Goal: Task Accomplishment & Management: Use online tool/utility

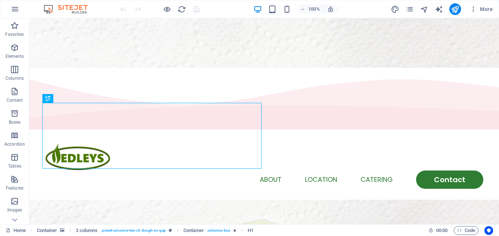
drag, startPoint x: 496, startPoint y: 31, endPoint x: 501, endPoint y: 22, distance: 10.1
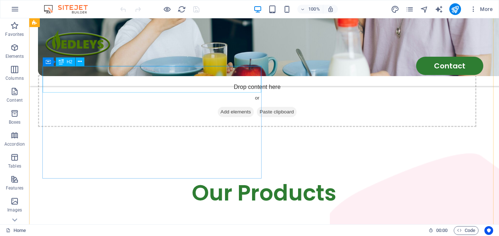
scroll to position [1050, 0]
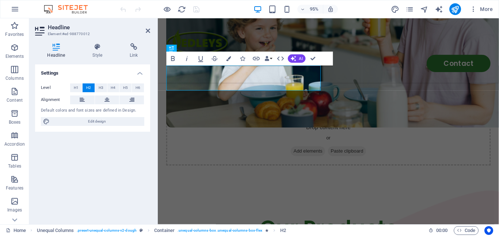
scroll to position [1073, 0]
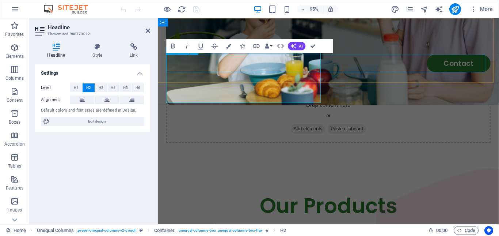
click at [291, 71] on nav "Home Products About Location Catering Contact" at bounding box center [338, 66] width 342 height 18
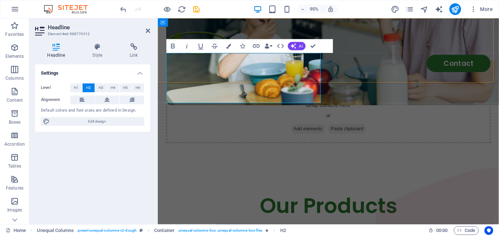
click at [242, 72] on nav "Home Products About Location Catering Contact" at bounding box center [338, 66] width 342 height 18
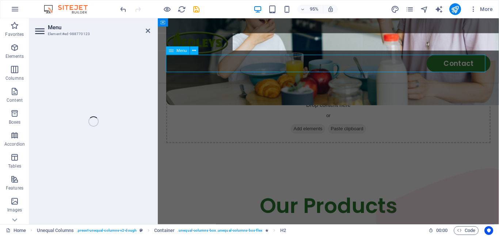
select select
select select "2"
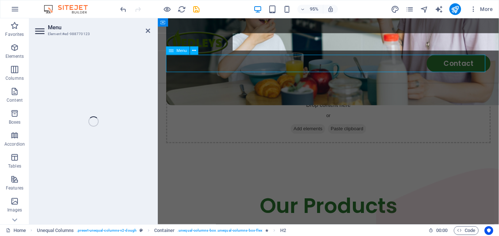
select select
select select "default"
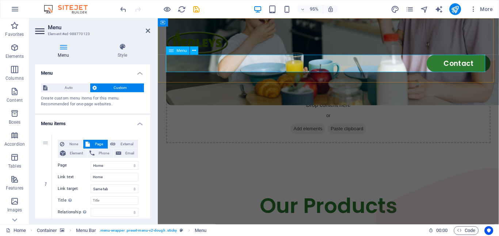
click at [233, 70] on nav "Home Products About Location Catering Contact" at bounding box center [338, 66] width 342 height 18
click at [183, 71] on nav "Home Products About Location Catering Contact" at bounding box center [338, 66] width 342 height 18
click at [183, 70] on nav "Home Products About Location Catering Contact" at bounding box center [338, 66] width 342 height 18
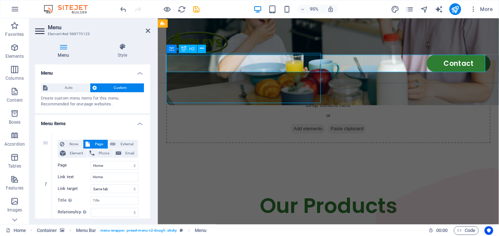
drag, startPoint x: 189, startPoint y: 87, endPoint x: 350, endPoint y: 102, distance: 161.8
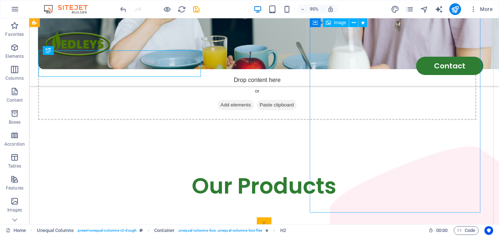
scroll to position [1091, 0]
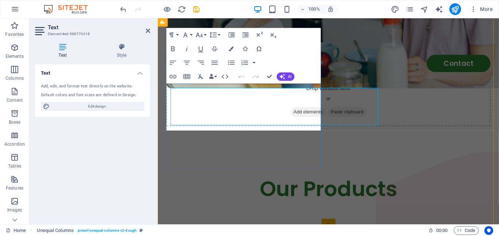
scroll to position [1086, 0]
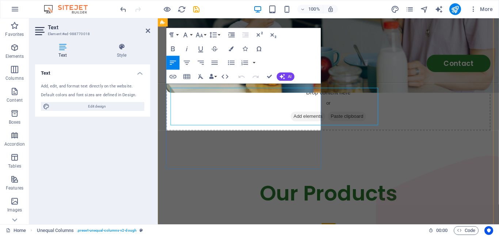
drag, startPoint x: 243, startPoint y: 131, endPoint x: 165, endPoint y: 92, distance: 87.2
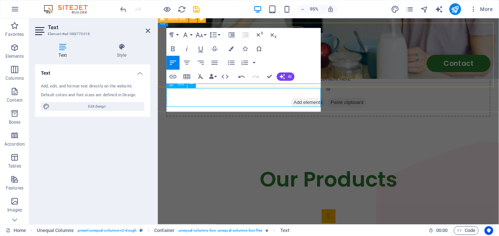
scroll to position [1096, 0]
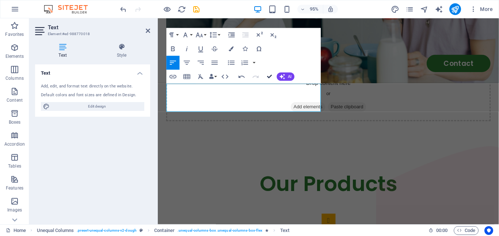
drag, startPoint x: 273, startPoint y: 75, endPoint x: 278, endPoint y: 83, distance: 9.6
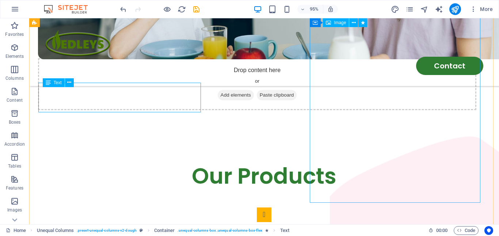
scroll to position [1101, 0]
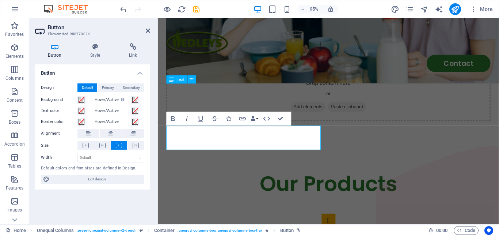
scroll to position [1091, 0]
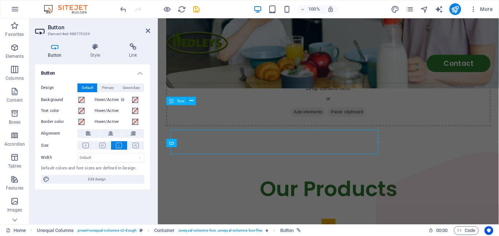
scroll to position [1086, 0]
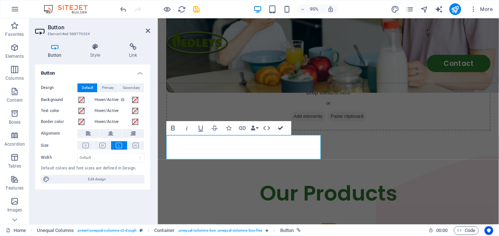
drag, startPoint x: 282, startPoint y: 127, endPoint x: 313, endPoint y: 81, distance: 56.5
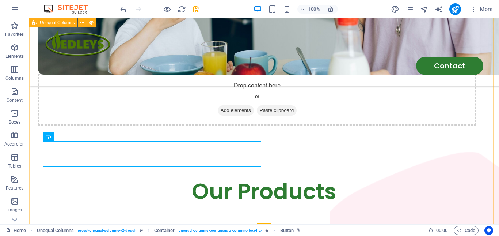
scroll to position [1117, 0]
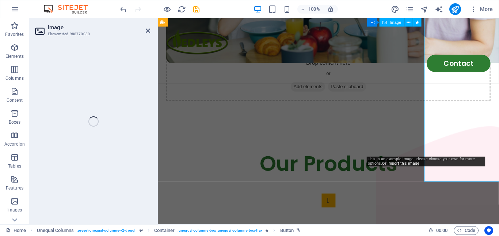
scroll to position [1113, 0]
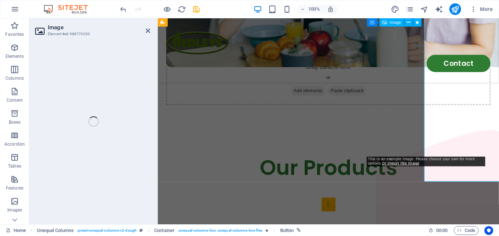
select select "%"
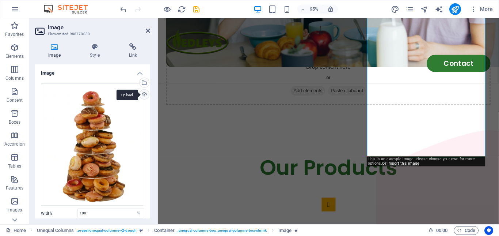
click at [142, 94] on div "Upload" at bounding box center [143, 94] width 11 height 11
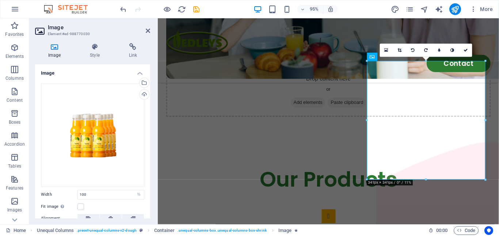
scroll to position [1064, 0]
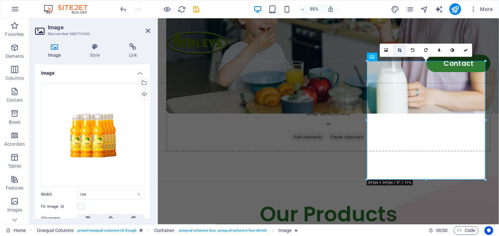
click at [400, 52] on icon at bounding box center [400, 50] width 4 height 4
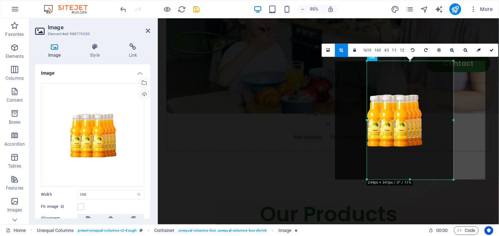
drag, startPoint x: 368, startPoint y: 121, endPoint x: 401, endPoint y: 118, distance: 33.8
click at [401, 118] on div "180 170 160 150 140 130 120 110 100 90 80 70 60 50 40 30 20 10 0 -10 -20 -30 -4…" at bounding box center [410, 120] width 87 height 118
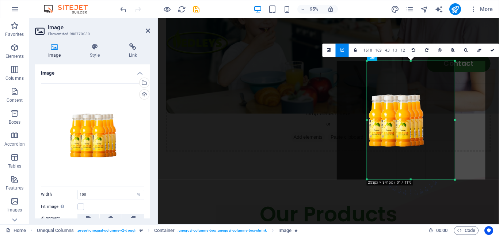
click at [367, 121] on div "180 170 160 150 140 130 120 110 100 90 80 70 60 50 40 30 20 10 0 -10 -20 -30 -4…" at bounding box center [411, 120] width 88 height 118
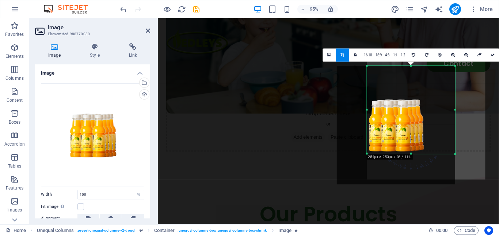
drag, startPoint x: 409, startPoint y: 178, endPoint x: 430, endPoint y: 122, distance: 59.6
click at [409, 145] on div "180 170 160 150 140 130 120 110 100 90 80 70 60 50 40 30 20 10 0 -10 -20 -30 -4…" at bounding box center [411, 110] width 88 height 88
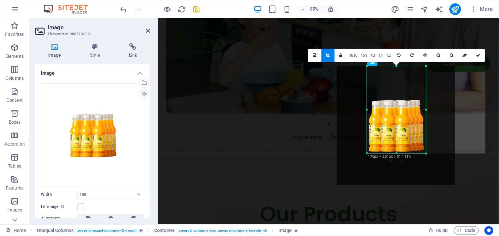
drag, startPoint x: 454, startPoint y: 109, endPoint x: 423, endPoint y: 113, distance: 31.0
click at [423, 113] on div "180 170 160 150 140 130 120 110 100 90 80 70 60 50 40 30 20 10 0 -10 -20 -30 -4…" at bounding box center [396, 109] width 59 height 87
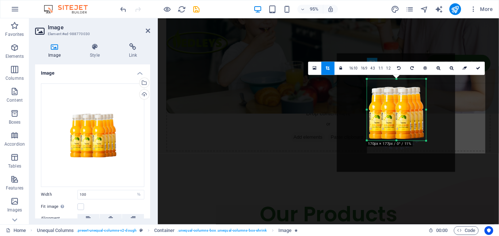
drag, startPoint x: 397, startPoint y: 81, endPoint x: 397, endPoint y: 95, distance: 13.9
click at [397, 95] on div "180 170 160 150 140 130 120 110 100 90 80 70 60 50 40 30 20 10 0 -10 -20 -30 -4…" at bounding box center [396, 109] width 59 height 61
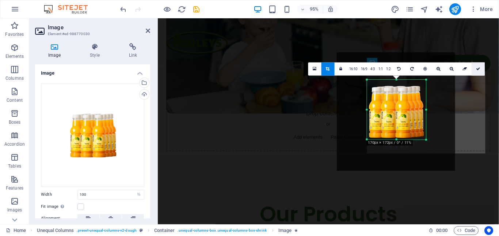
click at [477, 69] on icon at bounding box center [478, 69] width 4 height 4
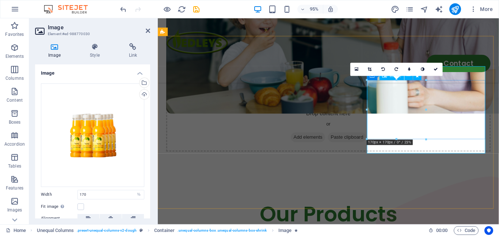
type input "170"
select select "px"
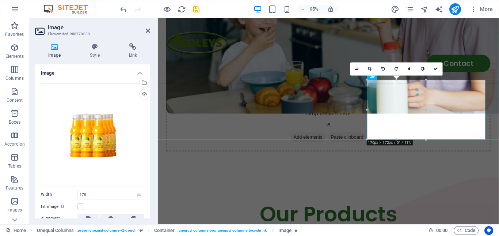
click at [369, 69] on icon at bounding box center [370, 69] width 4 height 4
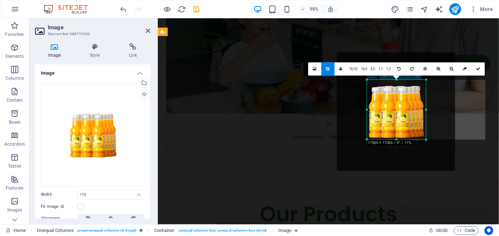
type input "100"
select select "%"
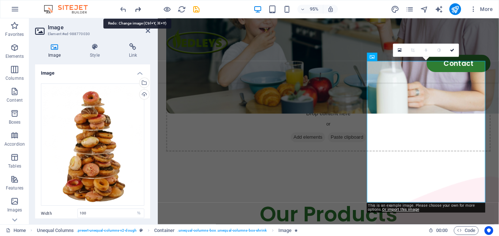
click at [138, 9] on icon "redo" at bounding box center [138, 9] width 8 height 8
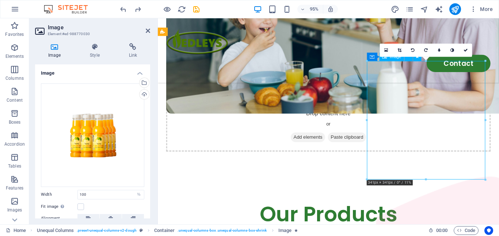
drag, startPoint x: 438, startPoint y: 127, endPoint x: 420, endPoint y: 120, distance: 19.2
click at [400, 49] on icon at bounding box center [400, 50] width 4 height 4
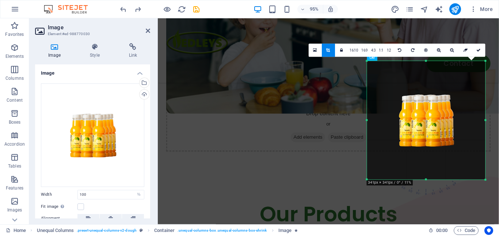
drag, startPoint x: 409, startPoint y: 112, endPoint x: 426, endPoint y: 112, distance: 16.4
click at [426, 112] on div at bounding box center [426, 120] width 118 height 118
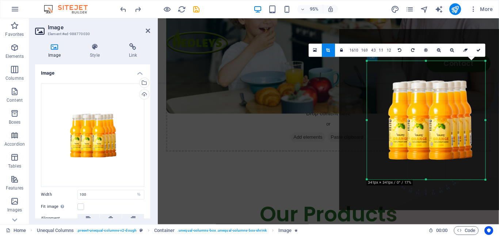
drag, startPoint x: 431, startPoint y: 125, endPoint x: 428, endPoint y: 113, distance: 12.3
click at [427, 113] on div at bounding box center [429, 119] width 181 height 181
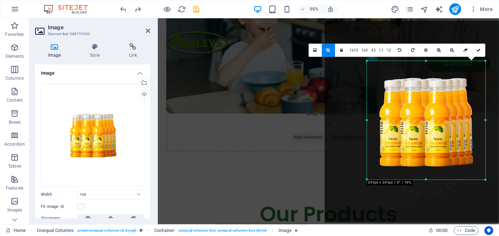
drag, startPoint x: 435, startPoint y: 117, endPoint x: 425, endPoint y: 113, distance: 10.8
click at [425, 113] on div at bounding box center [426, 121] width 202 height 202
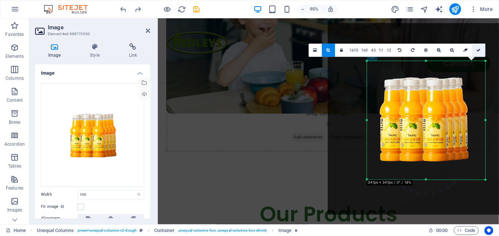
click at [479, 52] on icon at bounding box center [479, 50] width 4 height 4
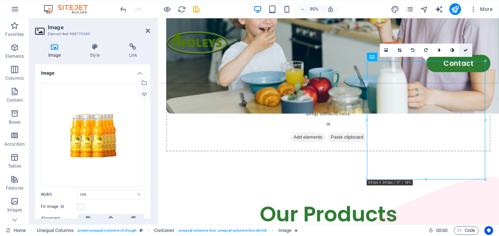
click at [462, 52] on link at bounding box center [465, 49] width 13 height 13
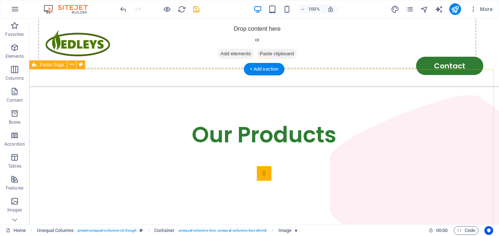
scroll to position [1228, 0]
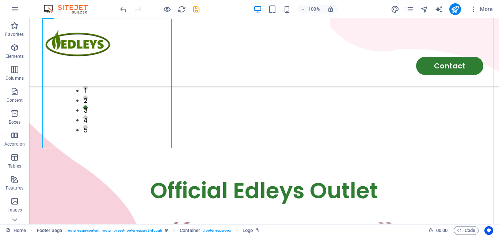
scroll to position [1301, 0]
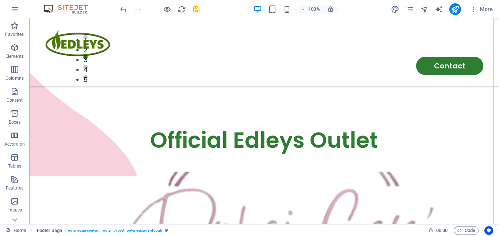
scroll to position [1337, 0]
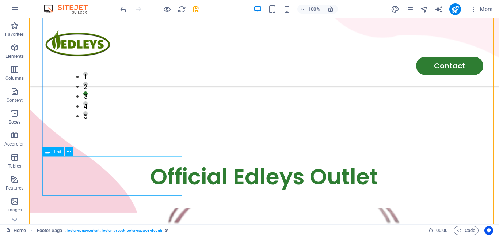
drag, startPoint x: 75, startPoint y: 169, endPoint x: 237, endPoint y: 103, distance: 175.1
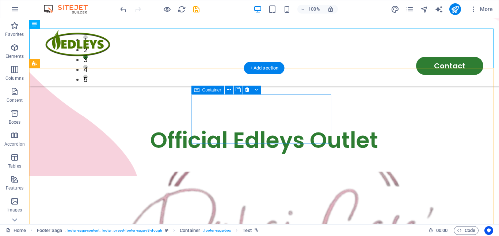
scroll to position [1301, 0]
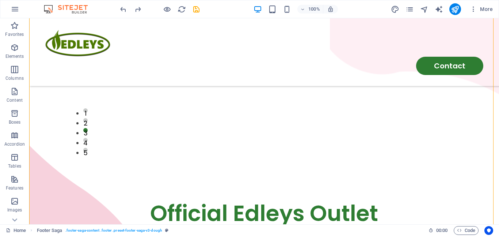
scroll to position [1374, 0]
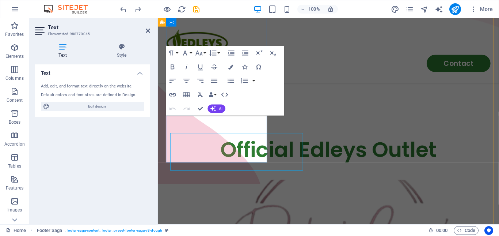
scroll to position [1354, 0]
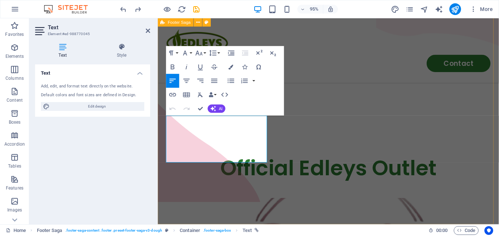
drag, startPoint x: 198, startPoint y: 125, endPoint x: 163, endPoint y: 125, distance: 34.3
drag, startPoint x: 253, startPoint y: 126, endPoint x: 283, endPoint y: 241, distance: 119.7
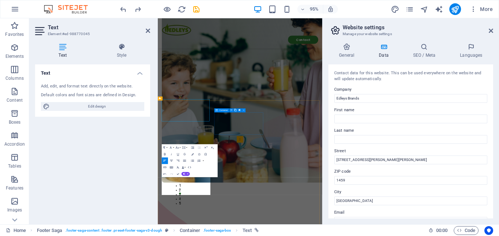
scroll to position [1277, 0]
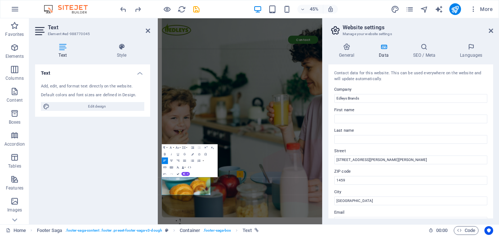
drag, startPoint x: 179, startPoint y: 172, endPoint x: 118, endPoint y: 353, distance: 190.9
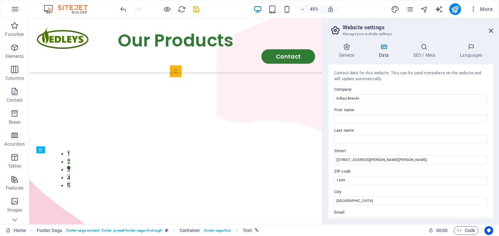
scroll to position [1317, 0]
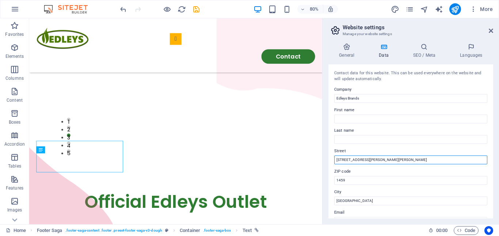
click at [346, 160] on input "183 Bentel Ave, Jansen Park" at bounding box center [410, 159] width 153 height 9
drag, startPoint x: 382, startPoint y: 178, endPoint x: 385, endPoint y: 194, distance: 16.3
drag, startPoint x: 383, startPoint y: 178, endPoint x: 372, endPoint y: 194, distance: 19.1
drag, startPoint x: 354, startPoint y: 159, endPoint x: 337, endPoint y: 160, distance: 16.5
click at [337, 160] on input "183 Bentel Ave, Jansen Park" at bounding box center [410, 159] width 153 height 9
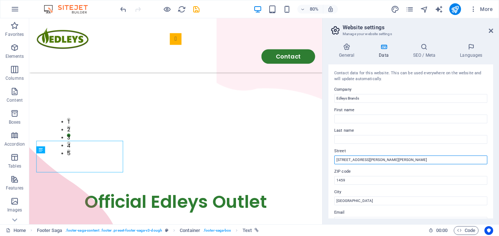
click at [396, 160] on input "[STREET_ADDRESS][PERSON_NAME][PERSON_NAME]" at bounding box center [410, 159] width 153 height 9
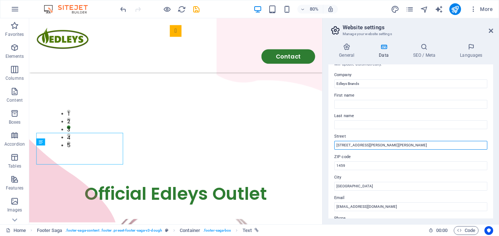
scroll to position [0, 0]
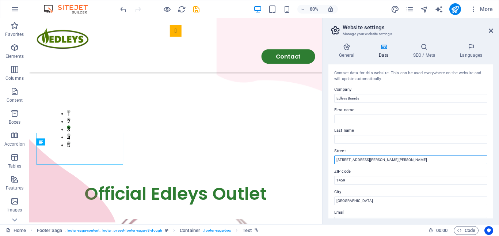
type input "[STREET_ADDRESS][PERSON_NAME][PERSON_NAME]"
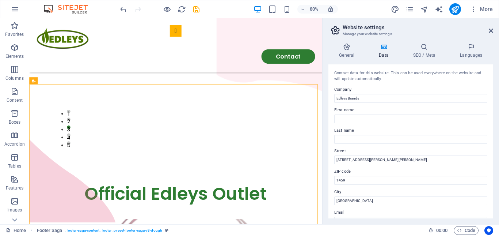
scroll to position [1218, 0]
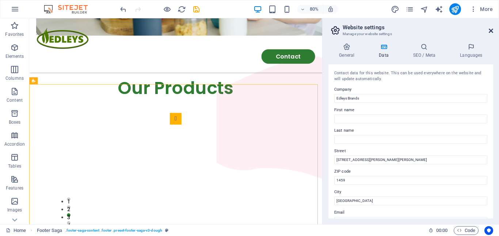
click at [491, 30] on icon at bounding box center [491, 31] width 4 height 6
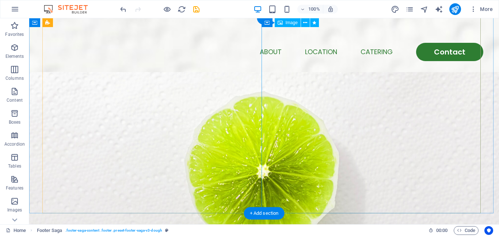
scroll to position [0, 0]
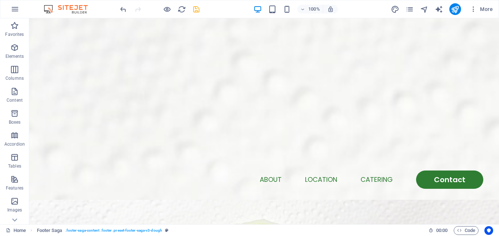
click at [194, 10] on icon "save" at bounding box center [196, 9] width 8 height 8
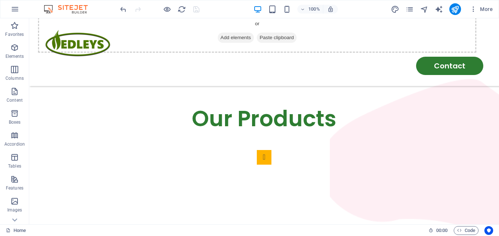
scroll to position [1223, 0]
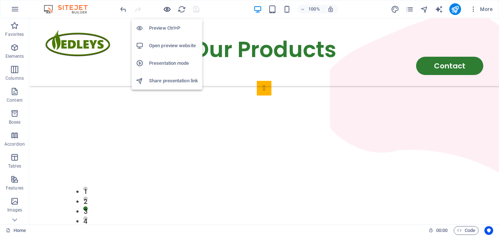
click at [164, 11] on icon "button" at bounding box center [167, 9] width 8 height 8
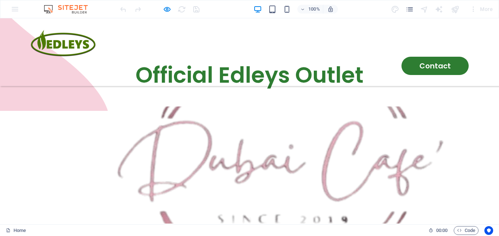
scroll to position [1113, 0]
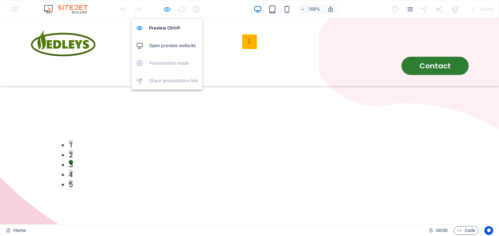
click at [170, 12] on icon "button" at bounding box center [167, 9] width 8 height 8
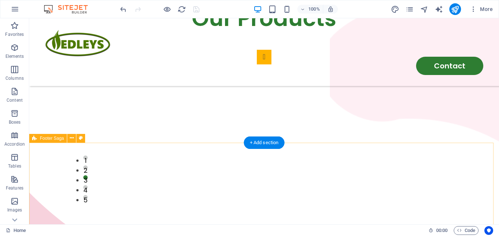
scroll to position [1181, 0]
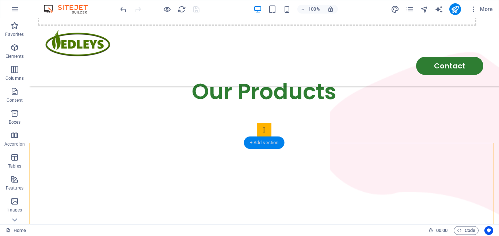
click at [259, 142] on div "+ Add section" at bounding box center [264, 142] width 41 height 12
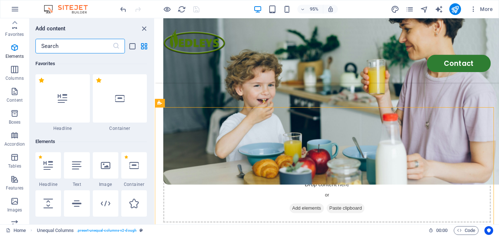
scroll to position [123, 0]
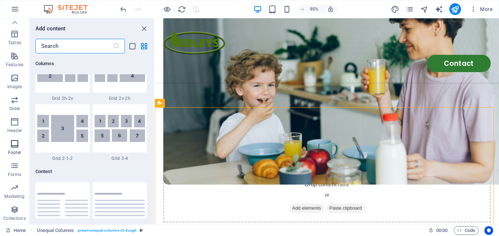
click at [16, 148] on span "Footer" at bounding box center [14, 148] width 29 height 18
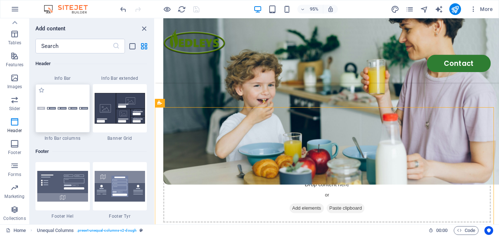
scroll to position [4763, 0]
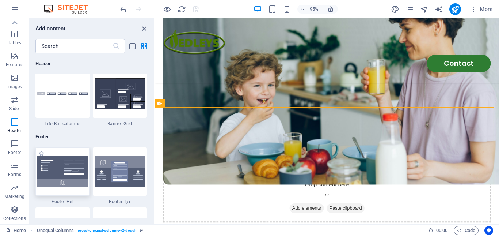
click at [67, 172] on img at bounding box center [62, 171] width 51 height 31
click at [155, 172] on div "H1 Container Container 2 columns Container Menu Container Menu Bar Container Im…" at bounding box center [327, 121] width 344 height 206
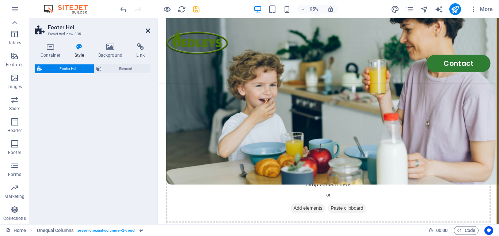
select select "%"
select select "rem"
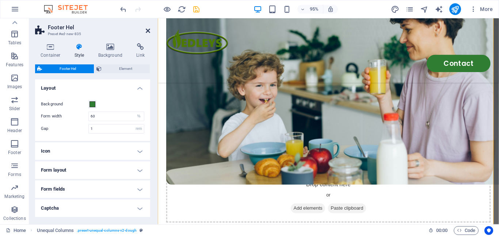
click at [148, 32] on icon at bounding box center [148, 31] width 4 height 6
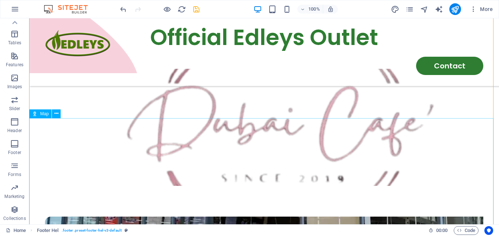
scroll to position [1403, 0]
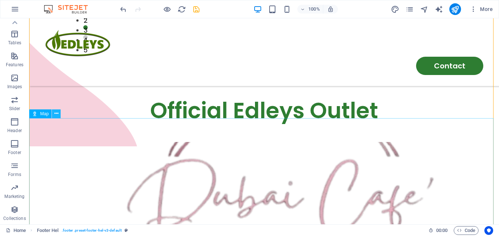
click at [59, 114] on button at bounding box center [56, 113] width 9 height 9
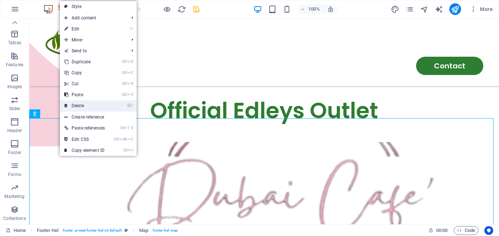
click at [89, 104] on link "⌦ Delete" at bounding box center [84, 105] width 49 height 11
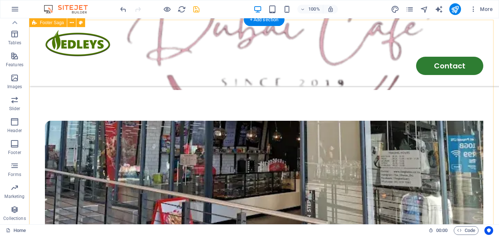
scroll to position [1499, 0]
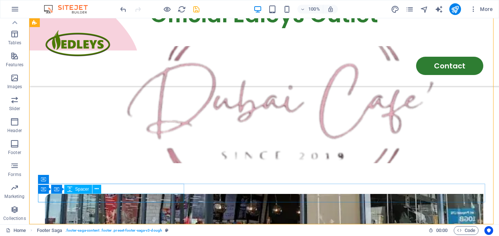
scroll to position [1572, 0]
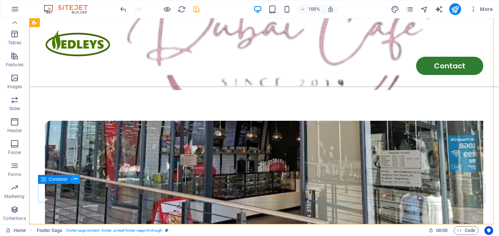
click at [77, 179] on icon at bounding box center [75, 179] width 4 height 8
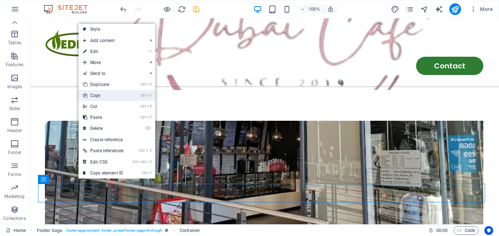
click at [104, 96] on link "Ctrl C Copy" at bounding box center [103, 95] width 49 height 11
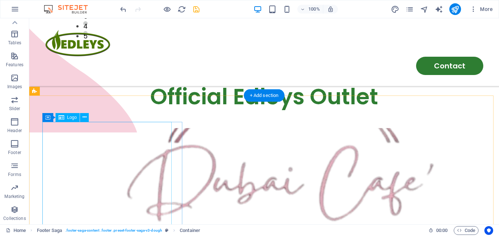
scroll to position [1389, 0]
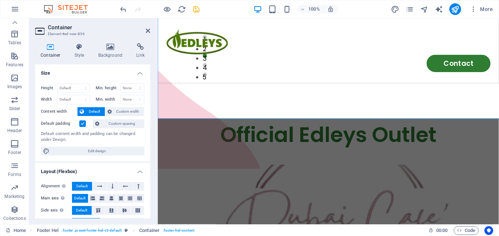
drag, startPoint x: 194, startPoint y: 110, endPoint x: 213, endPoint y: 91, distance: 26.6
click at [217, 83] on div "Menu Home Products About Location Catering Contact" at bounding box center [337, 52] width 359 height 68
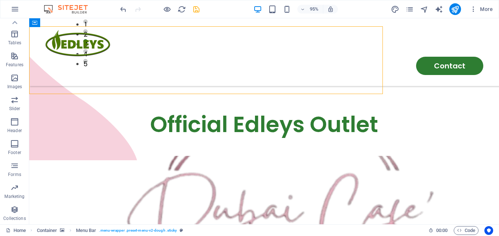
click at [147, 30] on div "Menu Home Products About Location Catering Contact" at bounding box center [264, 52] width 470 height 68
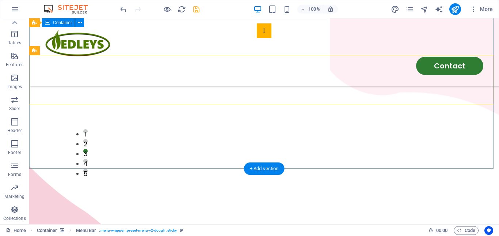
scroll to position [1353, 0]
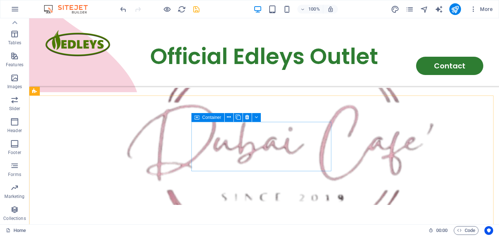
scroll to position [1426, 0]
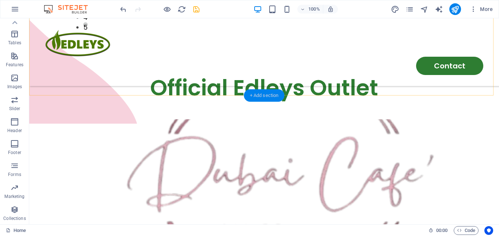
click at [261, 91] on div "+ Add section" at bounding box center [264, 95] width 41 height 12
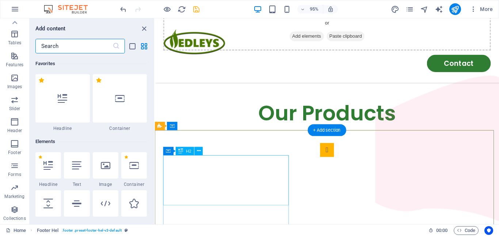
scroll to position [1278, 0]
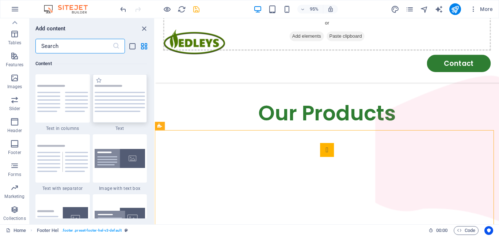
click at [106, 105] on div at bounding box center [120, 98] width 54 height 48
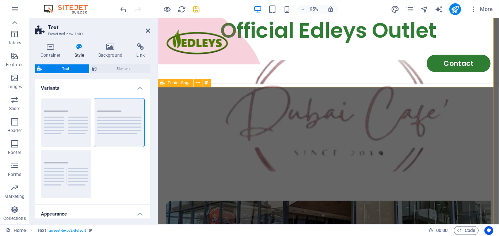
scroll to position [1462, 0]
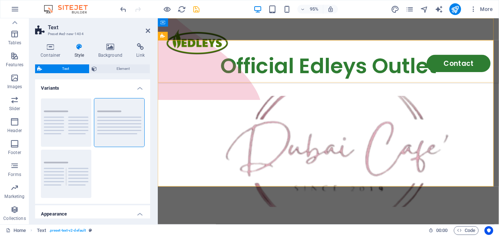
click at [262, 83] on div "Menu Home Products About Location Catering Contact" at bounding box center [337, 52] width 359 height 68
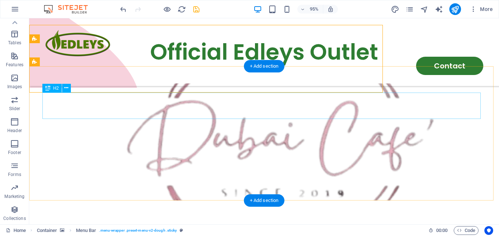
scroll to position [1443, 0]
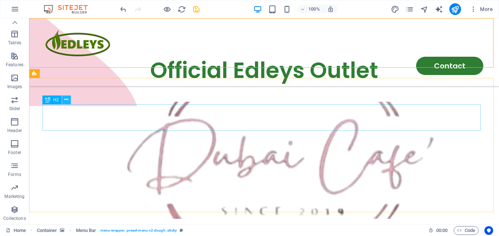
click at [68, 100] on icon at bounding box center [66, 100] width 4 height 8
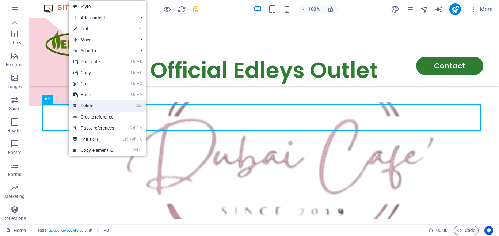
click at [99, 104] on link "⌦ Delete" at bounding box center [93, 105] width 49 height 11
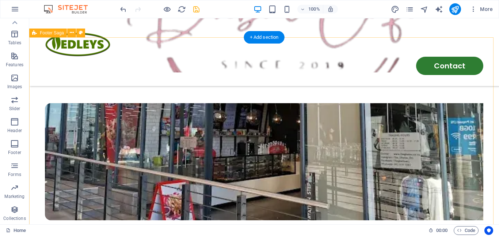
scroll to position [1680, 0]
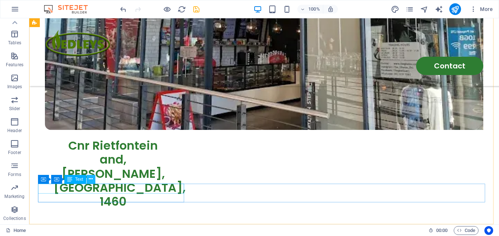
click at [90, 179] on icon at bounding box center [91, 179] width 4 height 8
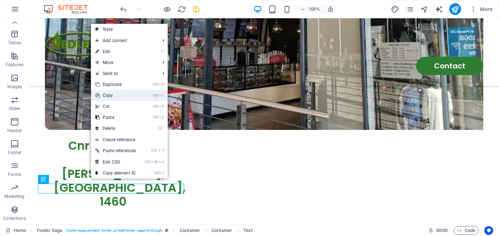
click at [117, 96] on link "Ctrl C Copy" at bounding box center [115, 95] width 49 height 11
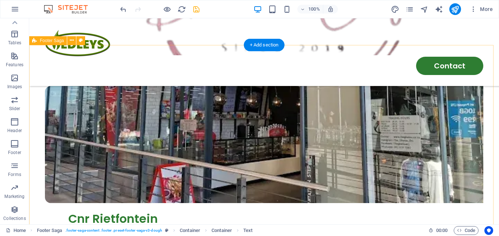
scroll to position [1497, 0]
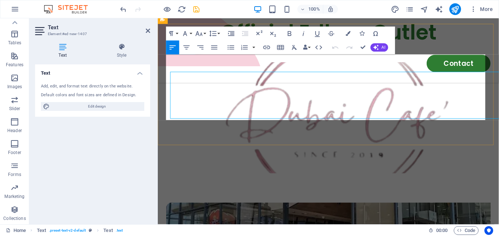
scroll to position [1479, 0]
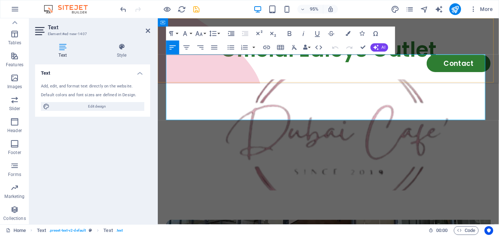
drag, startPoint x: 237, startPoint y: 123, endPoint x: 157, endPoint y: 51, distance: 107.8
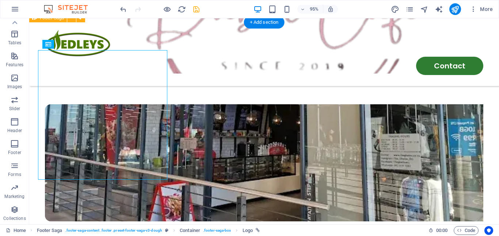
scroll to position [1680, 0]
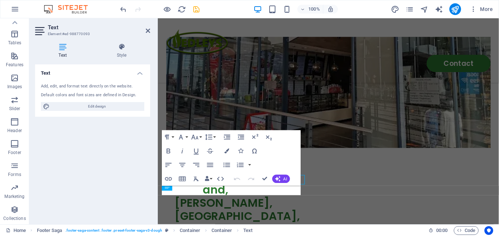
scroll to position [1680, 0]
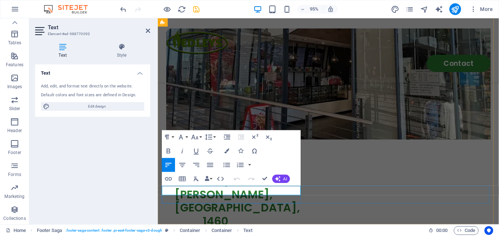
drag, startPoint x: 257, startPoint y: 203, endPoint x: 138, endPoint y: 190, distance: 119.4
click at [158, 190] on html "Skip to main content Menu Home Products About Location Catering Contact HAPPINE…" at bounding box center [337, 97] width 359 height 3518
copy p "Copyright Edleys Brands . All rights reserved"
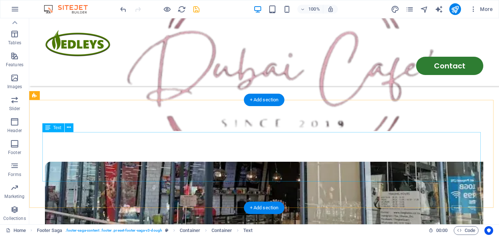
scroll to position [1422, 0]
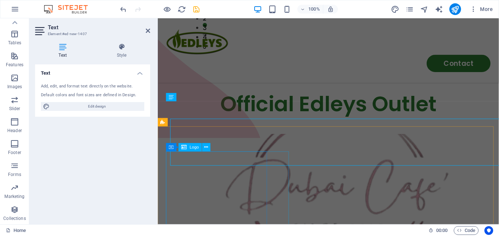
scroll to position [1430, 0]
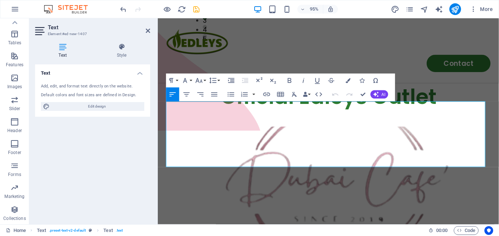
drag, startPoint x: 159, startPoint y: 114, endPoint x: 155, endPoint y: 107, distance: 8.8
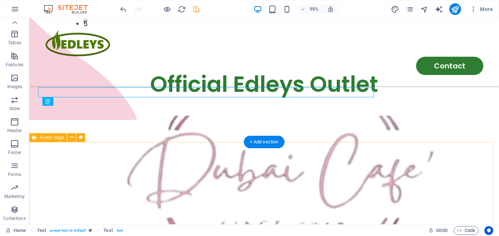
scroll to position [1448, 0]
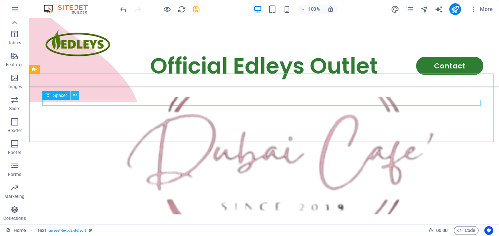
click at [75, 96] on icon at bounding box center [75, 95] width 4 height 8
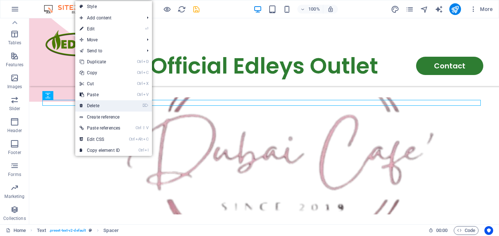
click at [94, 105] on link "⌦ Delete" at bounding box center [99, 105] width 49 height 11
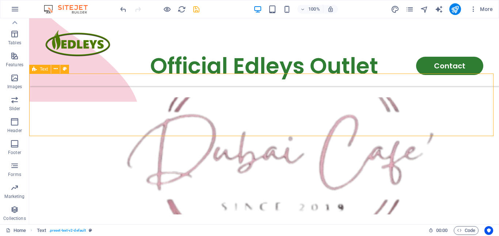
click at [44, 67] on span "Text" at bounding box center [44, 69] width 8 height 4
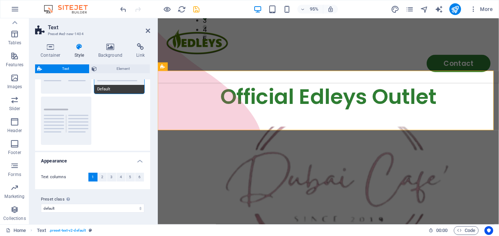
scroll to position [0, 0]
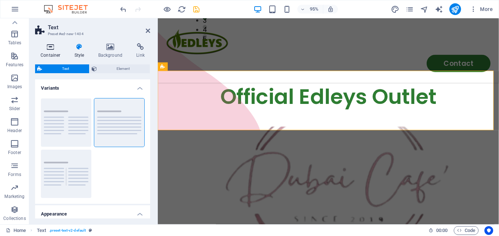
click at [53, 50] on icon at bounding box center [50, 46] width 31 height 7
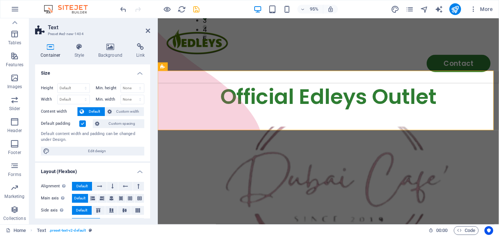
scroll to position [73, 0]
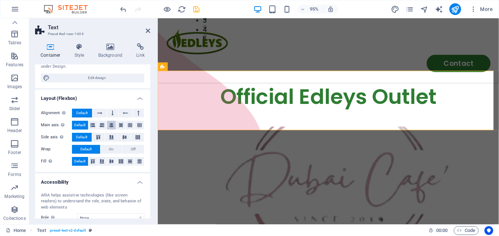
click at [111, 125] on icon at bounding box center [111, 125] width 4 height 9
click at [79, 125] on span "Default" at bounding box center [79, 125] width 11 height 9
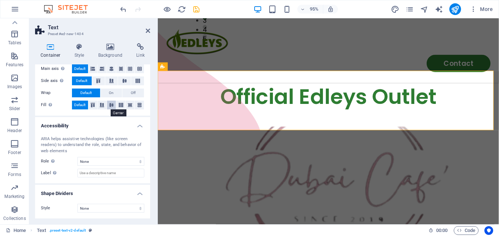
click at [111, 105] on icon at bounding box center [111, 105] width 9 height 4
click at [85, 105] on span "Default" at bounding box center [79, 104] width 11 height 9
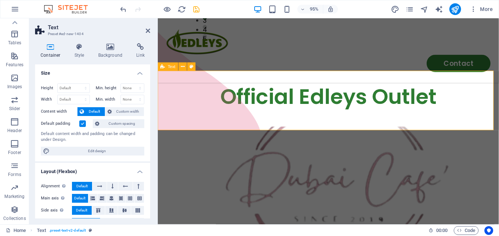
scroll to position [37, 0]
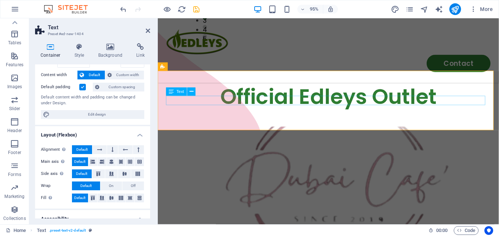
click at [191, 90] on icon at bounding box center [192, 91] width 4 height 7
click at [173, 92] on icon at bounding box center [171, 91] width 5 height 8
click at [175, 91] on div "Text" at bounding box center [176, 91] width 21 height 8
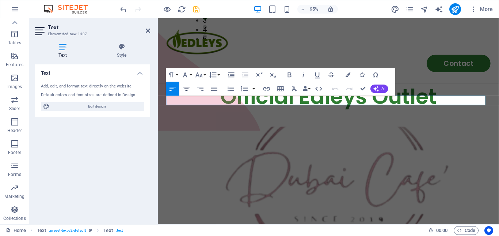
click at [187, 88] on icon "button" at bounding box center [186, 89] width 8 height 8
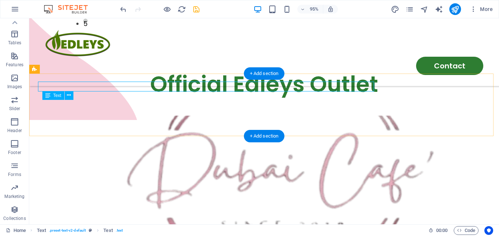
scroll to position [1448, 0]
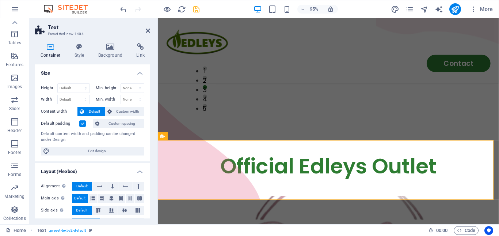
scroll to position [129, 0]
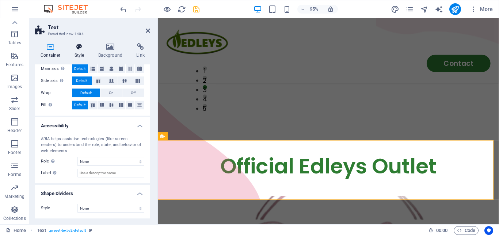
click at [75, 49] on icon at bounding box center [79, 46] width 21 height 7
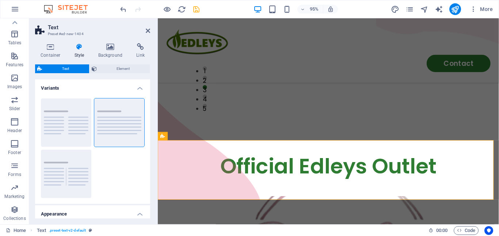
scroll to position [53, 0]
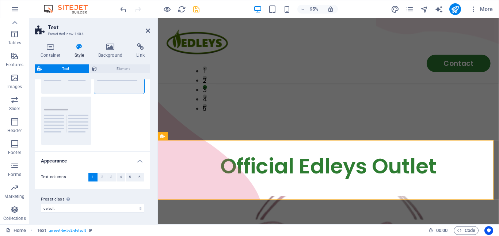
click at [141, 161] on h4 "Appearance" at bounding box center [92, 158] width 115 height 13
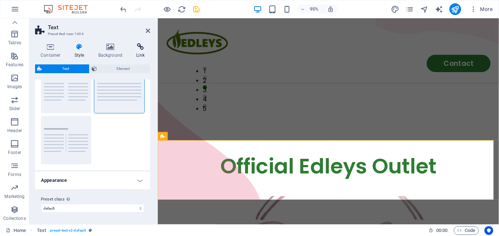
scroll to position [0, 0]
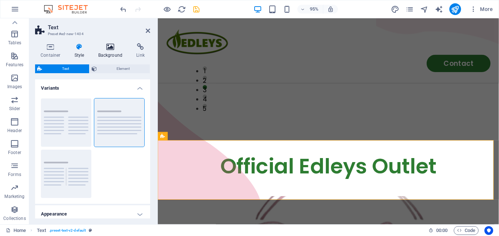
click at [112, 52] on h4 "Background" at bounding box center [112, 50] width 38 height 15
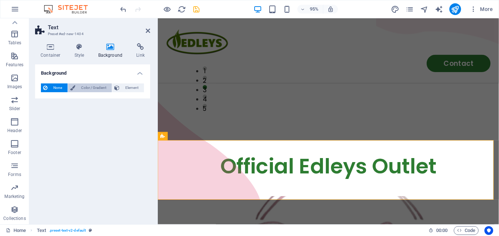
click at [102, 85] on span "Color / Gradient" at bounding box center [93, 87] width 32 height 9
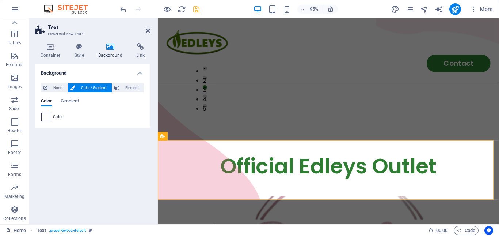
click at [43, 116] on span at bounding box center [46, 117] width 8 height 8
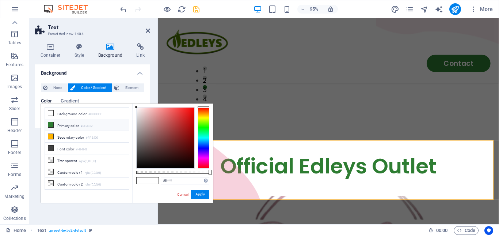
click at [70, 126] on li "Primary color #2E7D32" at bounding box center [87, 125] width 84 height 12
type input "#2e7d32"
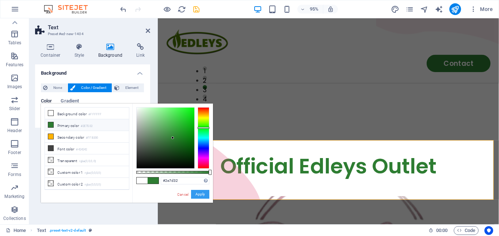
click at [202, 192] on button "Apply" at bounding box center [200, 194] width 18 height 9
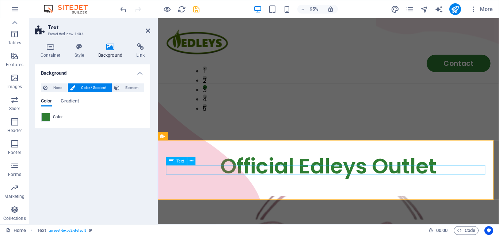
drag, startPoint x: 298, startPoint y: 178, endPoint x: 350, endPoint y: 182, distance: 52.8
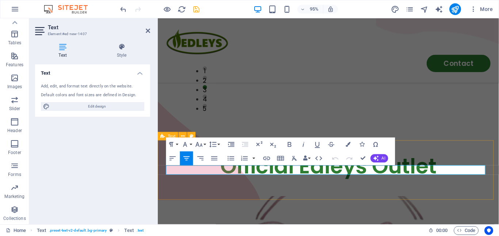
drag, startPoint x: 414, startPoint y: 178, endPoint x: 248, endPoint y: 170, distance: 166.4
click at [348, 145] on icon "button" at bounding box center [348, 144] width 5 height 5
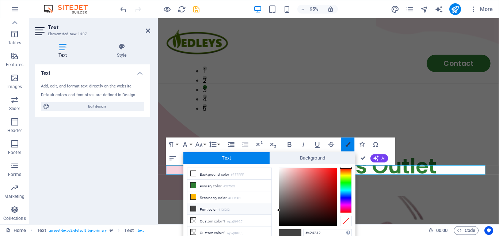
scroll to position [0, 0]
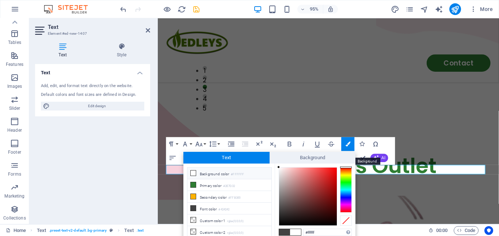
drag, startPoint x: 285, startPoint y: 184, endPoint x: 268, endPoint y: 158, distance: 31.4
click at [269, 159] on div "Text Background less Background color #FFFFFF Primary color #2E7D32 Secondary c…" at bounding box center [269, 203] width 172 height 102
type input "#ffffff"
click at [278, 167] on div at bounding box center [278, 166] width 3 height 3
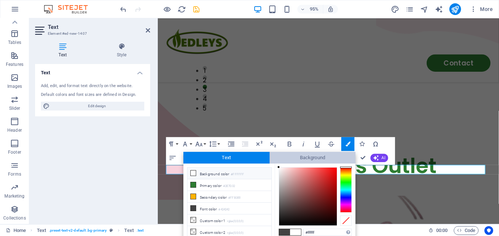
drag, startPoint x: 269, startPoint y: 172, endPoint x: 270, endPoint y: 161, distance: 11.4
click at [270, 162] on div "Text Background less Background color #FFFFFF Primary color #2E7D32 Secondary c…" at bounding box center [269, 203] width 172 height 102
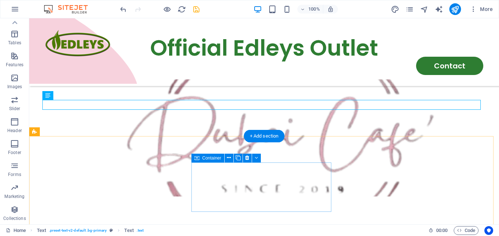
scroll to position [1484, 0]
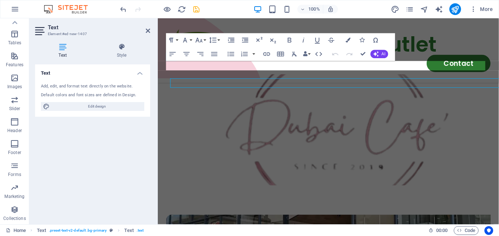
scroll to position [1466, 0]
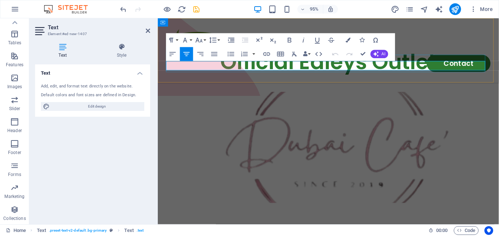
click at [407, 68] on nav "Home Products About Location Catering Contact" at bounding box center [338, 66] width 342 height 18
select select
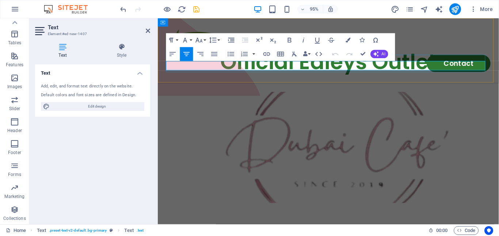
select select
select select "2"
select select
select select "default"
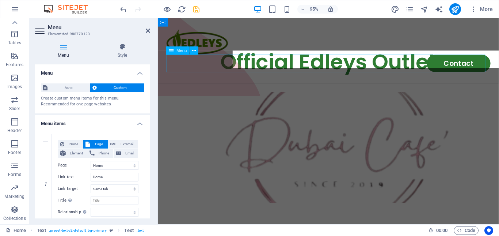
click at [403, 68] on nav "Home Products About Location Catering Contact" at bounding box center [338, 66] width 342 height 18
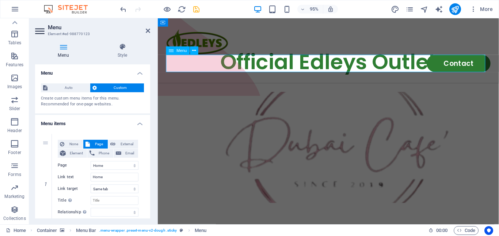
click at [394, 68] on nav "Home Products About Location Catering Contact" at bounding box center [338, 66] width 342 height 18
click at [281, 67] on nav "Home Products About Location Catering Contact" at bounding box center [338, 66] width 342 height 18
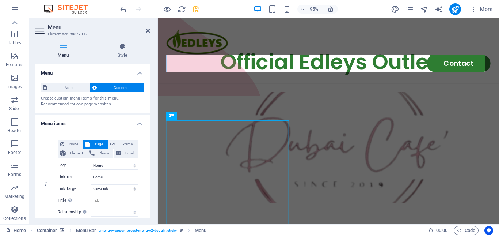
click at [278, 30] on div "Menu Home Products About Location Catering Contact" at bounding box center [337, 52] width 359 height 68
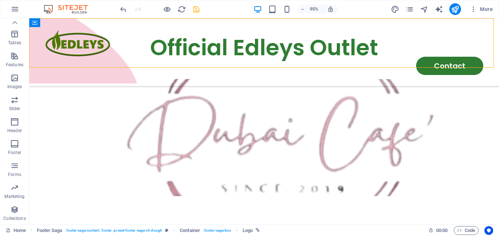
scroll to position [1484, 0]
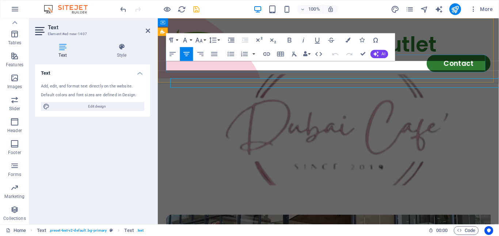
scroll to position [1466, 0]
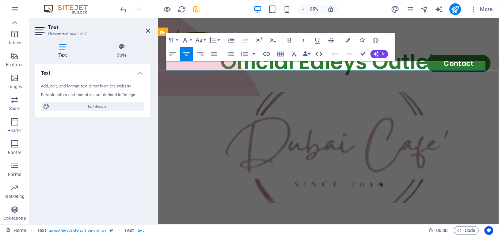
click at [314, 59] on button "HTML" at bounding box center [318, 54] width 13 height 14
click at [323, 66] on nav "Home Products About Location Catering Contact" at bounding box center [338, 66] width 342 height 18
select select
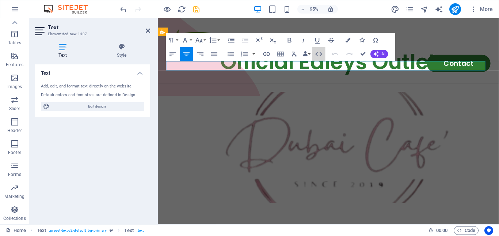
select select
select select "2"
select select
select select "default"
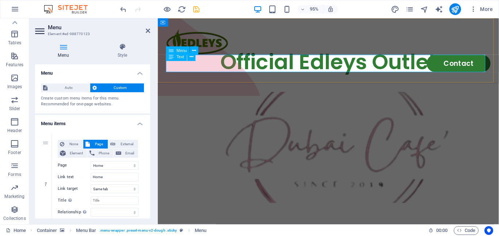
click at [325, 68] on nav "Home Products About Location Catering Contact" at bounding box center [338, 66] width 342 height 18
click at [179, 56] on span "Text" at bounding box center [180, 57] width 8 height 4
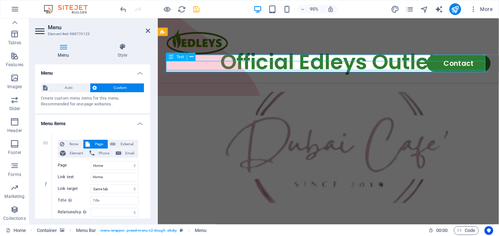
drag, startPoint x: 179, startPoint y: 56, endPoint x: 54, endPoint y: 41, distance: 125.1
click at [179, 56] on span "Text" at bounding box center [180, 57] width 8 height 4
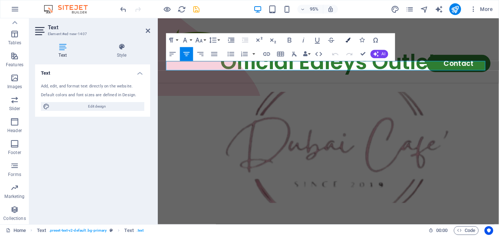
click at [347, 41] on icon "button" at bounding box center [348, 40] width 5 height 5
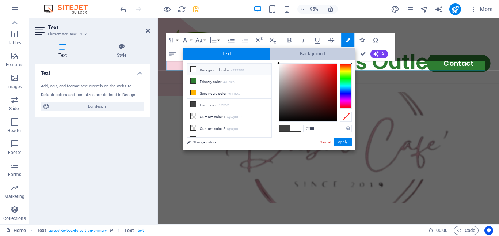
drag, startPoint x: 280, startPoint y: 78, endPoint x: 274, endPoint y: 53, distance: 25.7
click at [274, 53] on div "Text Background less Background color #FFFFFF Primary color #2E7D32 Secondary c…" at bounding box center [269, 99] width 172 height 102
type input "#ffffff"
click at [278, 62] on div at bounding box center [278, 63] width 3 height 3
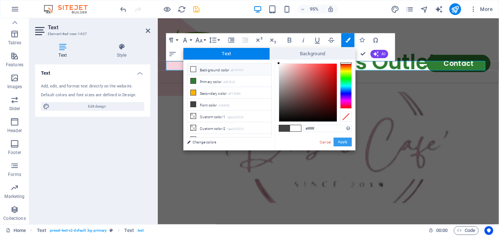
click at [341, 142] on button "Apply" at bounding box center [342, 141] width 18 height 9
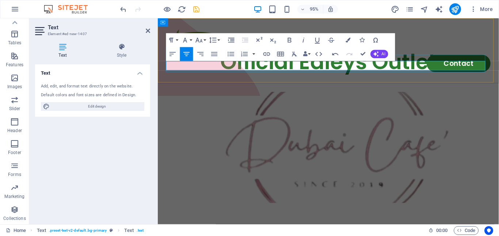
click at [288, 68] on nav "Home Products About Location Catering Contact" at bounding box center [338, 66] width 342 height 18
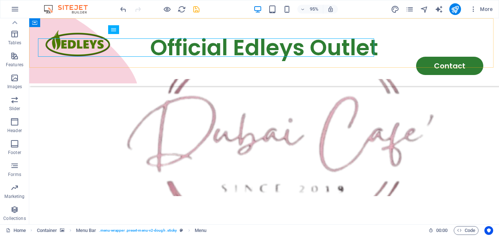
scroll to position [1484, 0]
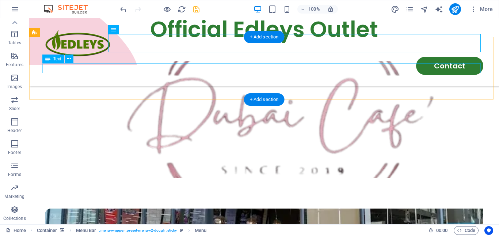
drag, startPoint x: 245, startPoint y: 70, endPoint x: 315, endPoint y: 71, distance: 70.5
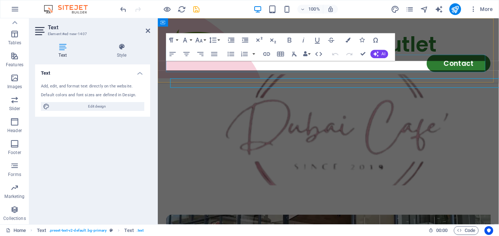
scroll to position [1466, 0]
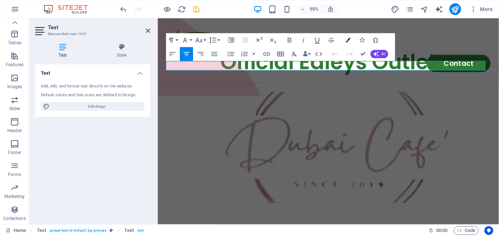
click at [352, 38] on button "Colors" at bounding box center [348, 40] width 13 height 14
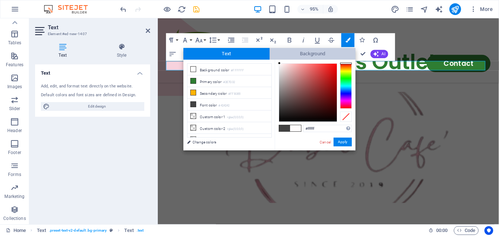
drag, startPoint x: 279, startPoint y: 61, endPoint x: 276, endPoint y: 58, distance: 4.7
click at [276, 58] on div "Text Background less Background color #FFFFFF Primary color #2E7D32 Secondary c…" at bounding box center [269, 99] width 172 height 102
type input "#ffffff"
click at [278, 62] on div at bounding box center [278, 63] width 3 height 3
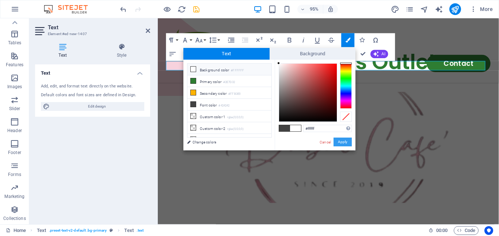
click at [347, 142] on button "Apply" at bounding box center [342, 141] width 18 height 9
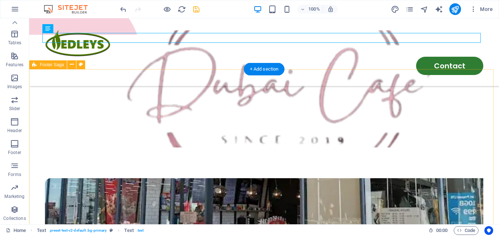
scroll to position [1521, 0]
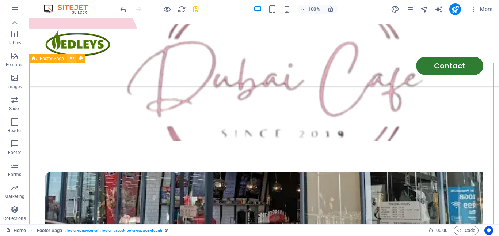
click at [69, 58] on button at bounding box center [71, 58] width 9 height 9
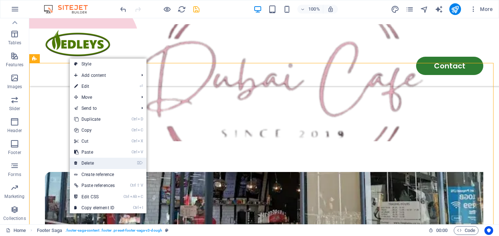
click at [106, 163] on link "⌦ Delete" at bounding box center [94, 162] width 49 height 11
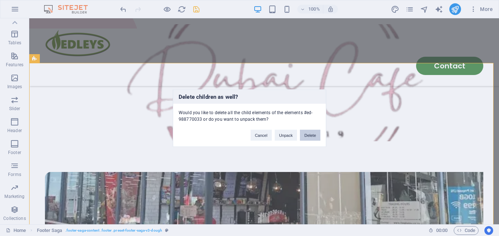
click at [313, 136] on button "Delete" at bounding box center [310, 134] width 20 height 11
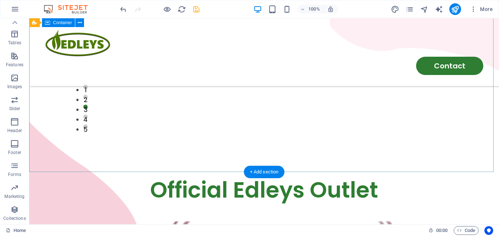
scroll to position [1360, 0]
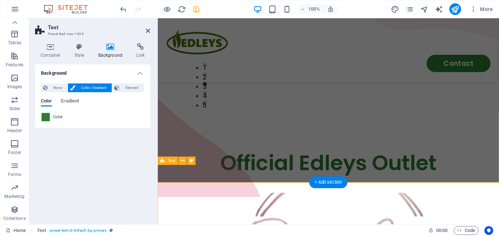
scroll to position [1331, 0]
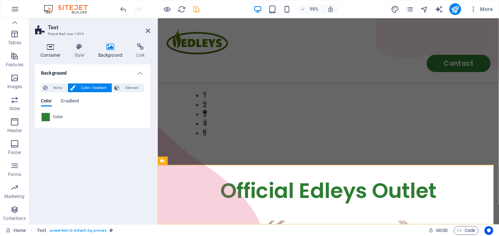
click at [58, 51] on h4 "Container" at bounding box center [52, 50] width 34 height 15
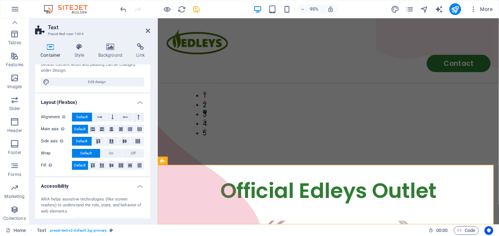
scroll to position [0, 0]
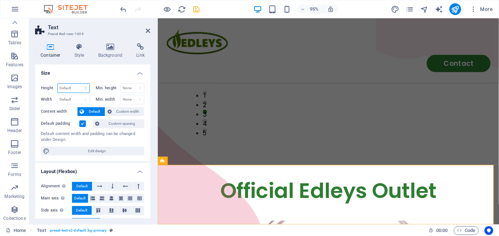
click at [73, 85] on select "Default px rem % vh vw" at bounding box center [74, 88] width 32 height 9
drag, startPoint x: 87, startPoint y: 70, endPoint x: 103, endPoint y: 74, distance: 16.2
click at [87, 70] on h4 "Size" at bounding box center [92, 70] width 115 height 13
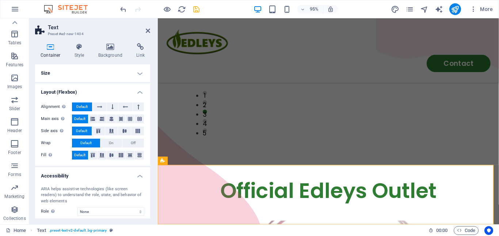
click at [110, 77] on h4 "Size" at bounding box center [92, 73] width 115 height 18
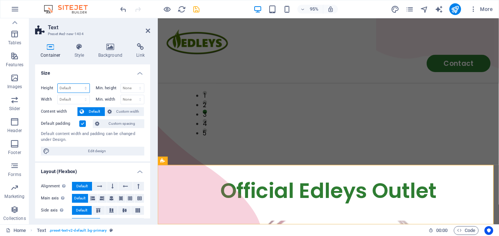
click at [77, 90] on select "Default px rem % vh vw" at bounding box center [74, 88] width 32 height 9
click at [58, 84] on select "Default px rem % vh vw" at bounding box center [74, 88] width 32 height 9
click at [127, 89] on select "None px rem % vh vw" at bounding box center [132, 88] width 23 height 9
drag, startPoint x: 127, startPoint y: 89, endPoint x: 102, endPoint y: 93, distance: 25.6
click at [127, 89] on select "None px rem % vh vw" at bounding box center [132, 88] width 23 height 9
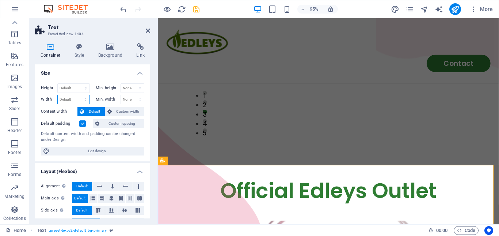
click at [72, 99] on select "Default px rem % em vh vw" at bounding box center [74, 99] width 32 height 9
drag, startPoint x: 73, startPoint y: 99, endPoint x: 77, endPoint y: 87, distance: 13.1
click at [73, 99] on select "Default px rem % em vh vw" at bounding box center [74, 99] width 32 height 9
click at [77, 87] on select "Default px rem % vh vw" at bounding box center [74, 88] width 32 height 9
select select "px"
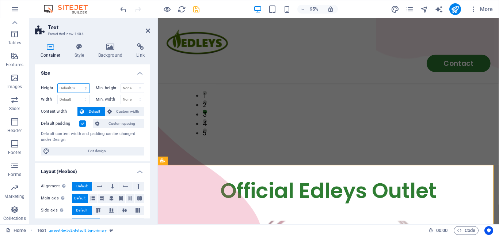
click at [78, 84] on select "Default px rem % vh vw" at bounding box center [74, 88] width 32 height 9
click at [72, 89] on input "171" at bounding box center [74, 88] width 32 height 9
drag, startPoint x: 72, startPoint y: 89, endPoint x: 34, endPoint y: 86, distance: 38.9
click at [36, 87] on div "Height 171 Default px rem % vh vw Min. height None px rem % vh vw Width Default…" at bounding box center [92, 119] width 115 height 84
type input "50"
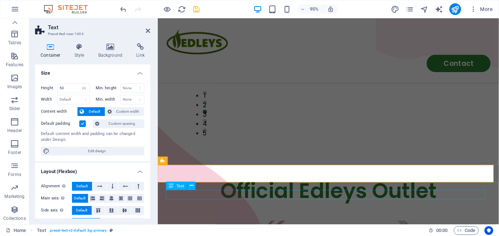
click at [147, 32] on icon at bounding box center [148, 31] width 4 height 6
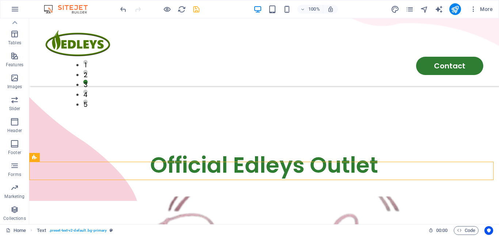
scroll to position [1360, 0]
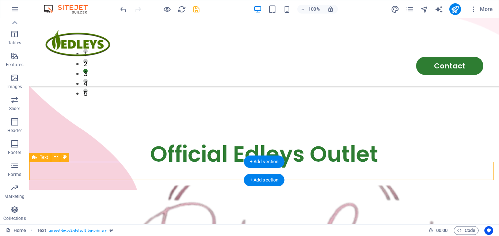
click at [41, 155] on span "Text" at bounding box center [44, 157] width 8 height 4
select select "px"
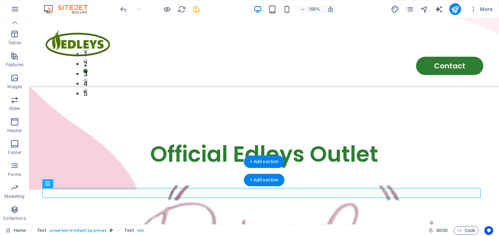
drag, startPoint x: 152, startPoint y: 204, endPoint x: 199, endPoint y: 176, distance: 55.4
click at [125, 211] on html "Skip to main content Menu Home Products About Location Catering Contact HAPPINE…" at bounding box center [264, 183] width 470 height 3051
click at [36, 188] on html "Skip to main content Menu Home Products About Location Catering Contact HAPPINE…" at bounding box center [264, 183] width 470 height 3051
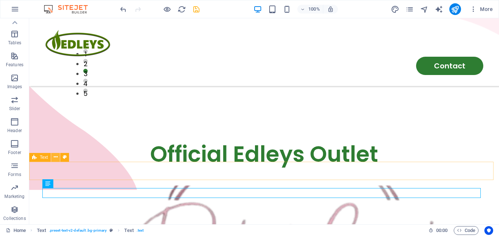
click at [53, 156] on button at bounding box center [55, 157] width 9 height 9
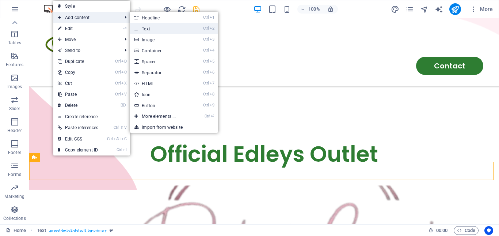
click at [144, 25] on link "Ctrl 2 Text" at bounding box center [160, 28] width 60 height 11
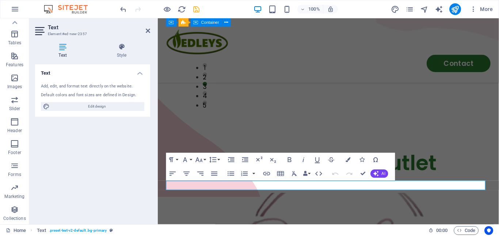
scroll to position [1340, 0]
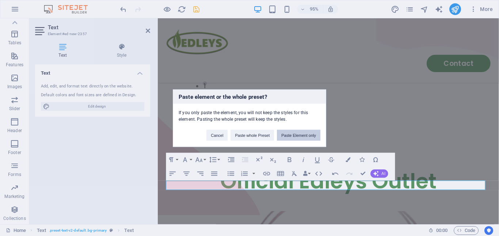
click at [295, 136] on button "Paste Element only" at bounding box center [298, 134] width 43 height 11
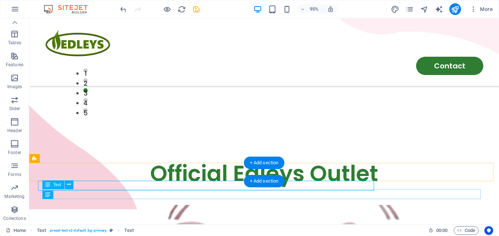
scroll to position [1359, 0]
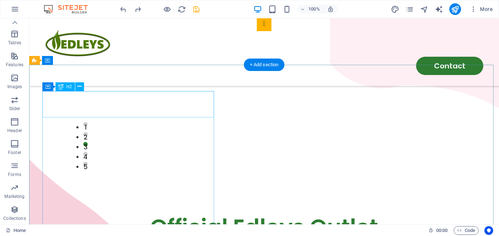
scroll to position [1214, 0]
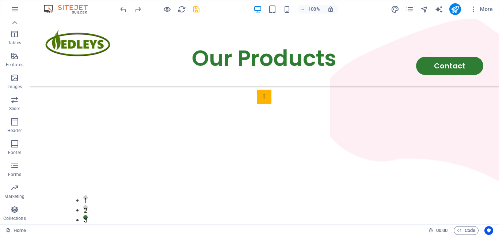
click at [192, 8] on icon "save" at bounding box center [196, 9] width 8 height 8
checkbox input "false"
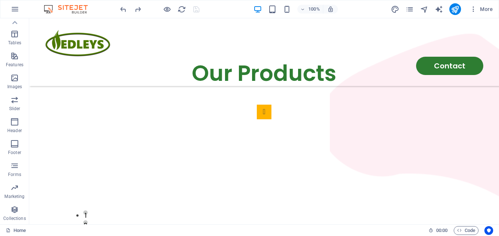
scroll to position [1229, 0]
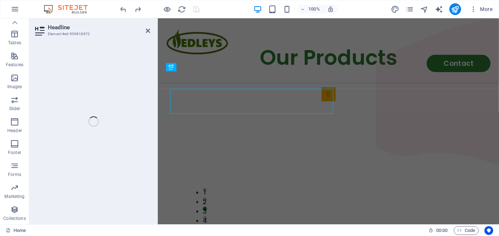
scroll to position [1257, 0]
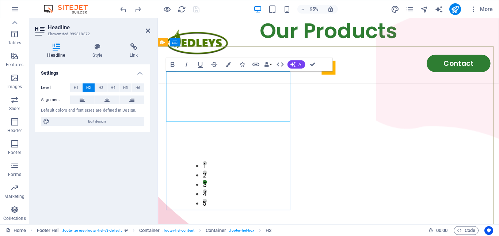
drag, startPoint x: 223, startPoint y: 111, endPoint x: 308, endPoint y: 88, distance: 87.8
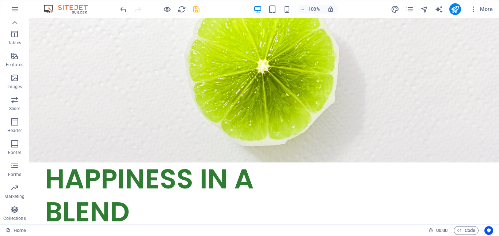
scroll to position [0, 0]
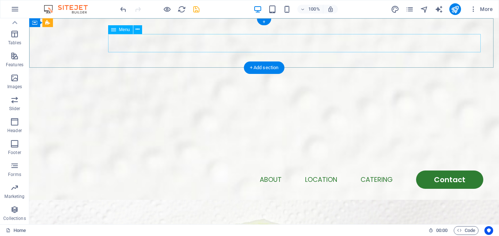
click at [447, 170] on nav "Home Products About Location Catering Contact" at bounding box center [264, 179] width 438 height 18
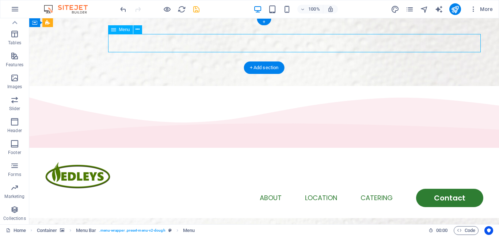
select select
select select "2"
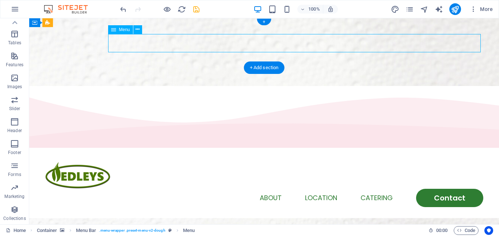
select select
select select "default"
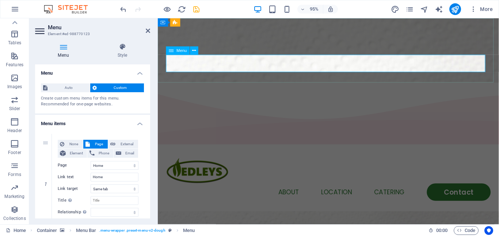
click at [477, 192] on nav "Home Products About Location Catering Contact" at bounding box center [338, 201] width 342 height 18
click at [455, 192] on nav "Home Products About Location Catering Contact" at bounding box center [338, 201] width 342 height 18
click at [461, 192] on nav "Home Products About Location Catering Contact" at bounding box center [338, 201] width 342 height 18
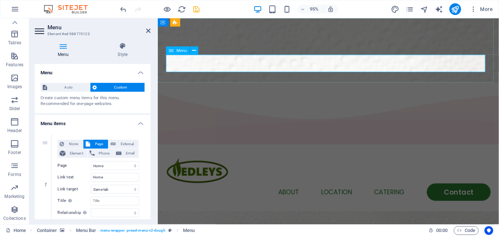
click at [461, 192] on nav "Home Products About Location Catering Contact" at bounding box center [338, 201] width 342 height 18
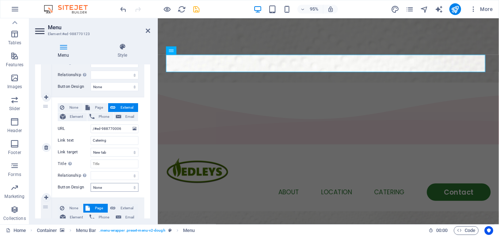
scroll to position [538, 0]
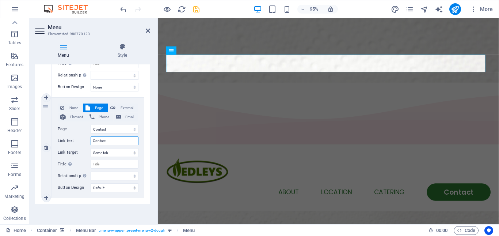
drag, startPoint x: 110, startPoint y: 139, endPoint x: 86, endPoint y: 138, distance: 23.8
click at [86, 138] on div "Link text Contact" at bounding box center [98, 140] width 81 height 9
click at [127, 140] on input "Contact" at bounding box center [115, 140] width 48 height 9
type input "Contact"
select select
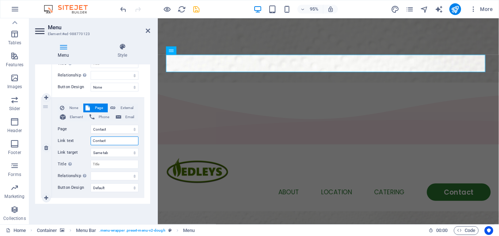
select select
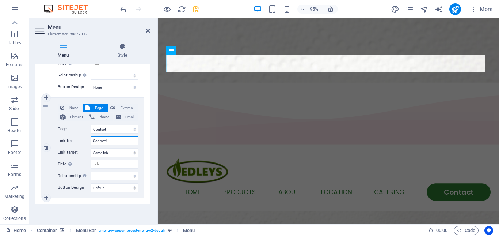
type input "Contact Us"
select select
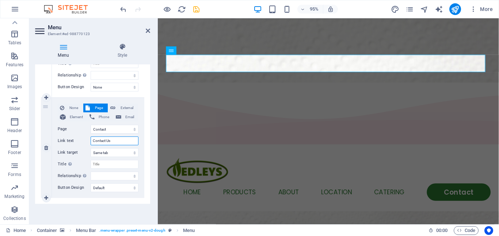
select select
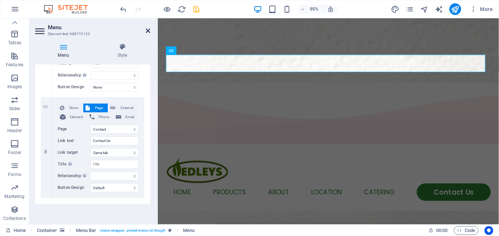
click at [147, 31] on icon at bounding box center [148, 31] width 4 height 6
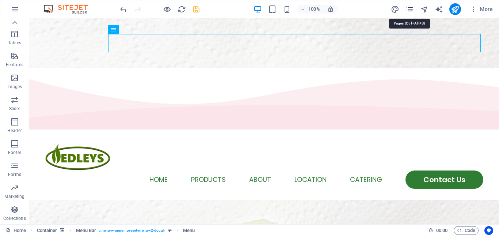
click at [412, 11] on icon "pages" at bounding box center [409, 9] width 8 height 8
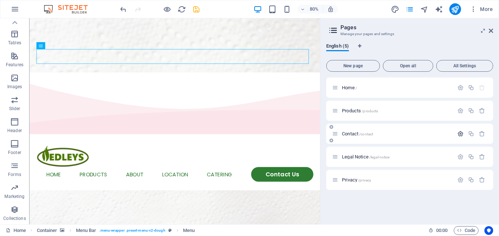
click at [461, 135] on icon "button" at bounding box center [460, 133] width 6 height 6
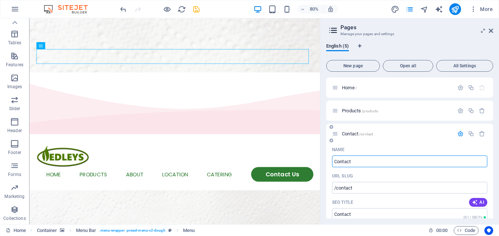
click at [358, 162] on input "Contact" at bounding box center [409, 161] width 155 height 12
type input "Contact Us"
type input "/contact-us"
click at [490, 29] on icon at bounding box center [491, 31] width 4 height 6
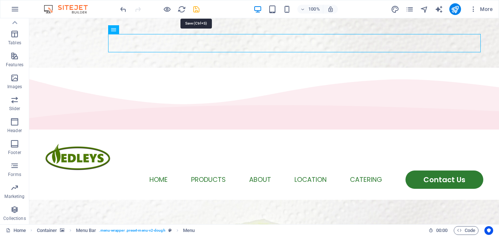
click at [196, 6] on icon "save" at bounding box center [196, 9] width 8 height 8
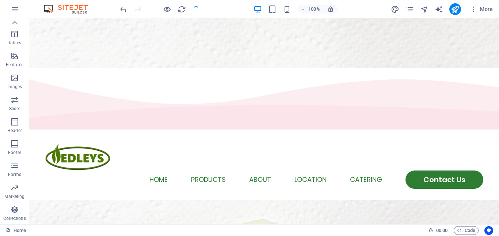
checkbox input "false"
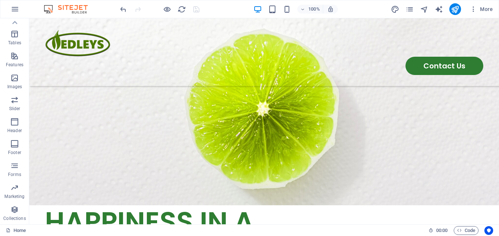
scroll to position [0, 0]
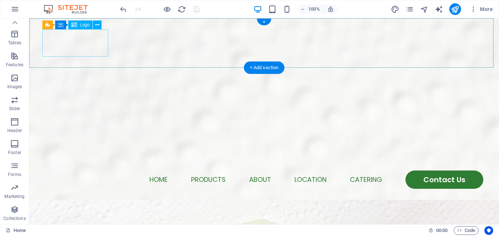
click at [93, 143] on div at bounding box center [264, 156] width 438 height 27
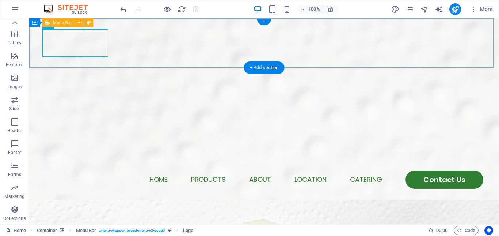
click at [109, 132] on div "Menu Home Products About Location Catering Contact Us" at bounding box center [264, 166] width 470 height 68
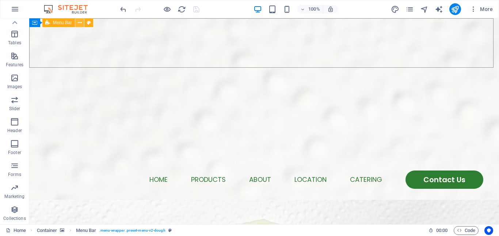
click at [79, 22] on icon at bounding box center [80, 23] width 4 height 8
click at [62, 22] on span "Menu Bar" at bounding box center [62, 22] width 19 height 4
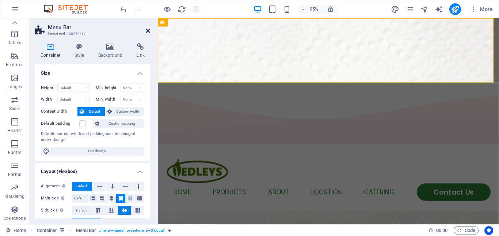
click at [148, 30] on icon at bounding box center [148, 31] width 4 height 6
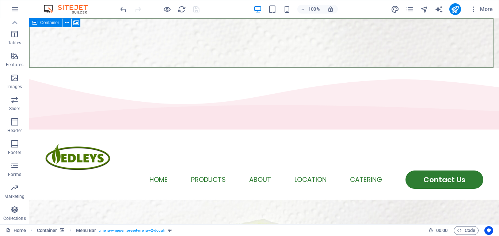
click at [38, 21] on div "Container" at bounding box center [45, 22] width 33 height 9
drag, startPoint x: 38, startPoint y: 21, endPoint x: 6, endPoint y: 50, distance: 43.2
click at [38, 21] on div "Container" at bounding box center [45, 22] width 33 height 9
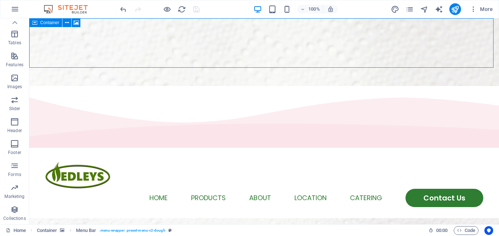
select select "multiple-waves"
select select "vh"
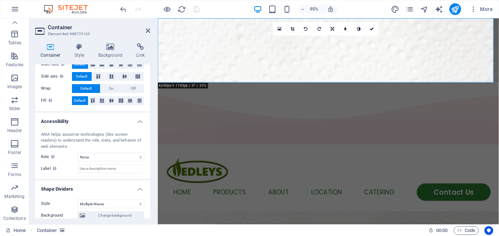
scroll to position [253, 0]
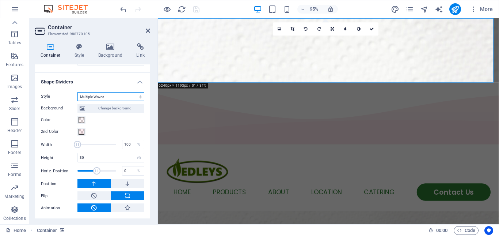
click at [102, 96] on select "None Triangle Square Diagonal Polygon 1 Polygon 2 Zigzag Multiple Zigzags Waves…" at bounding box center [110, 96] width 67 height 9
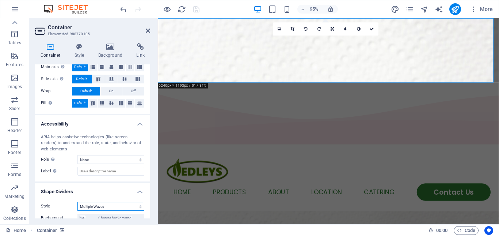
scroll to position [0, 0]
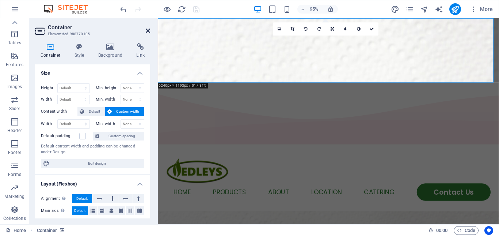
click at [147, 30] on icon at bounding box center [148, 31] width 4 height 6
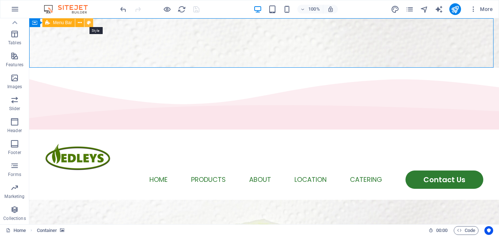
click at [92, 23] on button at bounding box center [88, 22] width 9 height 9
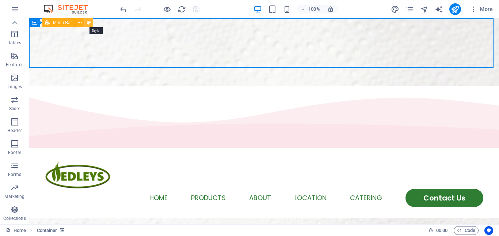
select select "rem"
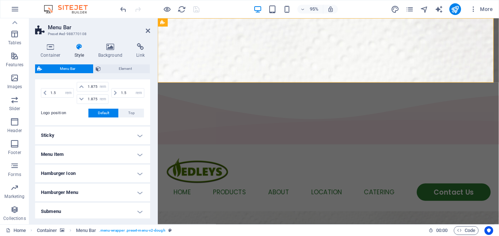
scroll to position [210, 0]
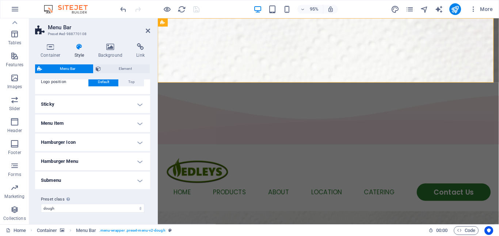
click at [104, 137] on h4 "Hamburger Icon" at bounding box center [92, 142] width 115 height 18
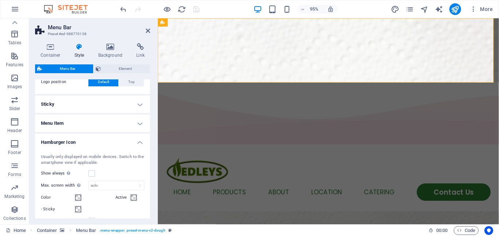
click at [111, 108] on h4 "Sticky" at bounding box center [92, 104] width 115 height 18
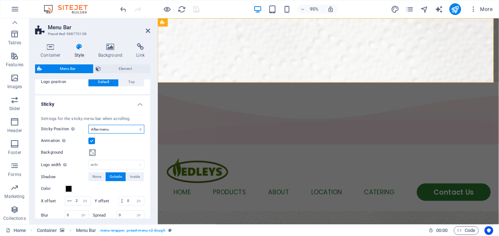
click at [117, 130] on select "Off Instant After menu After banner When scrolling up" at bounding box center [116, 129] width 56 height 9
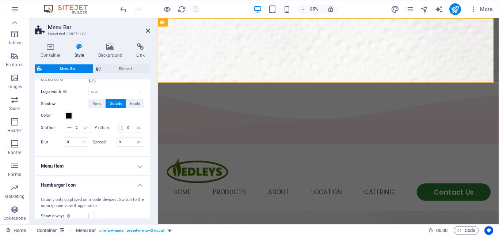
scroll to position [356, 0]
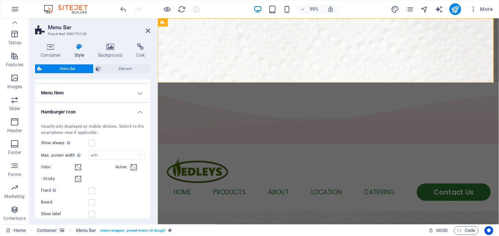
click at [107, 102] on h4 "Menu Item" at bounding box center [92, 93] width 115 height 18
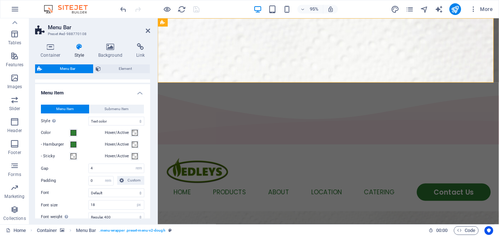
click at [107, 109] on div "Menu Item Submenu Item Style Switch to preview mode and move the mouse over men…" at bounding box center [93, 181] width 118 height 169
click at [118, 97] on h4 "Menu Item" at bounding box center [92, 90] width 115 height 13
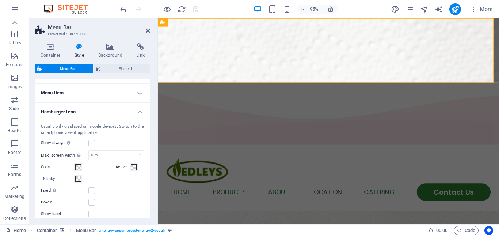
click at [139, 116] on h4 "Hamburger Icon" at bounding box center [92, 109] width 115 height 13
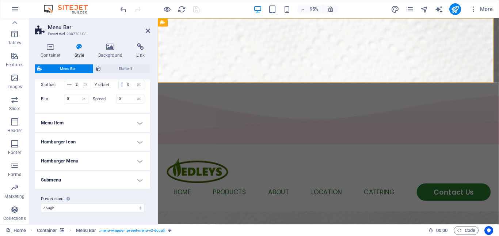
scroll to position [335, 0]
click at [127, 177] on h4 "Submenu" at bounding box center [92, 180] width 115 height 18
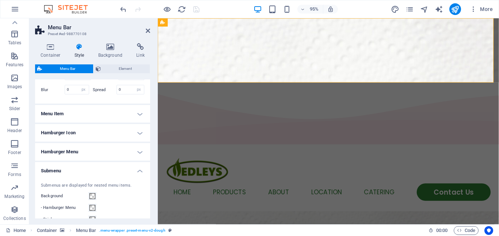
scroll to position [394, 0]
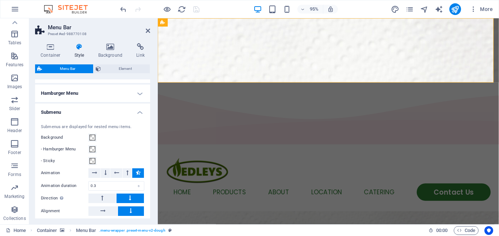
click at [140, 108] on h4 "Submenu" at bounding box center [92, 109] width 115 height 13
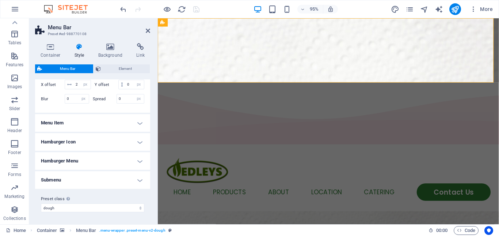
scroll to position [299, 0]
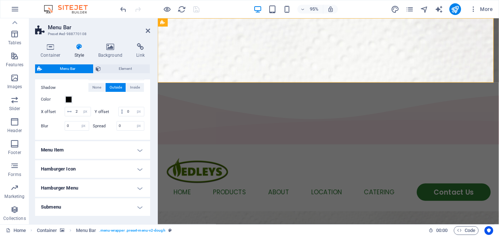
click at [138, 156] on h4 "Menu Item" at bounding box center [92, 150] width 115 height 18
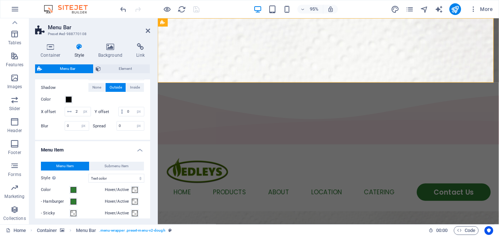
click at [138, 154] on h4 "Menu Item" at bounding box center [92, 147] width 115 height 13
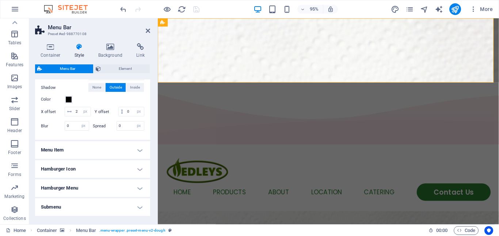
click at [138, 156] on h4 "Menu Item" at bounding box center [92, 150] width 115 height 18
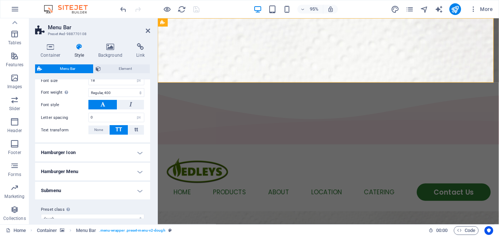
scroll to position [482, 0]
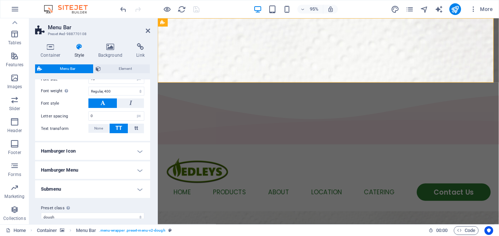
click at [97, 160] on h4 "Hamburger Icon" at bounding box center [92, 151] width 115 height 18
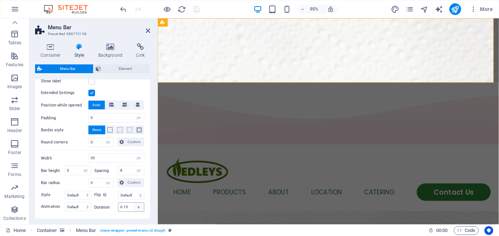
scroll to position [731, 0]
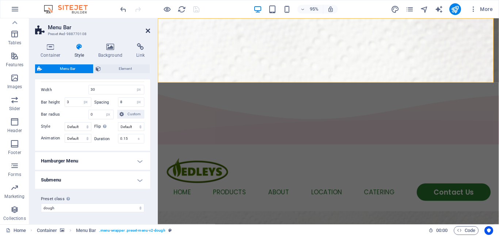
click at [148, 32] on icon at bounding box center [148, 31] width 4 height 6
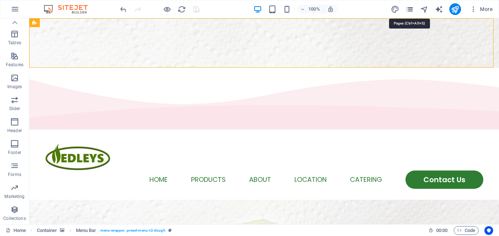
click at [411, 10] on icon "pages" at bounding box center [409, 9] width 8 height 8
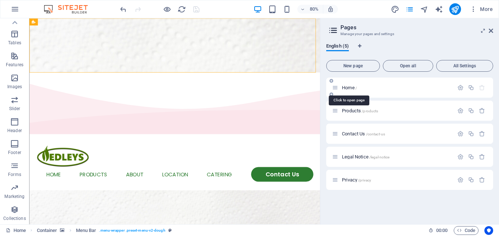
click at [352, 87] on span "Home /" at bounding box center [349, 87] width 15 height 5
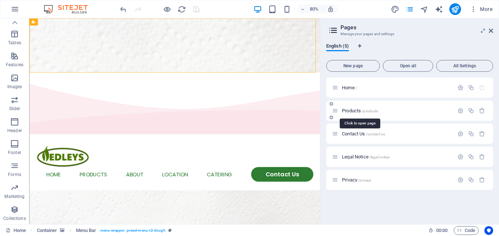
click at [352, 111] on span "Products /products" at bounding box center [360, 110] width 36 height 5
click at [352, 111] on div "Products /products" at bounding box center [409, 110] width 167 height 20
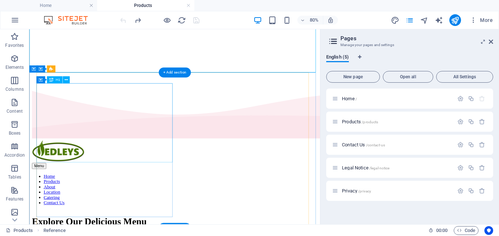
scroll to position [14, 0]
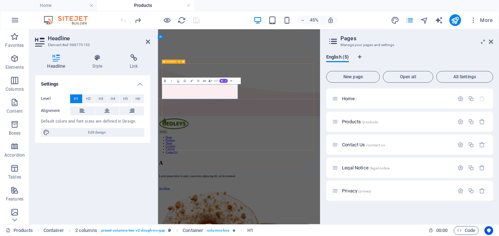
scroll to position [46, 0]
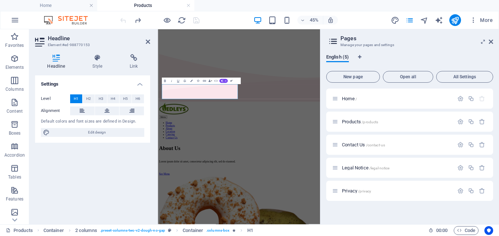
drag, startPoint x: 256, startPoint y: 70, endPoint x: 231, endPoint y: 80, distance: 27.3
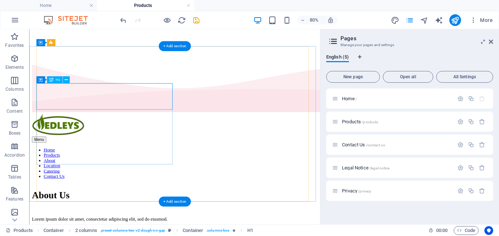
click at [157, 230] on div "About Us" at bounding box center [211, 237] width 358 height 14
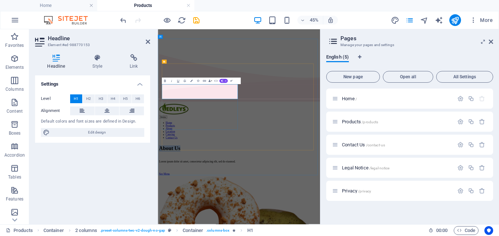
drag, startPoint x: 233, startPoint y: 79, endPoint x: 214, endPoint y: 114, distance: 39.7
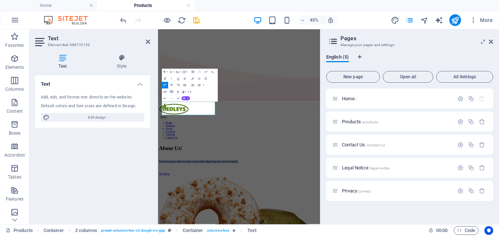
drag, startPoint x: 203, startPoint y: 211, endPoint x: 147, endPoint y: 180, distance: 64.1
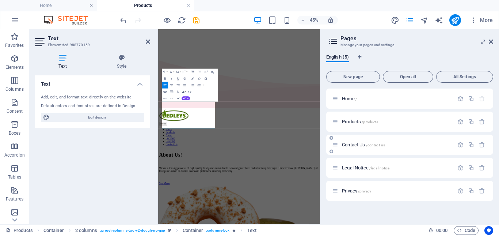
scroll to position [27, 0]
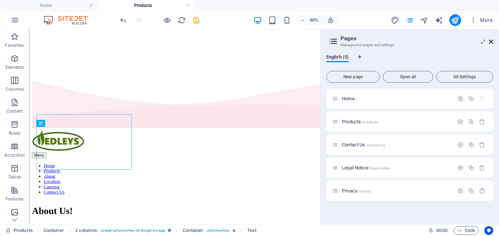
click at [493, 41] on icon at bounding box center [491, 42] width 4 height 6
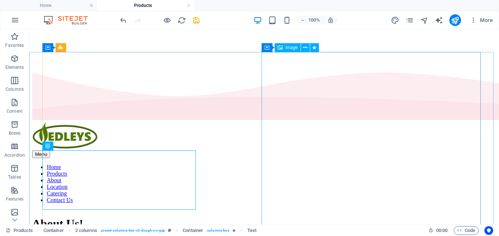
click at [288, 48] on span "Image" at bounding box center [292, 47] width 12 height 4
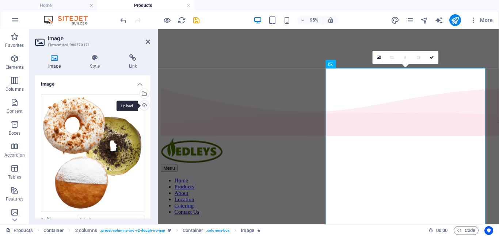
click at [142, 104] on div "Upload" at bounding box center [143, 105] width 11 height 11
click at [434, 57] on link at bounding box center [431, 57] width 13 height 13
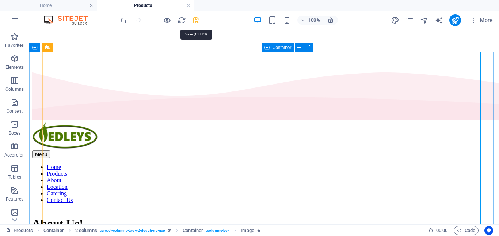
click at [195, 20] on icon "save" at bounding box center [196, 20] width 8 height 8
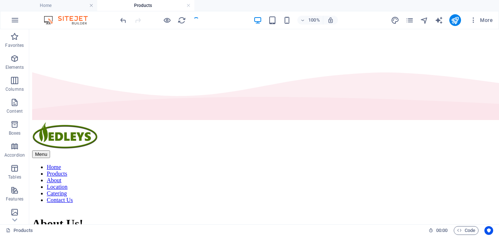
click at [217, 18] on div "100% More" at bounding box center [307, 20] width 377 height 12
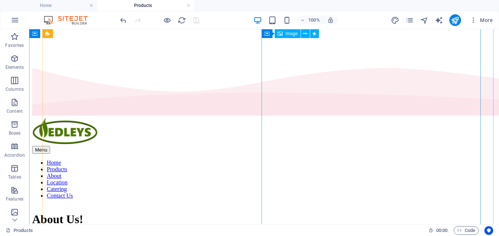
scroll to position [0, 0]
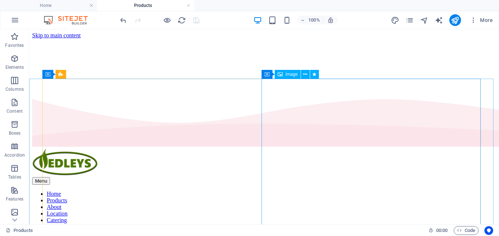
click at [291, 74] on span "Image" at bounding box center [292, 74] width 12 height 4
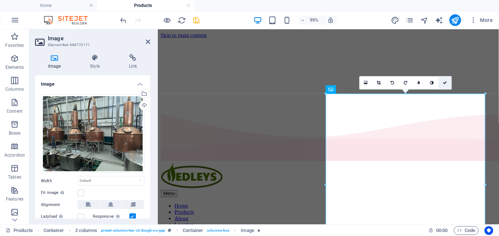
drag, startPoint x: 444, startPoint y: 84, endPoint x: 409, endPoint y: 66, distance: 39.4
click at [444, 84] on icon at bounding box center [445, 83] width 4 height 4
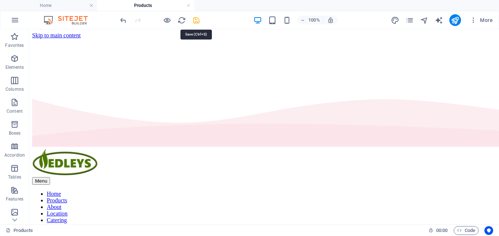
click at [197, 21] on icon "save" at bounding box center [196, 20] width 8 height 8
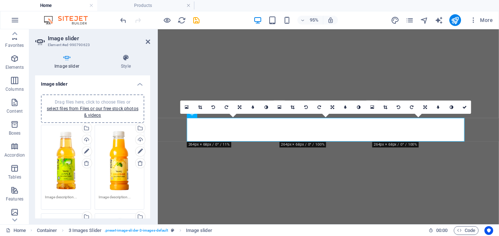
select select "px"
select select "ms"
select select "s"
select select "progressive"
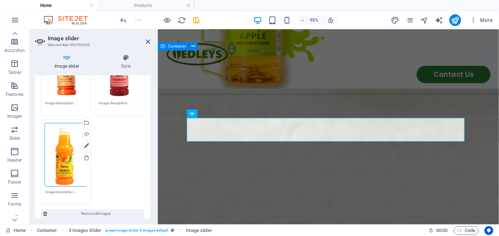
scroll to position [511, 0]
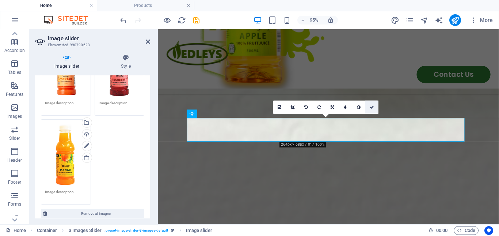
click at [373, 108] on icon at bounding box center [372, 107] width 4 height 4
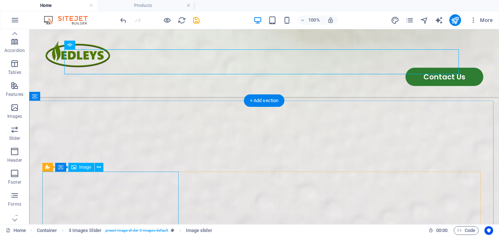
scroll to position [548, 0]
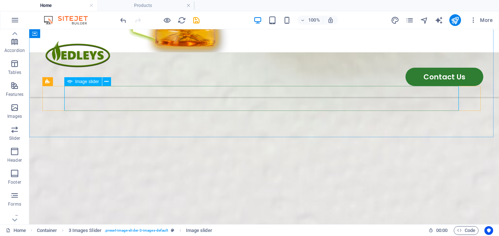
drag, startPoint x: 72, startPoint y: 80, endPoint x: 127, endPoint y: 111, distance: 62.7
click at [72, 80] on div "Image slider" at bounding box center [83, 81] width 38 height 9
select select "px"
select select "ms"
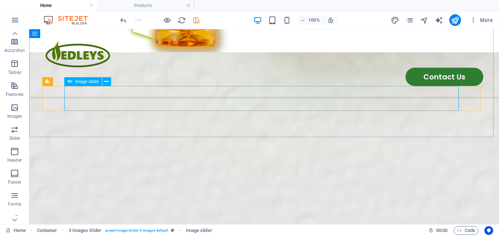
select select "s"
select select "progressive"
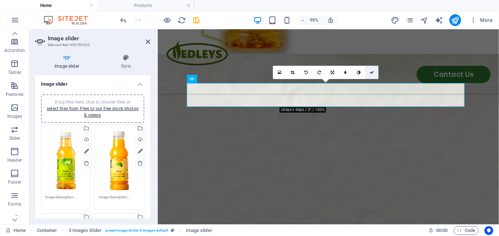
click at [371, 73] on icon at bounding box center [372, 72] width 4 height 4
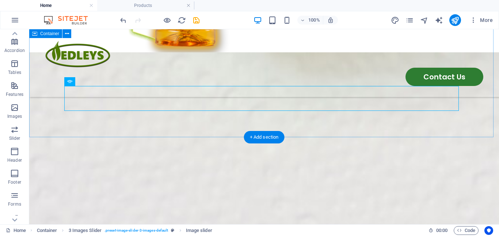
scroll to position [511, 0]
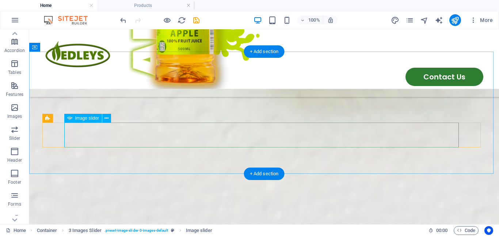
select select "px"
select select "ms"
select select "s"
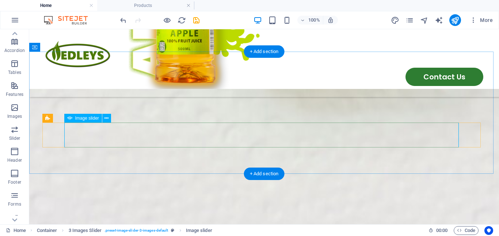
select select "progressive"
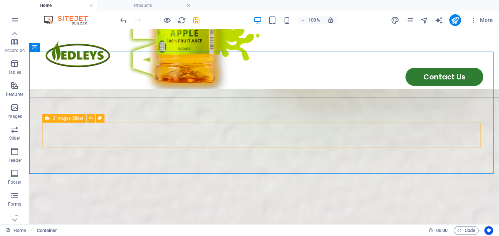
click at [54, 118] on span "3 Images Slider" at bounding box center [68, 118] width 30 height 4
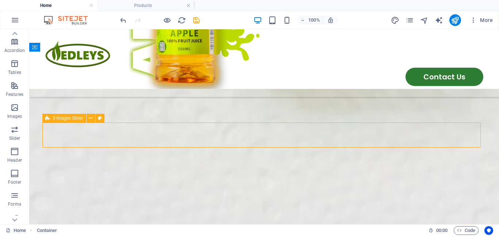
drag, startPoint x: 54, startPoint y: 118, endPoint x: 78, endPoint y: 112, distance: 24.1
click at [54, 118] on span "3 Images Slider" at bounding box center [68, 118] width 30 height 4
select select "region"
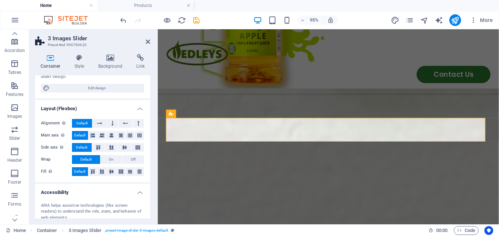
scroll to position [140, 0]
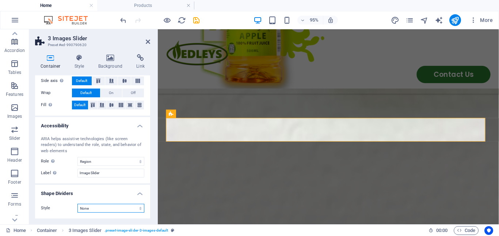
click at [137, 206] on select "None Triangle Square Diagonal Polygon 1 Polygon 2 Zigzag Multiple Zigzags Waves…" at bounding box center [110, 207] width 67 height 9
drag, startPoint x: 197, startPoint y: 169, endPoint x: 202, endPoint y: 171, distance: 5.2
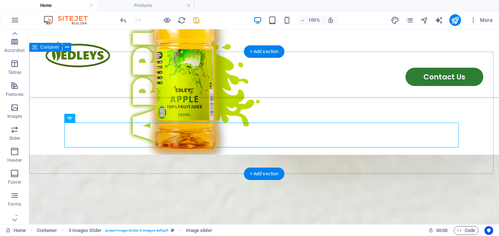
scroll to position [511, 0]
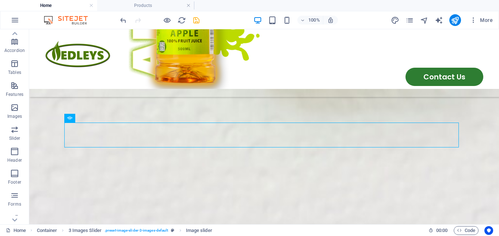
click at [197, 20] on icon "save" at bounding box center [196, 20] width 8 height 8
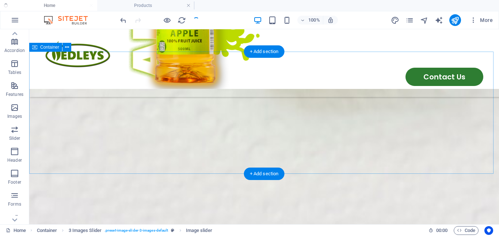
checkbox input "false"
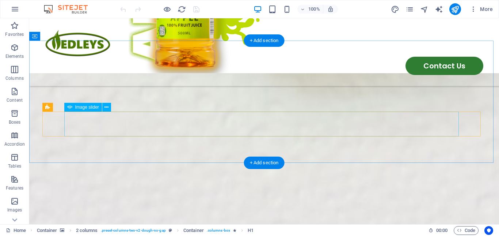
scroll to position [511, 0]
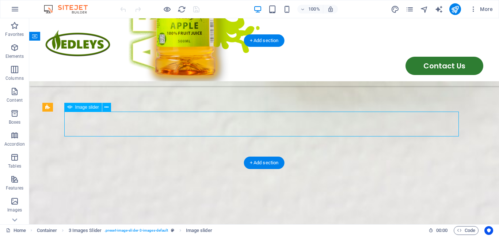
select select "px"
select select "ms"
select select "s"
select select "progressive"
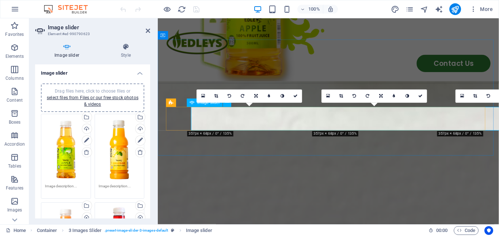
click at [215, 94] on icon at bounding box center [216, 96] width 4 height 4
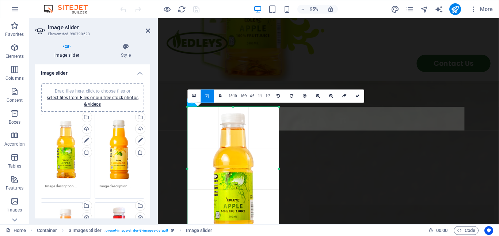
drag, startPoint x: 234, startPoint y: 150, endPoint x: 251, endPoint y: 165, distance: 22.8
click at [233, 224] on section "Favorites Elements Columns Content Boxes Accordion Tables Features Images Slide…" at bounding box center [249, 121] width 499 height 206
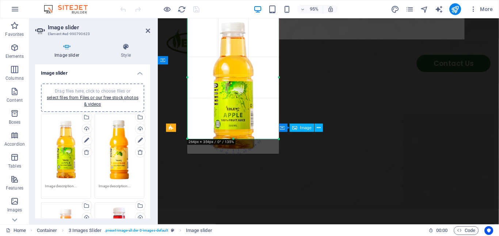
scroll to position [621, 0]
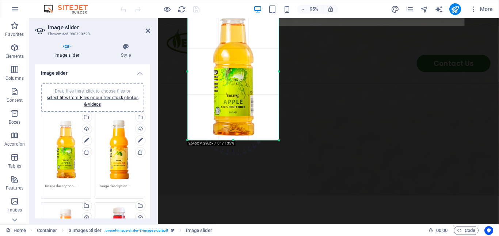
drag, startPoint x: 234, startPoint y: 126, endPoint x: 233, endPoint y: 142, distance: 16.1
click at [233, 140] on div "180 170 160 150 140 130 120 110 100 90 80 70 60 50 40 30 20 10 0 -10 -20 -30 -4…" at bounding box center [233, 71] width 92 height 137
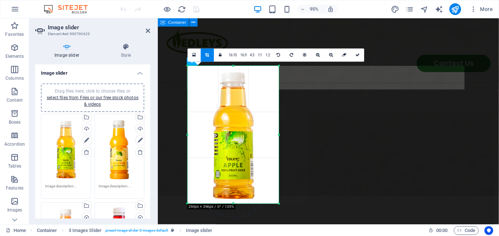
scroll to position [548, 0]
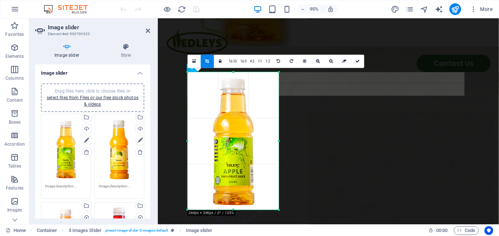
click at [279, 209] on div "180 170 160 150 140 130 120 110 100 90 80 70 60 50 40 30 20 10 0 -10 -20 -30 -4…" at bounding box center [233, 140] width 92 height 137
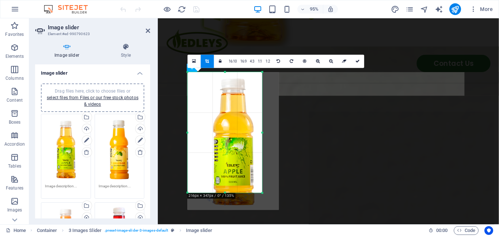
drag, startPoint x: 281, startPoint y: 211, endPoint x: 263, endPoint y: 193, distance: 25.1
click at [263, 193] on div at bounding box center [263, 193] width 4 height 4
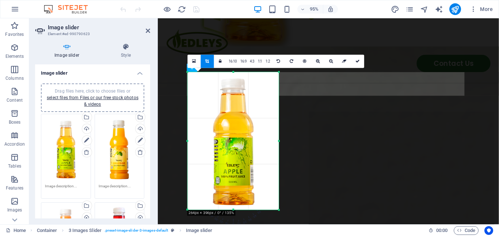
drag, startPoint x: 261, startPoint y: 192, endPoint x: 281, endPoint y: 211, distance: 27.6
click at [281, 211] on div at bounding box center [279, 209] width 4 height 4
click at [234, 60] on link "16:10" at bounding box center [233, 61] width 12 height 13
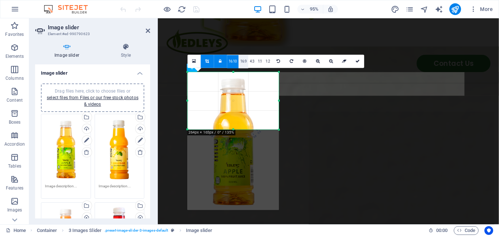
click at [247, 62] on link "16:9" at bounding box center [244, 61] width 10 height 13
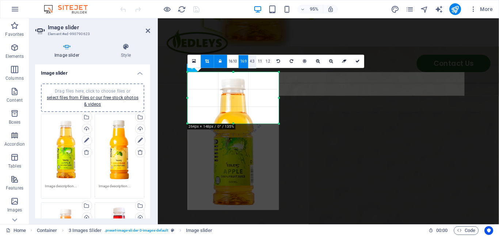
click at [255, 62] on link "4:3" at bounding box center [252, 61] width 8 height 13
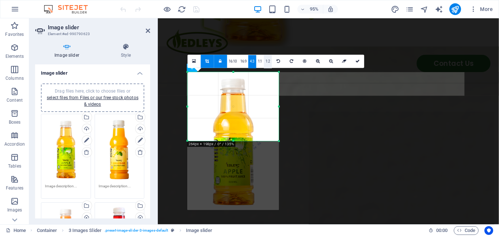
click at [267, 62] on link "1:2" at bounding box center [268, 61] width 8 height 13
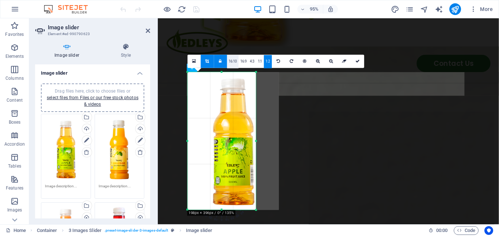
click at [235, 62] on link "16:10" at bounding box center [233, 61] width 12 height 13
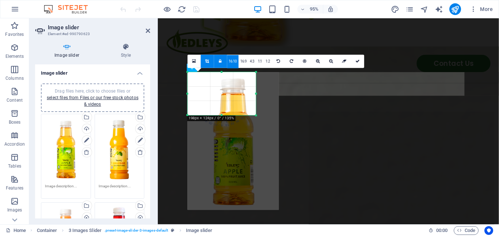
click at [222, 62] on link at bounding box center [220, 61] width 13 height 13
click at [218, 62] on link at bounding box center [220, 61] width 13 height 13
click at [209, 62] on link at bounding box center [207, 61] width 13 height 13
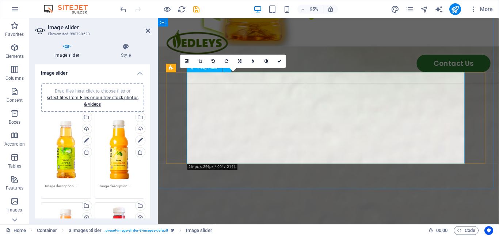
click at [199, 60] on icon at bounding box center [200, 61] width 4 height 4
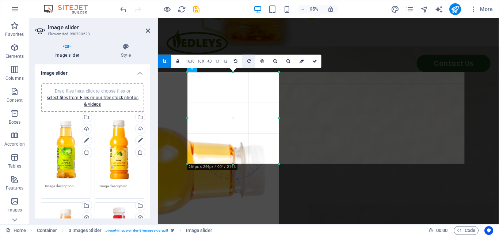
click at [245, 60] on link at bounding box center [249, 61] width 13 height 13
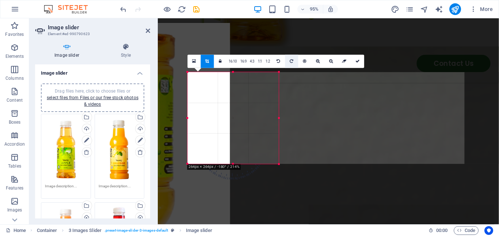
click at [289, 61] on link at bounding box center [291, 61] width 13 height 13
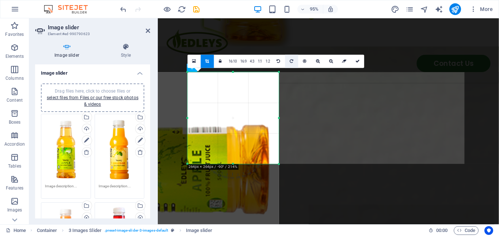
click at [289, 61] on link at bounding box center [291, 61] width 13 height 13
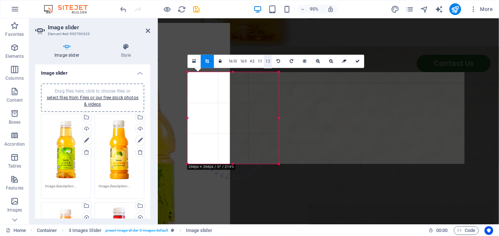
click at [269, 60] on link "1:2" at bounding box center [268, 61] width 8 height 13
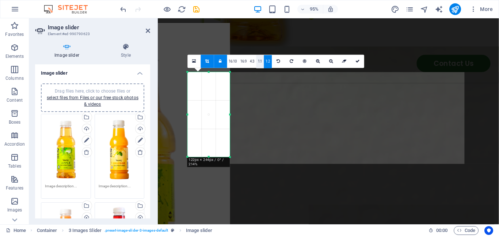
click at [259, 60] on link "1:1" at bounding box center [260, 61] width 8 height 13
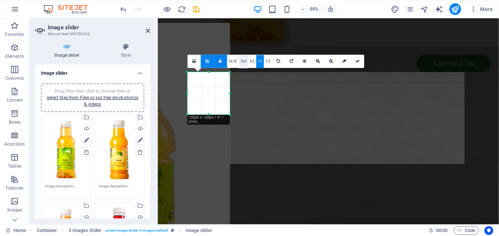
click at [240, 60] on link "16:9" at bounding box center [244, 61] width 10 height 13
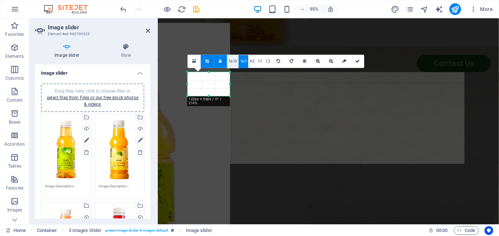
click at [229, 60] on link "16:10" at bounding box center [233, 61] width 12 height 13
click at [218, 60] on link at bounding box center [220, 61] width 13 height 13
drag, startPoint x: 206, startPoint y: 61, endPoint x: 131, endPoint y: 32, distance: 80.9
click at [206, 61] on icon at bounding box center [207, 61] width 4 height 4
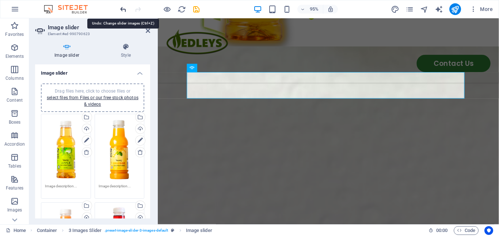
click at [125, 10] on icon "undo" at bounding box center [123, 9] width 8 height 8
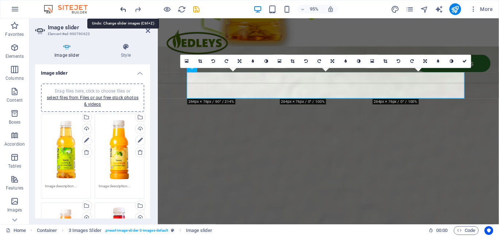
click at [125, 10] on icon "undo" at bounding box center [123, 9] width 8 height 8
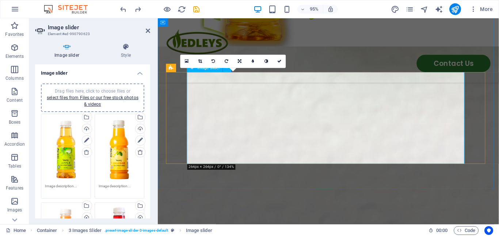
click at [198, 60] on link at bounding box center [200, 61] width 13 height 13
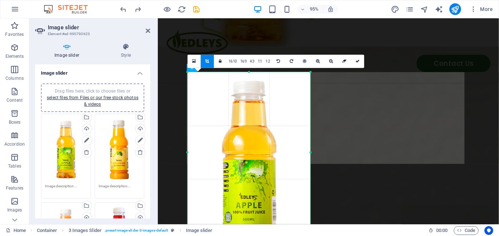
drag, startPoint x: 279, startPoint y: 164, endPoint x: 169, endPoint y: 207, distance: 118.0
click at [313, 235] on html "Edleys Brands Home Favorites Elements Columns Content Boxes Accordion Tables Fe…" at bounding box center [249, 118] width 499 height 236
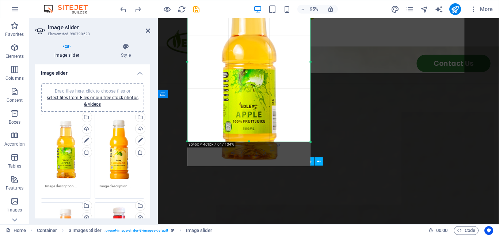
scroll to position [694, 0]
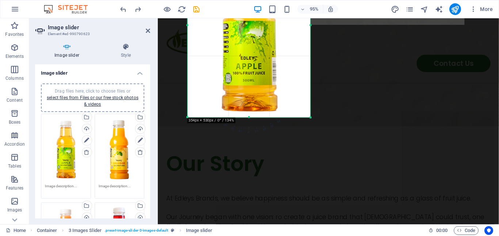
drag, startPoint x: 248, startPoint y: 93, endPoint x: 247, endPoint y: 118, distance: 25.2
click at [247, 118] on div at bounding box center [248, 117] width 123 height 3
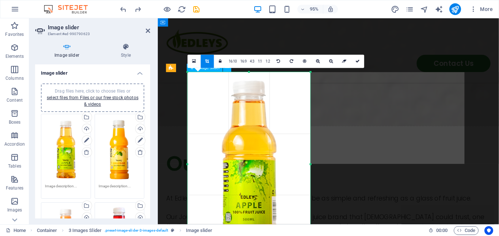
scroll to position [548, 0]
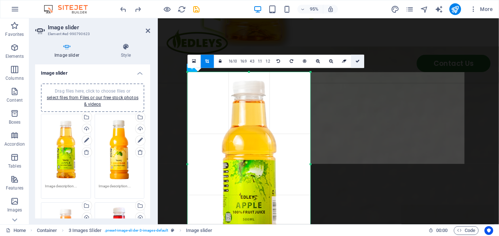
click at [359, 63] on icon at bounding box center [357, 61] width 4 height 4
type input "530"
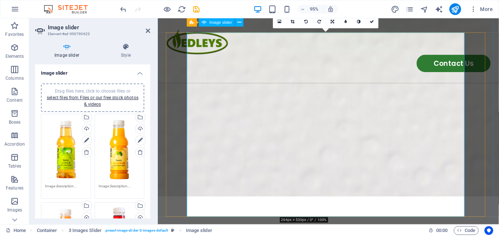
scroll to position [584, 0]
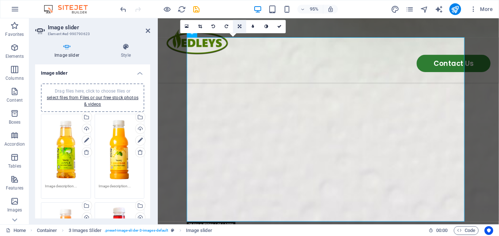
click at [241, 27] on icon at bounding box center [240, 26] width 4 height 4
click at [239, 40] on icon at bounding box center [240, 40] width 4 height 4
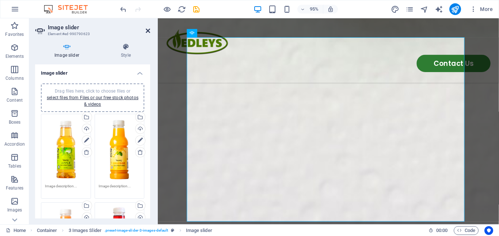
drag, startPoint x: 148, startPoint y: 30, endPoint x: 363, endPoint y: 65, distance: 217.3
click at [148, 30] on icon at bounding box center [148, 31] width 4 height 6
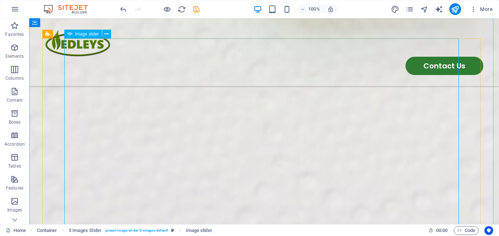
select select "px"
select select "ms"
select select "s"
select select "progressive"
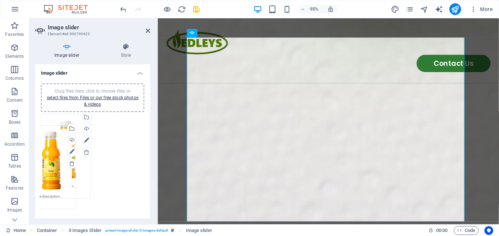
drag, startPoint x: 115, startPoint y: 172, endPoint x: 48, endPoint y: 184, distance: 67.8
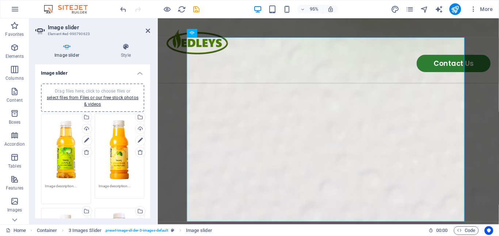
drag, startPoint x: 84, startPoint y: 184, endPoint x: 91, endPoint y: 184, distance: 6.6
click at [91, 184] on div "Drag files here, click to choose files or select files from Files or our free s…" at bounding box center [66, 159] width 54 height 94
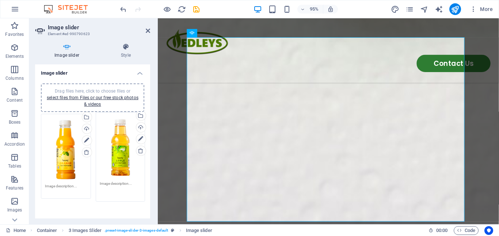
drag, startPoint x: 72, startPoint y: 168, endPoint x: 127, endPoint y: 167, distance: 54.8
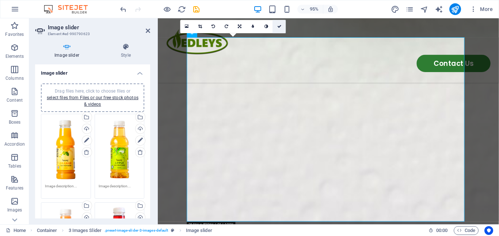
click at [281, 27] on icon at bounding box center [279, 26] width 4 height 4
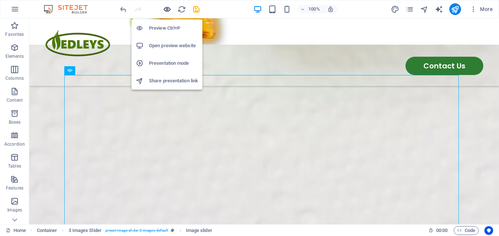
click at [170, 7] on icon "button" at bounding box center [167, 9] width 8 height 8
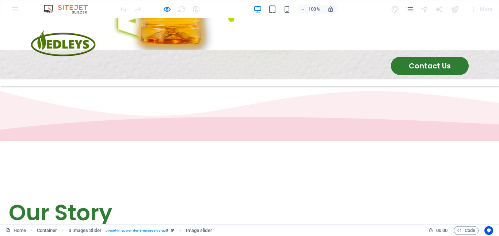
scroll to position [569, 0]
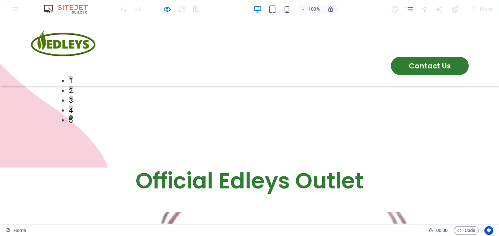
scroll to position [1357, 0]
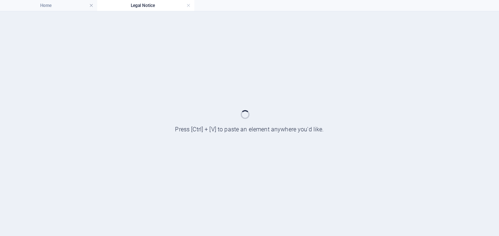
scroll to position [0, 0]
click at [188, 4] on link at bounding box center [188, 5] width 4 height 7
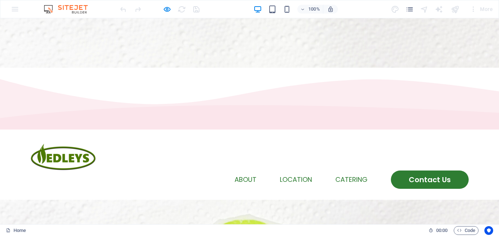
scroll to position [1338, 0]
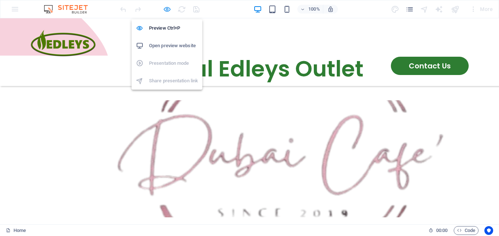
click at [167, 11] on icon "button" at bounding box center [167, 9] width 8 height 8
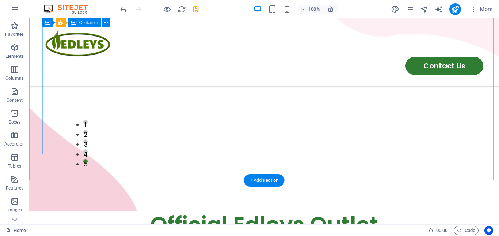
scroll to position [1390, 0]
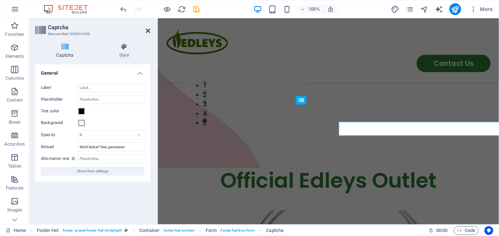
scroll to position [1364, 0]
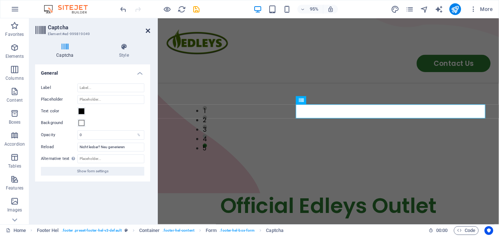
drag, startPoint x: 253, startPoint y: 132, endPoint x: 314, endPoint y: 84, distance: 77.0
click at [147, 29] on icon at bounding box center [148, 31] width 4 height 6
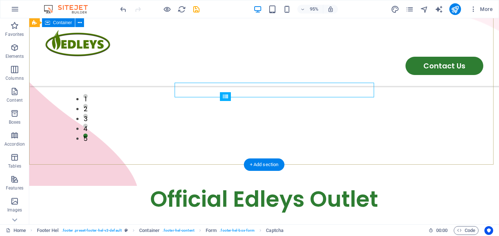
scroll to position [1390, 0]
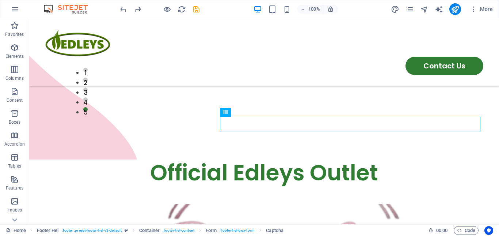
click at [137, 12] on icon "redo" at bounding box center [138, 9] width 8 height 8
drag, startPoint x: 251, startPoint y: 126, endPoint x: 222, endPoint y: 106, distance: 35.3
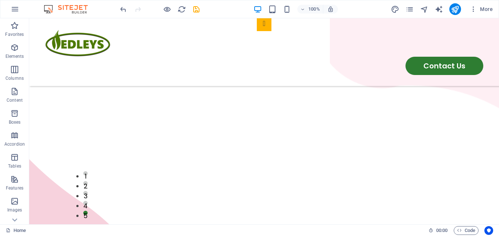
scroll to position [1393, 0]
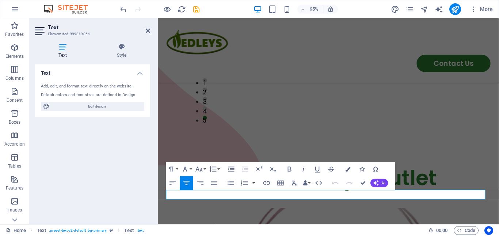
scroll to position [1364, 0]
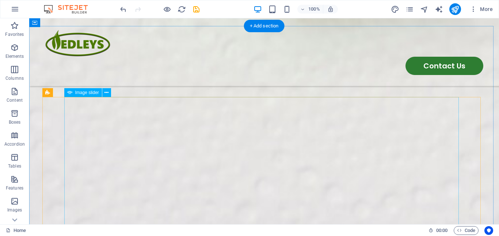
scroll to position [516, 0]
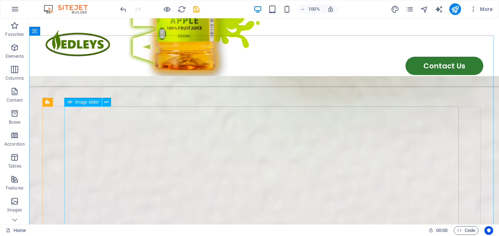
drag, startPoint x: 92, startPoint y: 102, endPoint x: 31, endPoint y: 91, distance: 62.2
click at [92, 102] on span "Image slider" at bounding box center [87, 102] width 24 height 4
select select "px"
select select "ms"
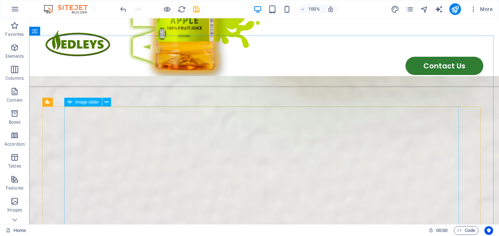
select select "s"
select select "progressive"
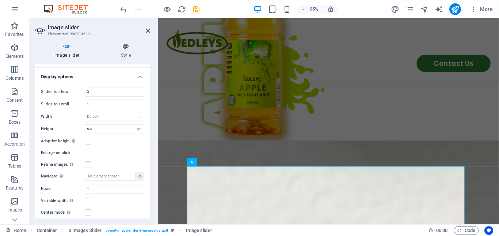
scroll to position [472, 0]
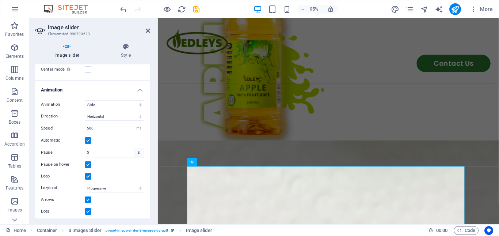
click at [134, 149] on select "s ms" at bounding box center [139, 152] width 10 height 9
drag, startPoint x: 106, startPoint y: 148, endPoint x: 73, endPoint y: 148, distance: 32.5
click at [106, 148] on input "5" at bounding box center [114, 152] width 59 height 9
click at [73, 148] on div "Pause 5 s ms" at bounding box center [92, 152] width 103 height 9
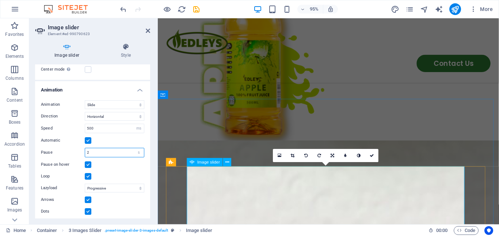
type input "2"
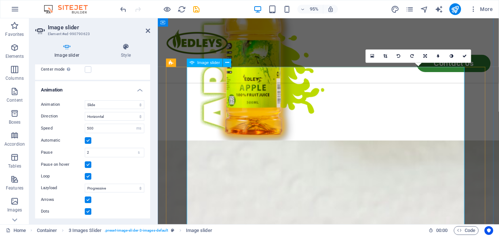
scroll to position [558, 0]
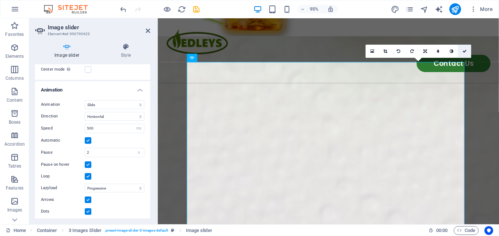
drag, startPoint x: 464, startPoint y: 52, endPoint x: 394, endPoint y: 122, distance: 98.7
click at [464, 52] on icon at bounding box center [464, 51] width 4 height 4
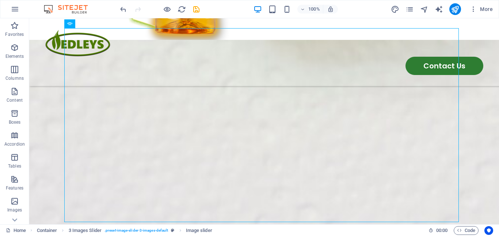
scroll to position [595, 0]
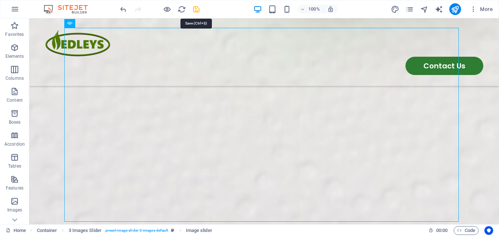
click at [197, 9] on icon "save" at bounding box center [196, 9] width 8 height 8
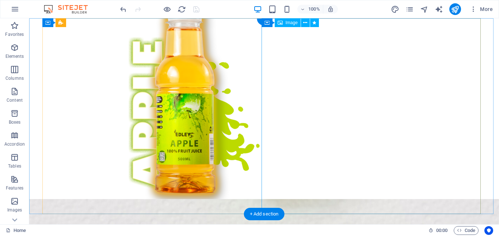
scroll to position [0, 0]
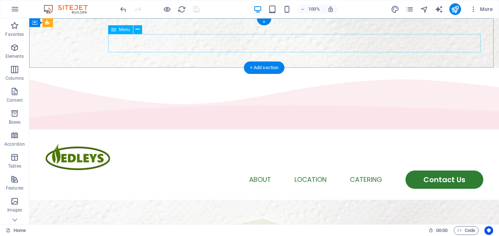
click at [316, 170] on nav "Home Products About Location Catering Contact Us" at bounding box center [264, 179] width 438 height 18
select select
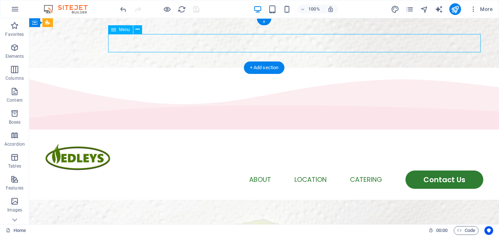
select select
select select "2"
select select
select select "default"
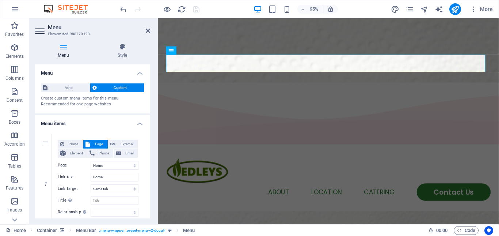
click at [145, 30] on h2 "Menu" at bounding box center [99, 27] width 102 height 7
drag, startPoint x: 147, startPoint y: 29, endPoint x: 122, endPoint y: 13, distance: 29.6
click at [147, 29] on icon at bounding box center [148, 31] width 4 height 6
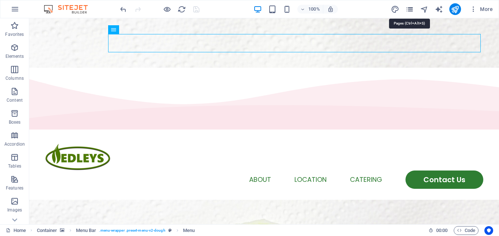
click at [409, 7] on icon "pages" at bounding box center [409, 9] width 8 height 8
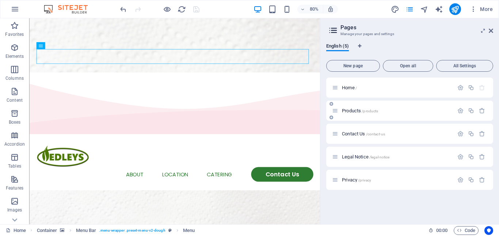
click at [348, 111] on span "Products /products" at bounding box center [360, 110] width 36 height 5
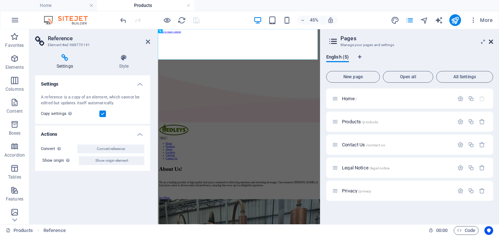
click at [491, 41] on icon at bounding box center [491, 42] width 4 height 6
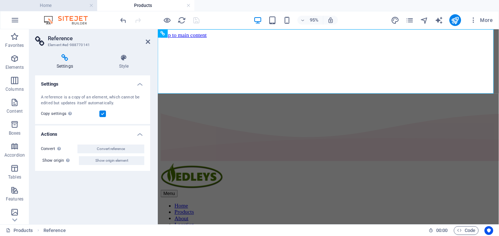
click at [53, 0] on li "Home" at bounding box center [48, 5] width 97 height 11
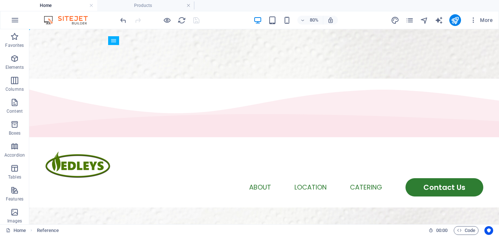
click at [52, 5] on h4 "Home" at bounding box center [48, 5] width 97 height 8
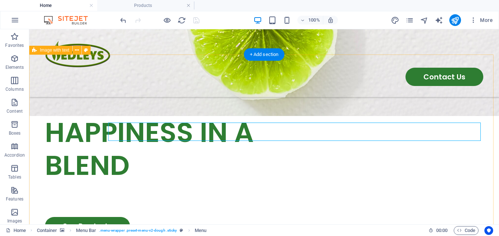
scroll to position [365, 0]
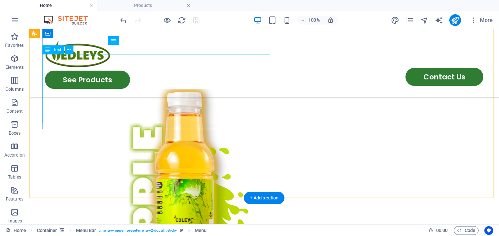
drag, startPoint x: 152, startPoint y: 89, endPoint x: 183, endPoint y: 118, distance: 41.9
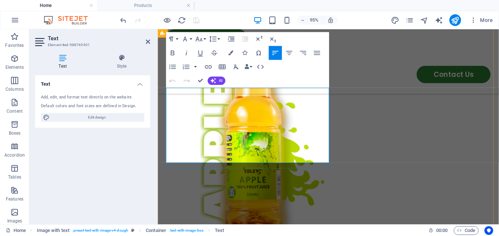
scroll to position [324, 0]
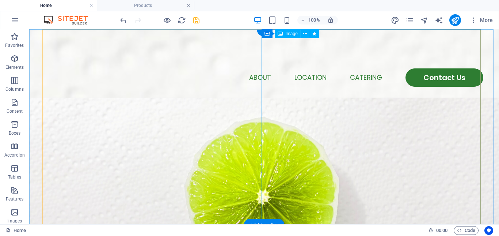
scroll to position [0, 0]
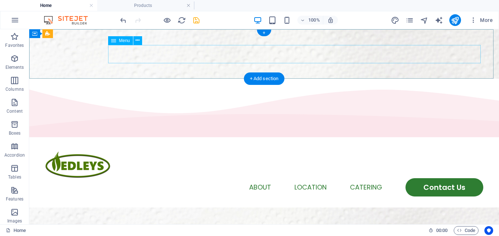
click at [301, 178] on nav "Home Products About Location Catering Contact Us" at bounding box center [264, 187] width 438 height 18
select select
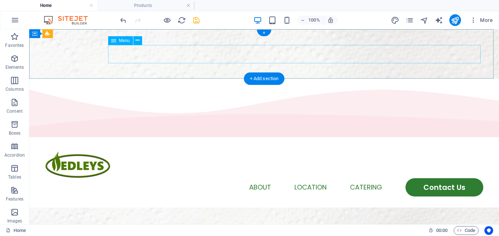
select select
select select "2"
select select
select select "default"
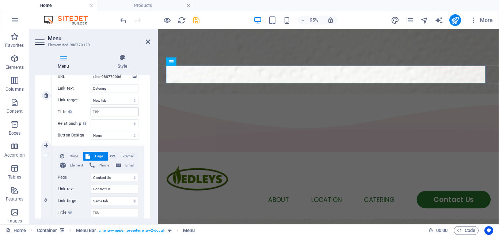
scroll to position [440, 0]
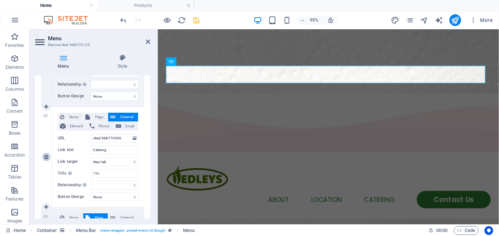
click at [47, 155] on icon at bounding box center [46, 156] width 4 height 5
select select
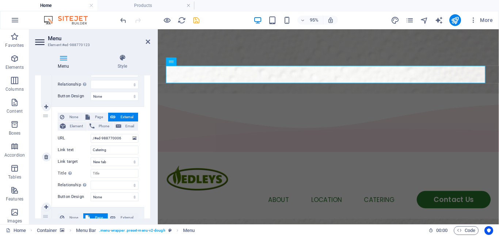
select select "2"
type input "Contact Us"
select select
select select "default"
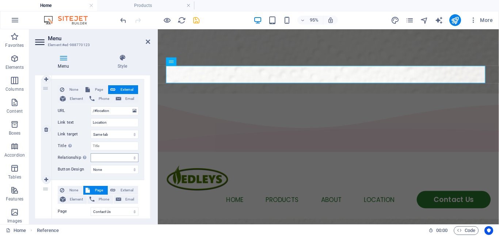
scroll to position [294, 0]
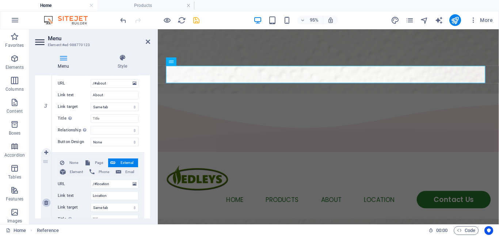
click at [46, 202] on icon at bounding box center [46, 202] width 4 height 5
select select
select select "2"
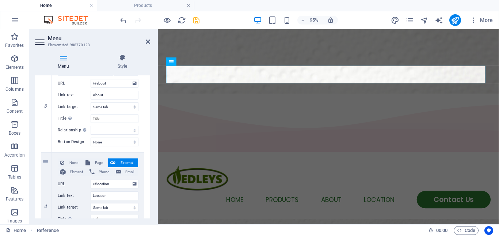
type input "Contact Us"
select select
select select "default"
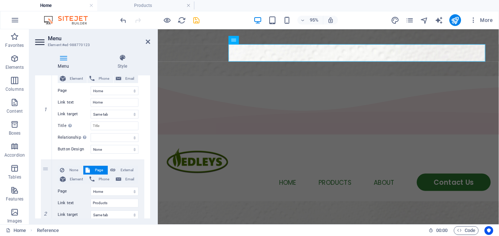
scroll to position [38, 0]
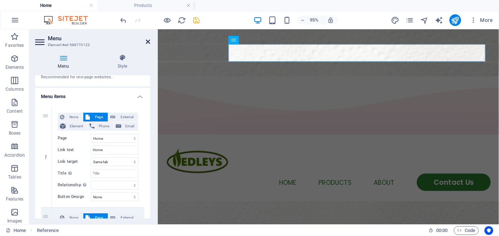
click at [148, 43] on icon at bounding box center [148, 42] width 4 height 6
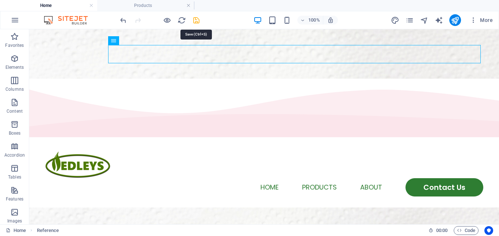
drag, startPoint x: 194, startPoint y: 19, endPoint x: 234, endPoint y: 35, distance: 43.4
click at [194, 19] on icon "save" at bounding box center [196, 20] width 8 height 8
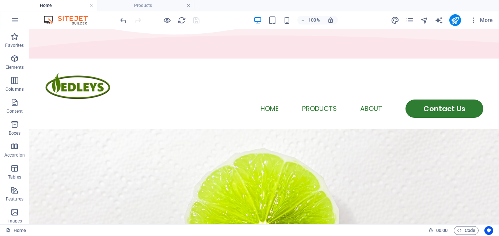
scroll to position [0, 0]
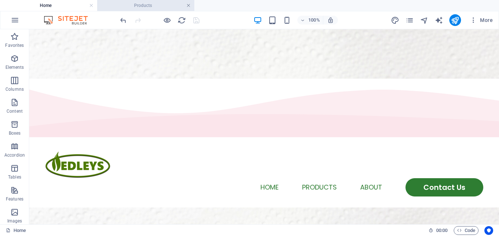
drag, startPoint x: 187, startPoint y: 5, endPoint x: 224, endPoint y: 9, distance: 36.7
click at [187, 5] on link at bounding box center [188, 5] width 4 height 7
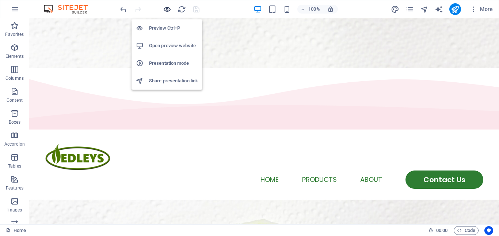
click at [165, 9] on icon "button" at bounding box center [167, 9] width 8 height 8
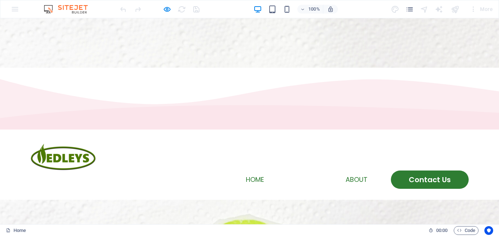
click at [304, 176] on link "Products" at bounding box center [304, 179] width 35 height 7
click at [361, 176] on link "About" at bounding box center [357, 179] width 22 height 7
click at [357, 176] on link "About" at bounding box center [357, 179] width 22 height 7
click at [307, 176] on link "Products" at bounding box center [304, 179] width 35 height 7
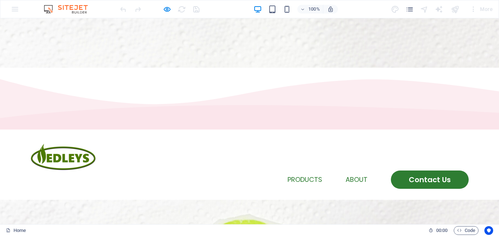
click at [253, 176] on link "Home" at bounding box center [255, 179] width 18 height 7
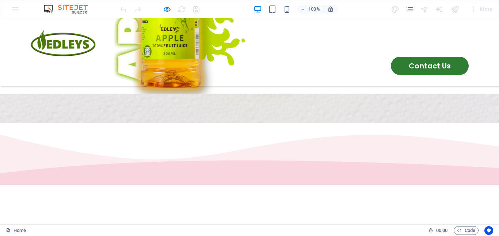
scroll to position [548, 0]
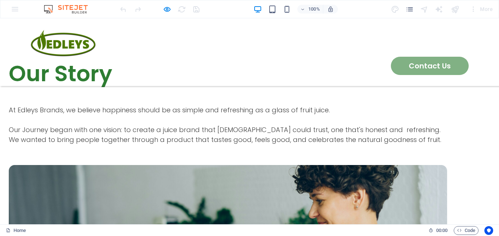
click at [424, 57] on link "Contact Us" at bounding box center [430, 66] width 78 height 18
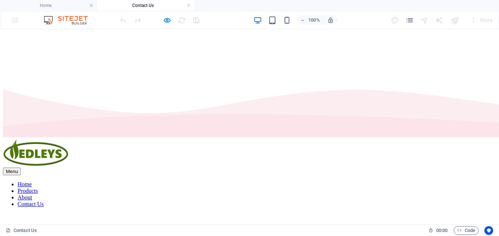
scroll to position [0, 0]
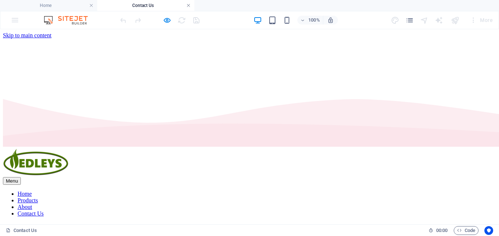
click at [189, 5] on link at bounding box center [188, 5] width 4 height 7
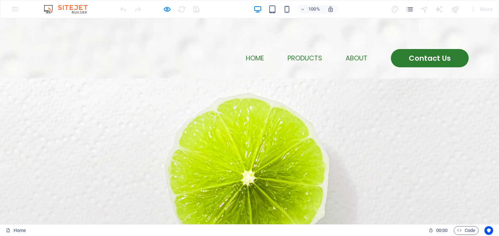
scroll to position [37, 0]
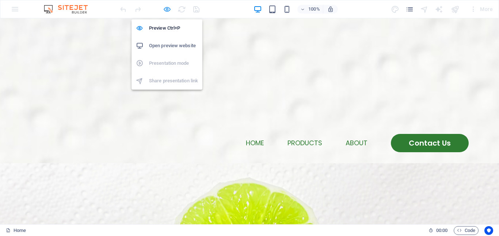
click at [169, 9] on icon "button" at bounding box center [167, 9] width 8 height 8
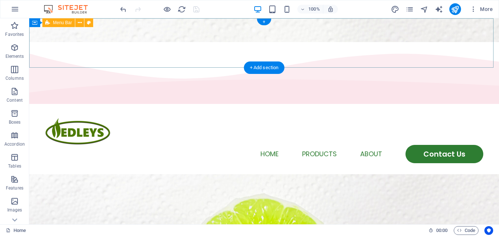
scroll to position [0, 0]
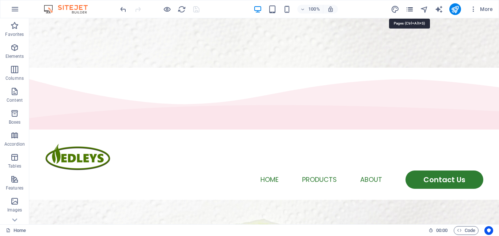
click at [410, 10] on icon "pages" at bounding box center [409, 9] width 8 height 8
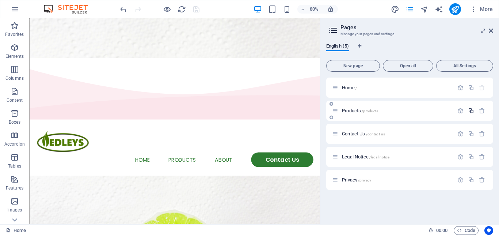
click at [473, 111] on icon "button" at bounding box center [471, 110] width 6 height 6
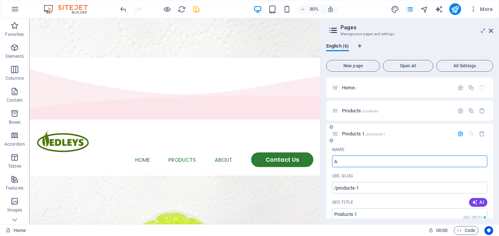
type input "Ab"
type input "/a"
type input "A"
type input "Abou"
type input "/ab"
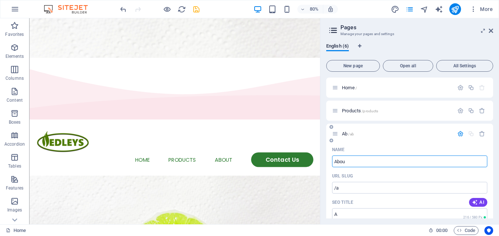
type input "Ab"
type input "About Us"
type input "/abou"
type input "Abou"
type input "About Us"
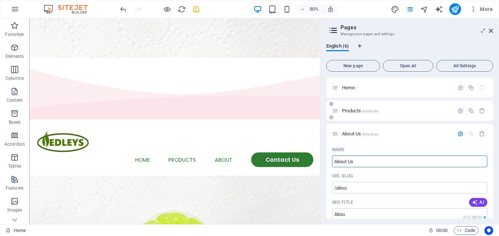
type input "/about-us"
type input "About Us"
drag, startPoint x: 493, startPoint y: 113, endPoint x: 489, endPoint y: 128, distance: 15.3
click at [489, 128] on div "English (6) New page Open all All Settings Home / Products /products About Us /…" at bounding box center [409, 130] width 179 height 187
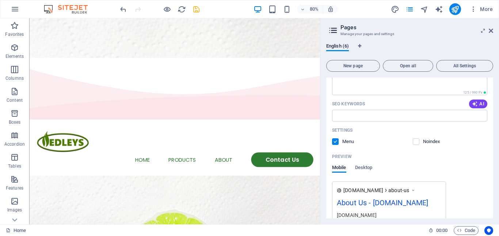
scroll to position [270, 0]
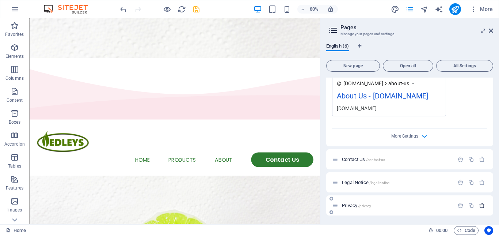
click at [480, 204] on icon "button" at bounding box center [482, 205] width 6 height 6
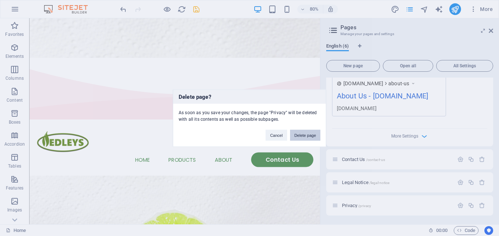
click at [311, 136] on button "Delete page" at bounding box center [305, 134] width 30 height 11
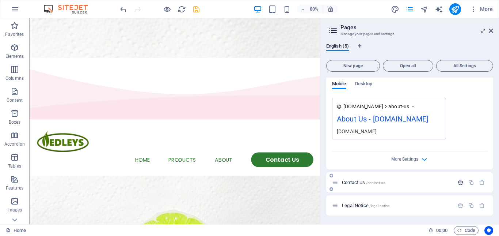
scroll to position [247, 0]
click at [480, 206] on icon "button" at bounding box center [482, 205] width 6 height 6
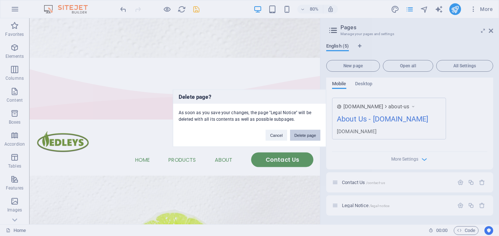
click at [304, 135] on button "Delete page" at bounding box center [305, 134] width 30 height 11
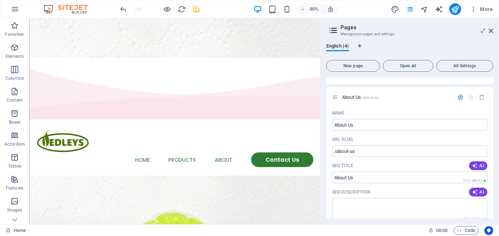
scroll to position [0, 0]
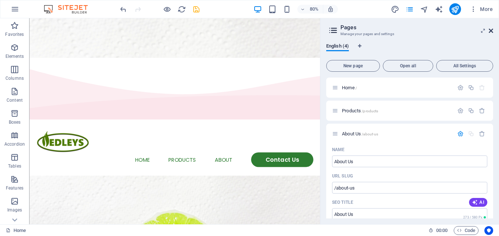
click at [491, 32] on icon at bounding box center [491, 31] width 4 height 6
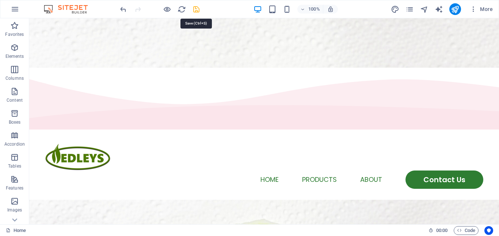
click at [198, 8] on icon "save" at bounding box center [196, 9] width 8 height 8
click at [409, 10] on icon "pages" at bounding box center [409, 9] width 8 height 8
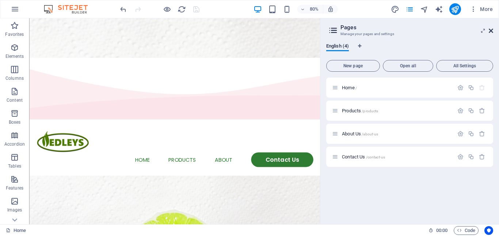
click at [491, 30] on icon at bounding box center [491, 31] width 4 height 6
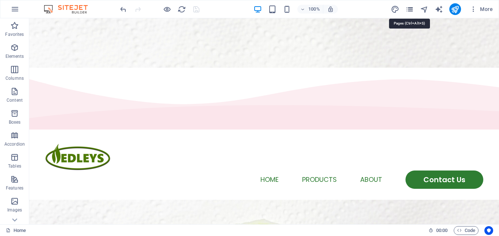
click at [407, 9] on icon "pages" at bounding box center [409, 9] width 8 height 8
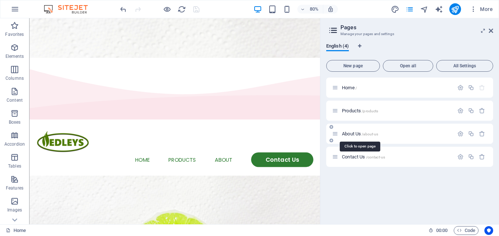
click at [357, 132] on span "About Us /about-us" at bounding box center [360, 133] width 36 height 5
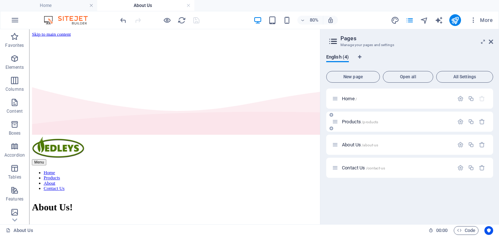
click at [353, 120] on span "Products /products" at bounding box center [360, 121] width 36 height 5
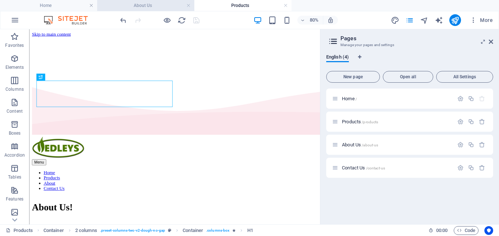
click at [162, 6] on h4 "About Us" at bounding box center [145, 5] width 97 height 8
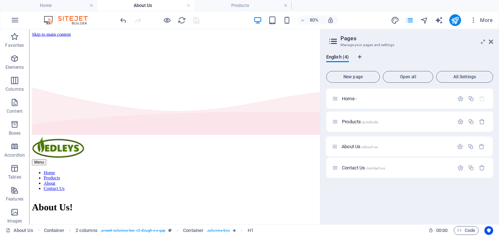
click at [335, 145] on div "Home / Products /products About Us /about-us Contact Us /contact-us" at bounding box center [409, 121] width 167 height 66
click at [230, 4] on h4 "Products" at bounding box center [242, 5] width 97 height 8
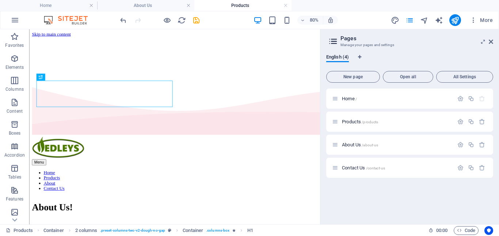
click at [161, 3] on h4 "About Us" at bounding box center [145, 5] width 97 height 8
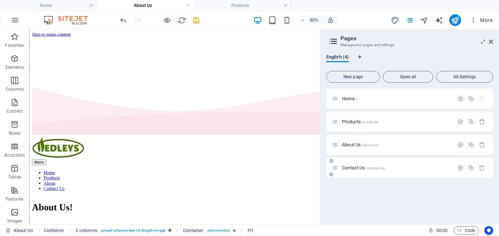
click at [353, 167] on span "Contact Us /contact-us" at bounding box center [363, 167] width 43 height 5
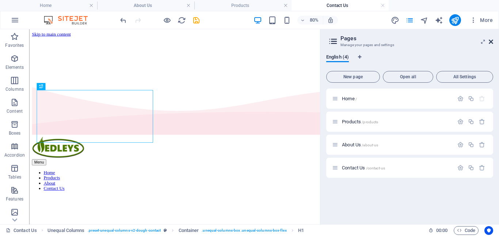
click at [489, 41] on icon at bounding box center [491, 42] width 4 height 6
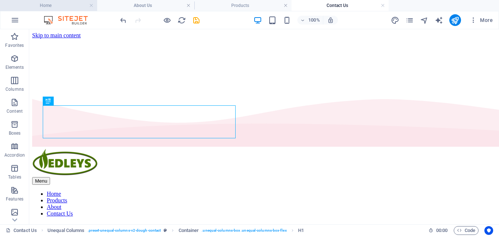
click at [70, 5] on h4 "Home" at bounding box center [48, 5] width 97 height 8
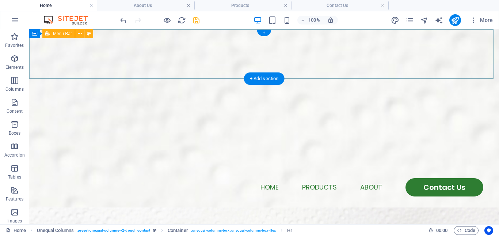
click at [193, 140] on div "Menu Home Products About Contact Us" at bounding box center [264, 174] width 470 height 68
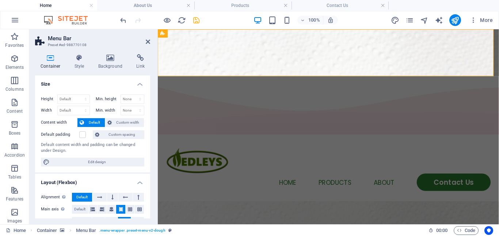
click at [291, 181] on nav "Home Products About Contact Us" at bounding box center [338, 190] width 342 height 18
select select
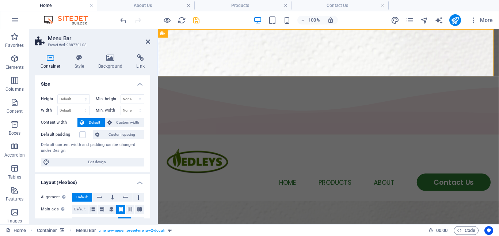
select select "2"
select select
select select "default"
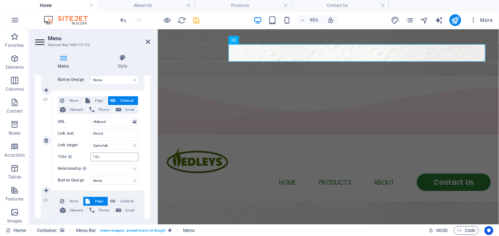
scroll to position [256, 0]
click at [112, 130] on input "About" at bounding box center [115, 133] width 48 height 9
type input "About"
select select
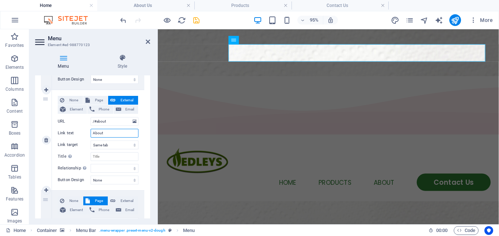
select select
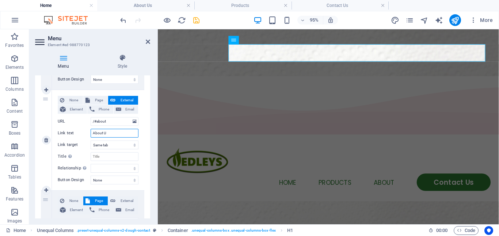
type input "About Us"
select select
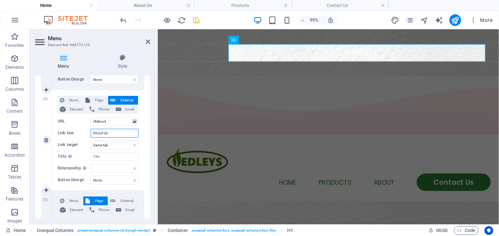
select select
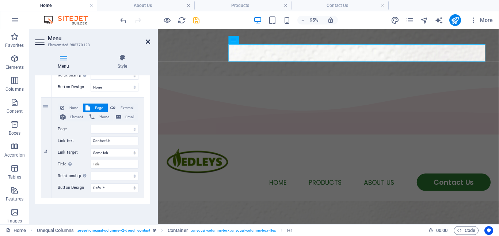
drag, startPoint x: 149, startPoint y: 42, endPoint x: 203, endPoint y: 84, distance: 69.0
click at [149, 42] on icon at bounding box center [148, 42] width 4 height 6
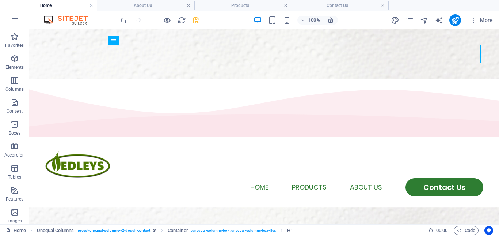
click at [195, 24] on icon "save" at bounding box center [196, 20] width 8 height 8
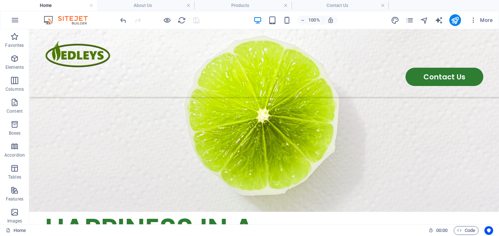
scroll to position [0, 0]
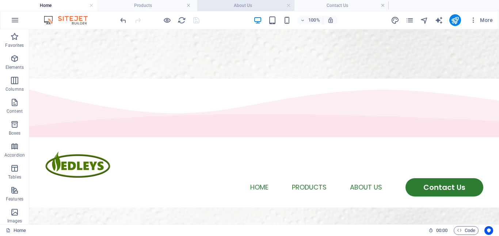
drag, startPoint x: 159, startPoint y: 4, endPoint x: 259, endPoint y: 6, distance: 100.1
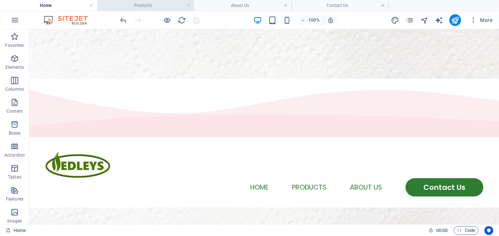
click at [155, 4] on h4 "Products" at bounding box center [145, 5] width 97 height 8
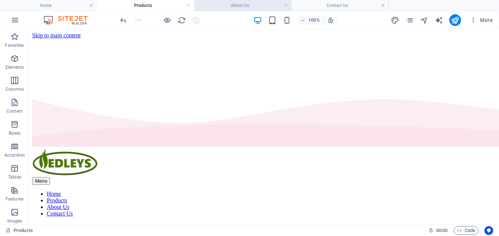
click at [240, 4] on h4 "About Us" at bounding box center [242, 5] width 97 height 8
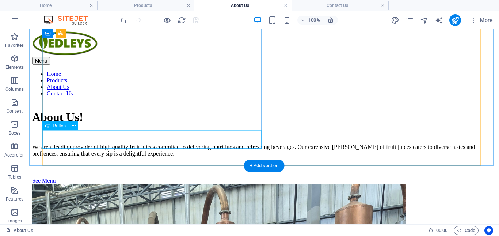
scroll to position [73, 0]
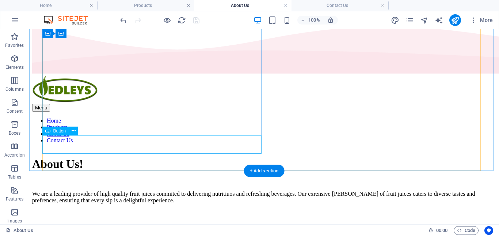
click at [95, 224] on div "See Menu" at bounding box center [264, 227] width 464 height 7
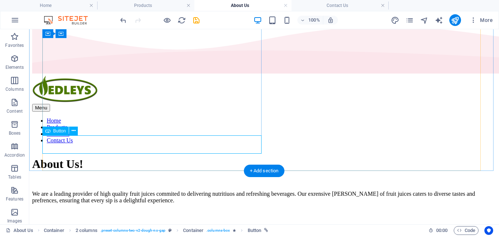
click at [67, 224] on div "Contact Us" at bounding box center [264, 227] width 464 height 7
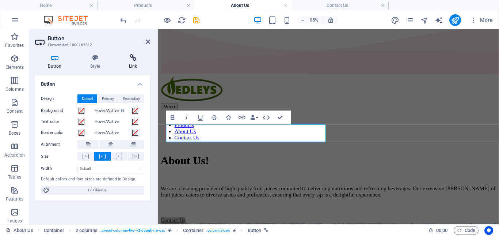
click at [130, 62] on h4 "Link" at bounding box center [133, 61] width 34 height 15
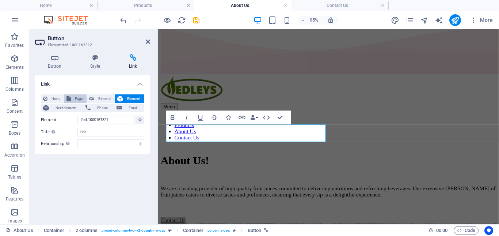
click at [76, 99] on span "Page" at bounding box center [78, 98] width 11 height 9
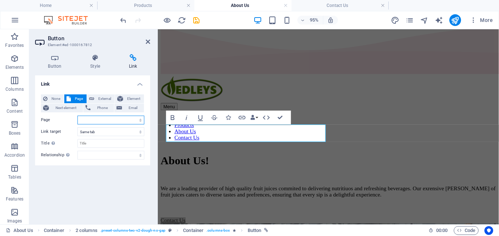
click at [139, 120] on select "Home Products About Us Contact Us" at bounding box center [110, 119] width 67 height 9
select select "3"
click at [77, 115] on select "Home Products About Us Contact Us" at bounding box center [110, 119] width 67 height 9
drag, startPoint x: 282, startPoint y: 117, endPoint x: 237, endPoint y: 110, distance: 45.2
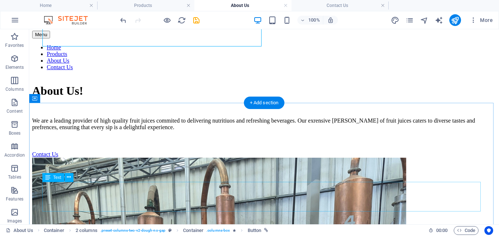
scroll to position [219, 0]
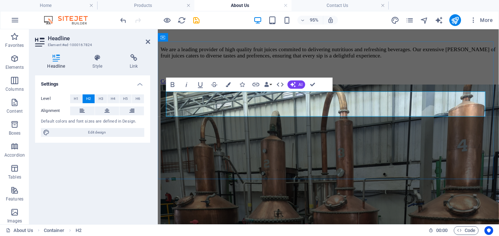
drag, startPoint x: 309, startPoint y: 108, endPoint x: 217, endPoint y: 109, distance: 91.3
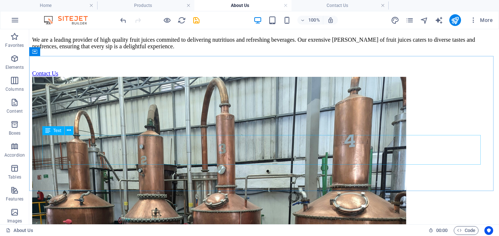
scroll to position [224, 0]
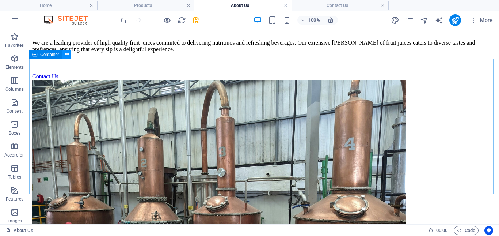
click at [69, 53] on icon at bounding box center [67, 54] width 4 height 8
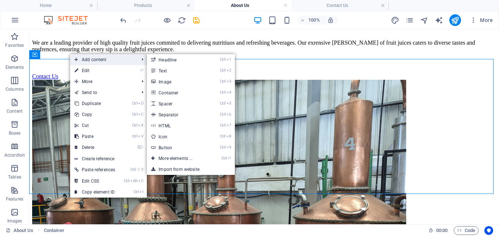
click at [134, 58] on span "Add content" at bounding box center [103, 59] width 66 height 11
drag, startPoint x: 189, startPoint y: 159, endPoint x: 34, endPoint y: 130, distance: 157.9
click at [189, 159] on link "Ctrl ⏎ More elements ..." at bounding box center [177, 158] width 60 height 11
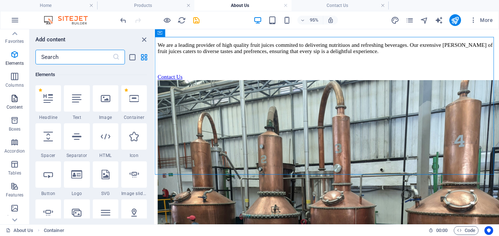
scroll to position [0, 0]
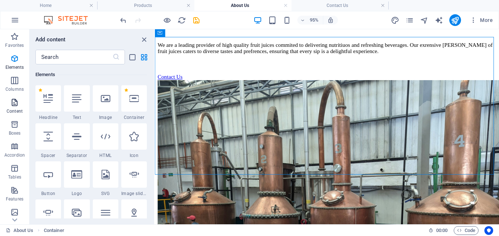
click at [13, 104] on icon "button" at bounding box center [14, 102] width 9 height 9
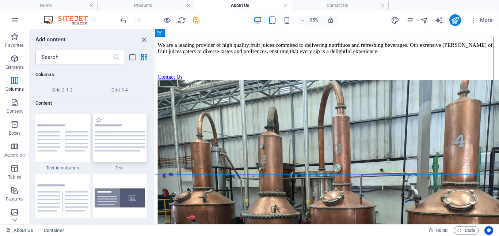
scroll to position [1315, 0]
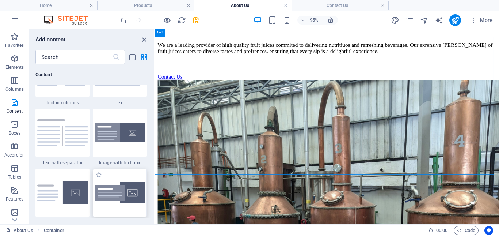
click at [120, 186] on img at bounding box center [120, 193] width 51 height 22
click at [155, 186] on div "H1 Container Container 2 columns 2 columns Container Container Container Image …" at bounding box center [327, 126] width 344 height 195
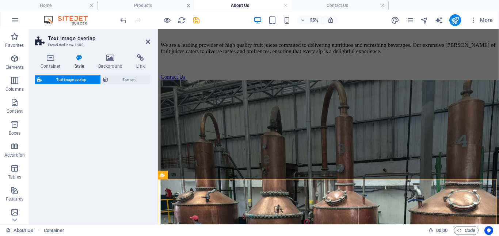
select select "rem"
select select "px"
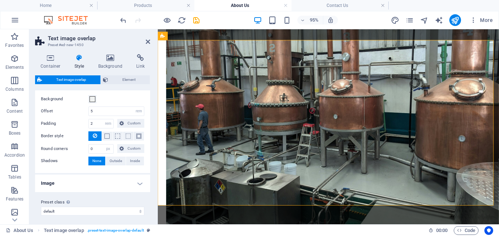
scroll to position [19, 0]
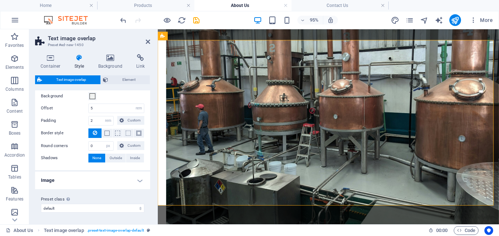
click at [91, 180] on h4 "Image" at bounding box center [92, 180] width 115 height 18
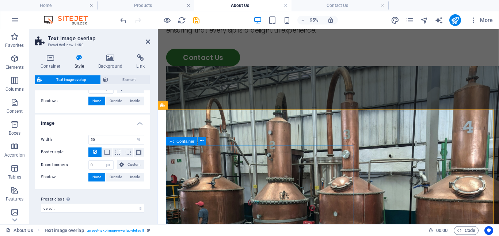
scroll to position [292, 0]
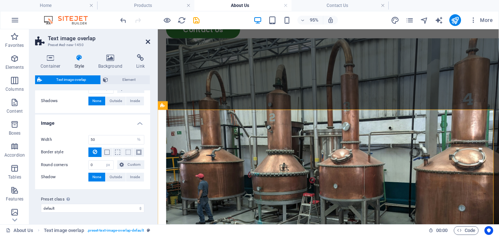
click at [147, 40] on icon at bounding box center [148, 42] width 4 height 6
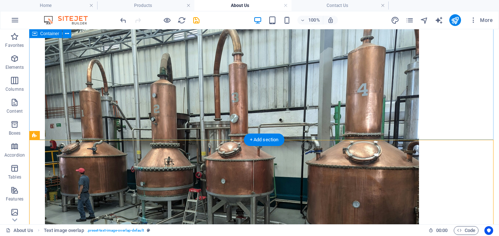
scroll to position [277, 0]
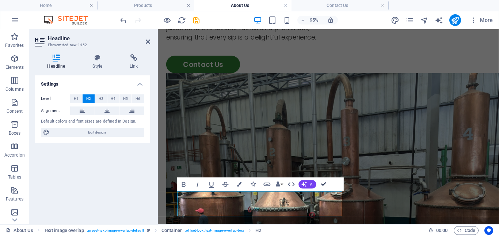
drag, startPoint x: 324, startPoint y: 183, endPoint x: 308, endPoint y: 160, distance: 28.4
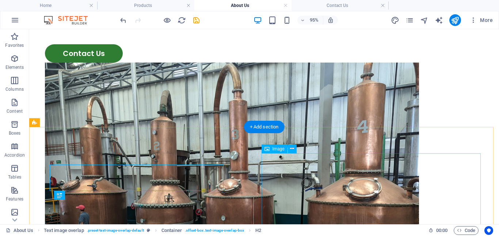
scroll to position [291, 0]
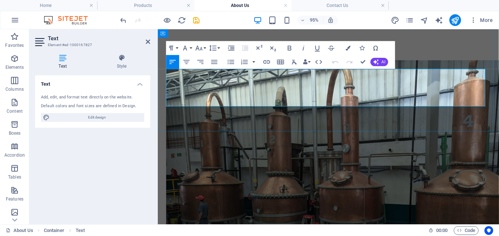
drag, startPoint x: 214, startPoint y: 107, endPoint x: 161, endPoint y: 69, distance: 65.1
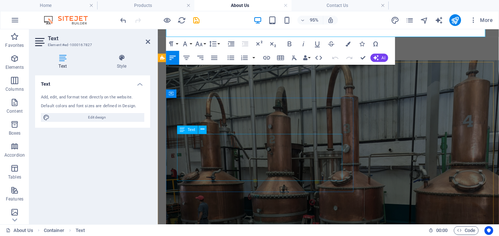
scroll to position [342, 0]
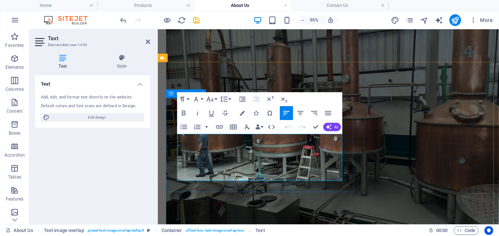
drag, startPoint x: 344, startPoint y: 185, endPoint x: 160, endPoint y: 130, distance: 192.5
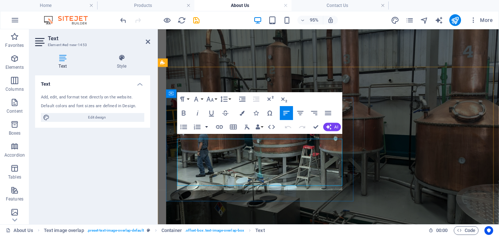
scroll to position [337, 0]
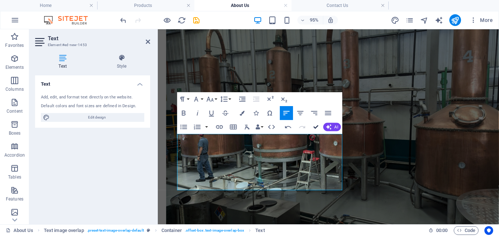
drag, startPoint x: 316, startPoint y: 127, endPoint x: 401, endPoint y: 139, distance: 85.6
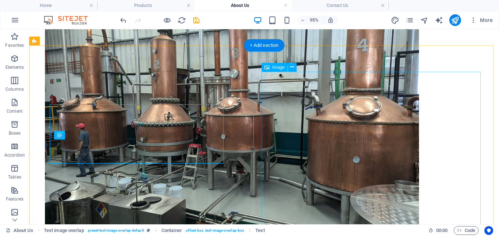
scroll to position [372, 0]
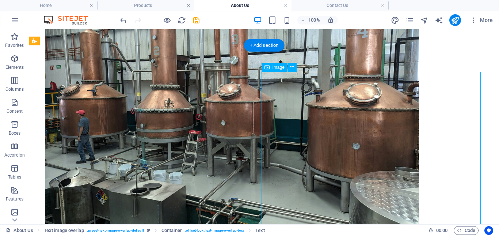
select select "%"
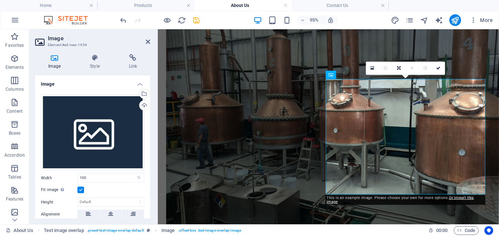
click at [192, 21] on icon "save" at bounding box center [196, 20] width 8 height 8
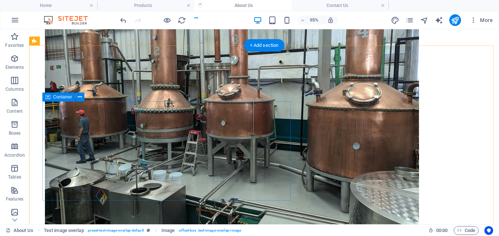
scroll to position [372, 0]
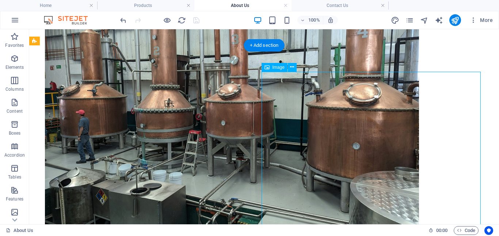
select select "%"
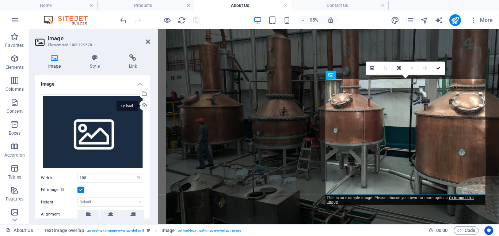
click at [143, 106] on div "Upload" at bounding box center [143, 105] width 11 height 11
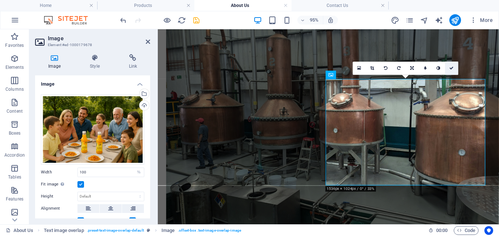
click at [450, 67] on icon at bounding box center [452, 68] width 4 height 4
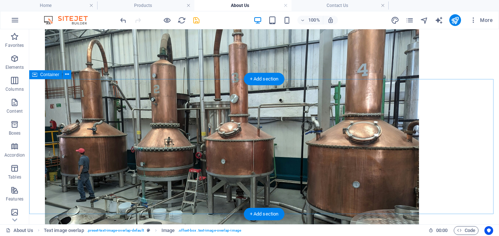
scroll to position [190, 0]
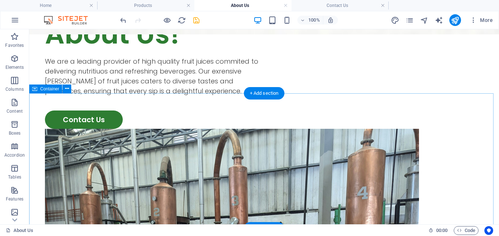
click at [67, 87] on icon at bounding box center [67, 89] width 4 height 8
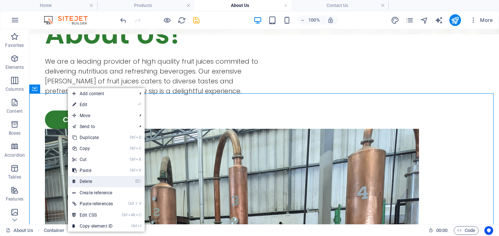
click at [110, 180] on link "⌦ Delete" at bounding box center [92, 181] width 49 height 11
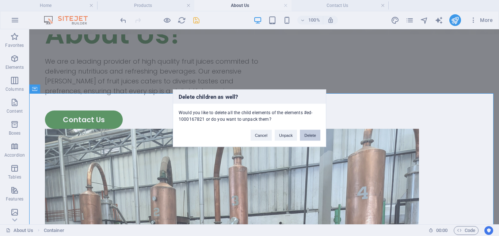
drag, startPoint x: 312, startPoint y: 134, endPoint x: 348, endPoint y: 116, distance: 40.8
click at [312, 134] on button "Delete" at bounding box center [310, 134] width 20 height 11
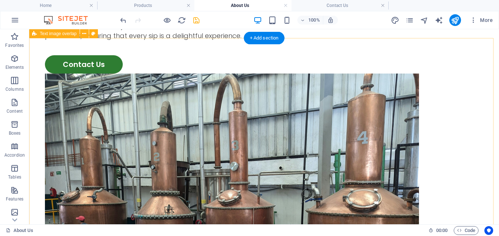
scroll to position [226, 0]
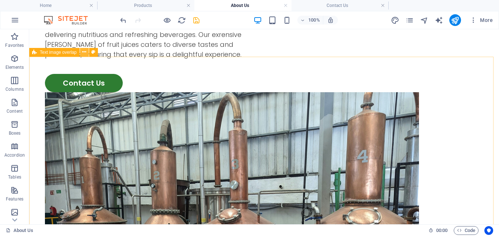
click at [85, 50] on icon at bounding box center [84, 52] width 4 height 8
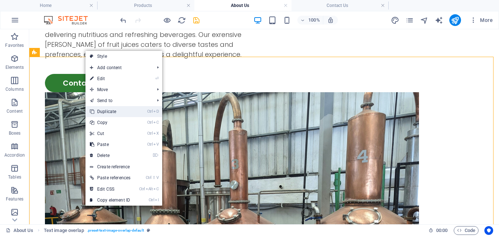
click at [146, 111] on li "Ctrl D Duplicate" at bounding box center [123, 111] width 77 height 11
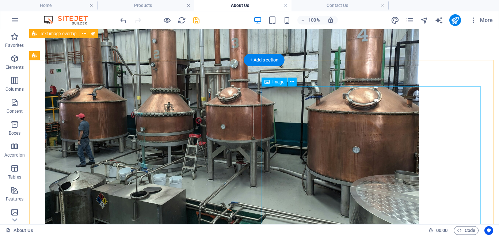
scroll to position [190, 0]
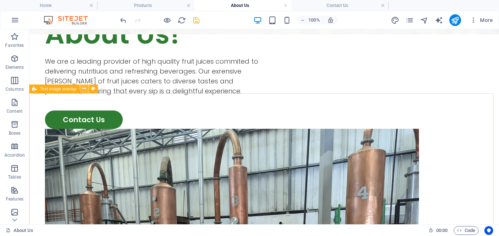
click at [85, 87] on icon at bounding box center [84, 89] width 4 height 8
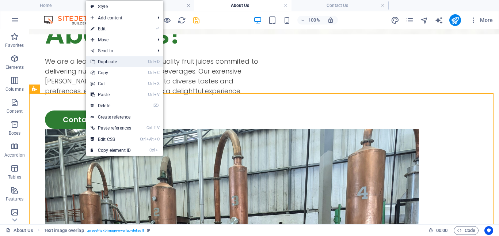
click at [117, 63] on link "Ctrl D Duplicate" at bounding box center [110, 61] width 49 height 11
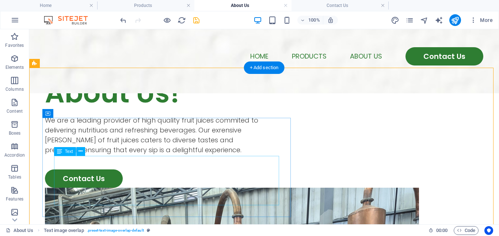
scroll to position [414, 0]
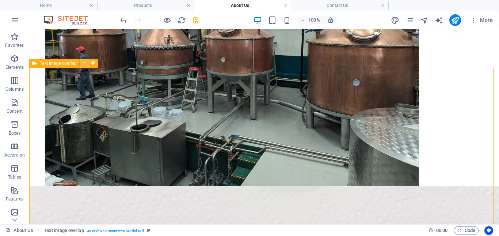
click at [85, 63] on icon at bounding box center [84, 63] width 4 height 8
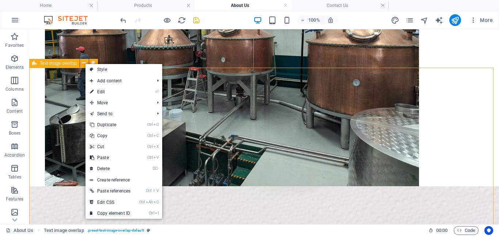
click at [76, 63] on span "Text image overlap" at bounding box center [58, 63] width 37 height 4
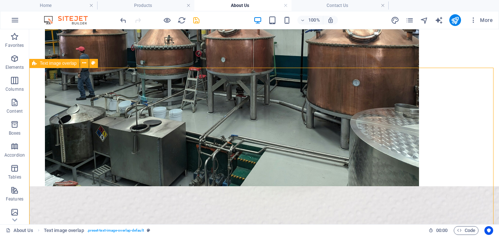
drag, startPoint x: 76, startPoint y: 63, endPoint x: 11, endPoint y: 47, distance: 67.0
click at [76, 63] on span "Text image overlap" at bounding box center [58, 63] width 37 height 4
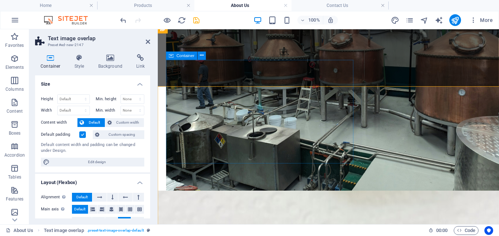
select select "rem"
select select "px"
select select "%"
select select "px"
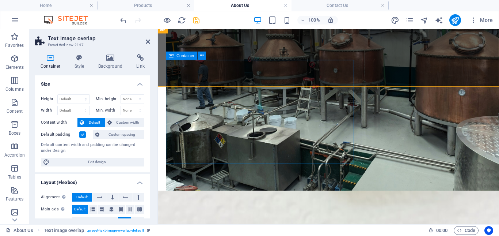
select select "px"
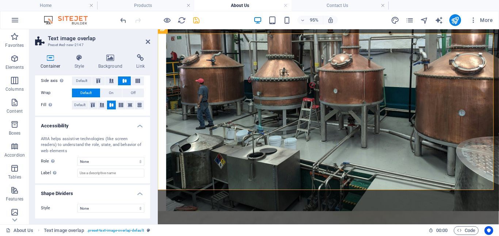
scroll to position [140, 0]
click at [81, 59] on icon at bounding box center [79, 57] width 21 height 7
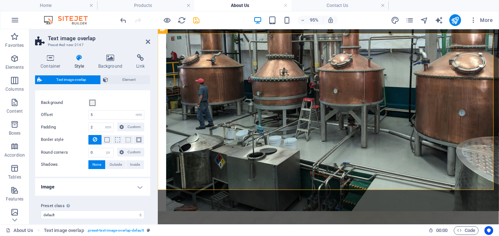
scroll to position [19, 0]
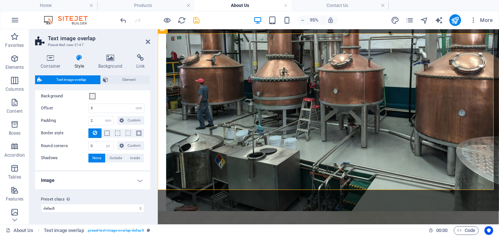
click at [131, 180] on h4 "Image" at bounding box center [92, 180] width 115 height 18
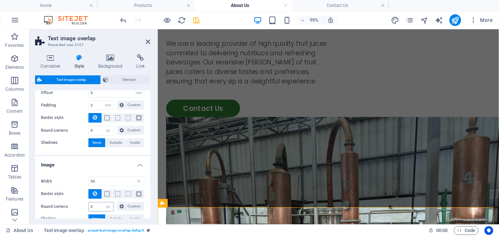
scroll to position [76, 0]
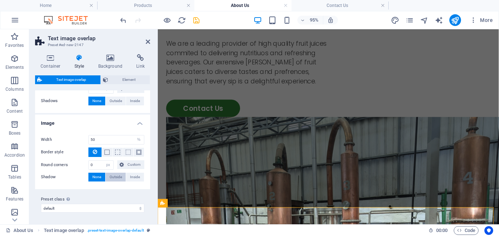
drag, startPoint x: 117, startPoint y: 175, endPoint x: 83, endPoint y: 156, distance: 38.5
click at [117, 175] on span "Outside" at bounding box center [116, 176] width 12 height 9
type input "2"
type input "4"
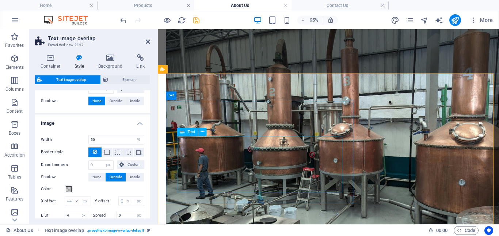
scroll to position [356, 0]
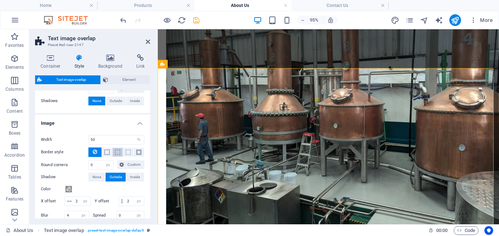
drag, startPoint x: 100, startPoint y: 176, endPoint x: 118, endPoint y: 156, distance: 27.4
click at [99, 176] on span "None" at bounding box center [96, 176] width 9 height 9
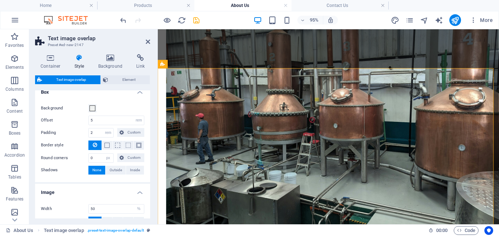
scroll to position [0, 0]
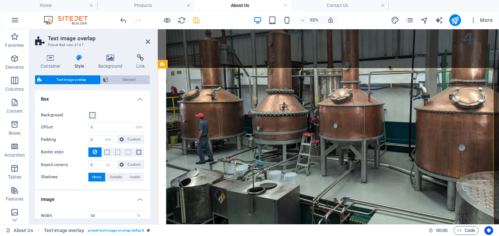
click at [123, 80] on span "Element" at bounding box center [128, 79] width 37 height 9
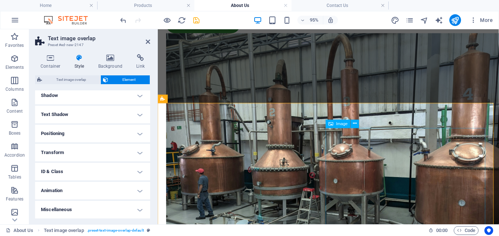
scroll to position [319, 0]
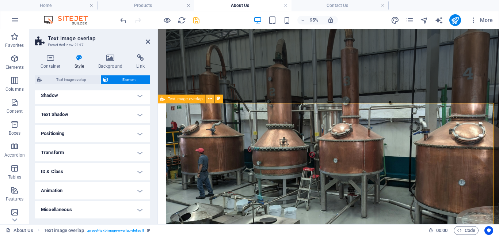
click at [212, 98] on icon at bounding box center [210, 98] width 4 height 7
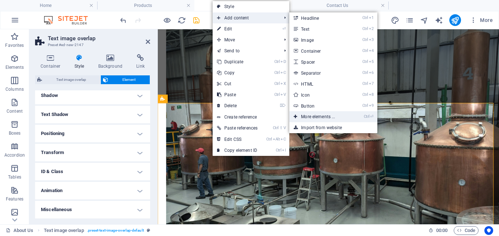
click at [328, 114] on link "Ctrl ⏎ More elements ..." at bounding box center [319, 116] width 60 height 11
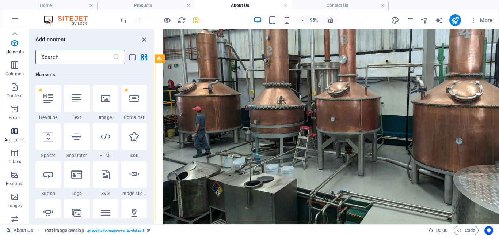
scroll to position [0, 0]
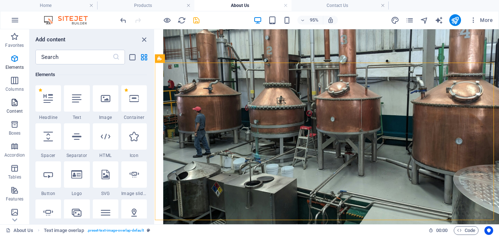
click at [14, 106] on icon "button" at bounding box center [14, 102] width 9 height 9
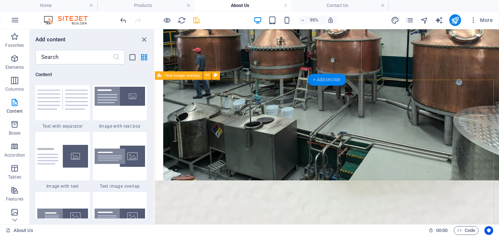
scroll to position [344, 0]
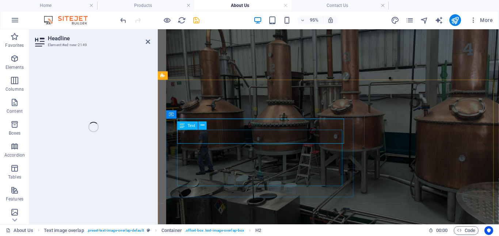
scroll to position [344, 0]
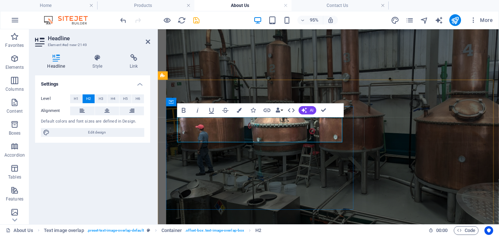
drag, startPoint x: 265, startPoint y: 136, endPoint x: 225, endPoint y: 136, distance: 40.2
drag, startPoint x: 261, startPoint y: 136, endPoint x: 229, endPoint y: 136, distance: 32.1
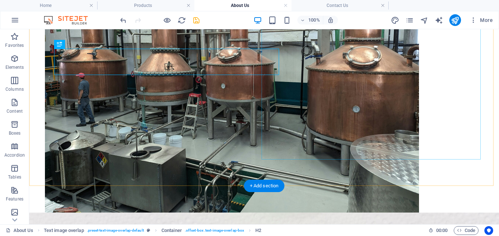
scroll to position [495, 0]
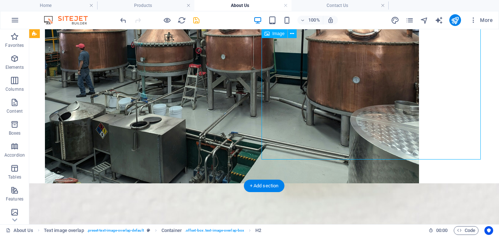
select select "%"
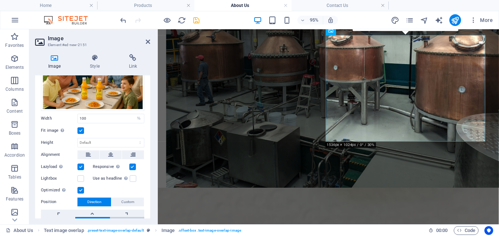
scroll to position [89, 0]
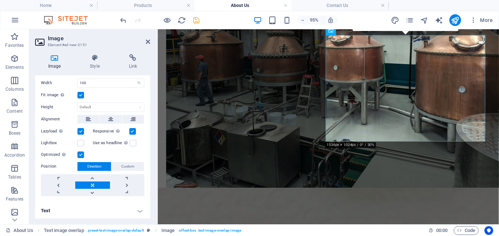
click at [139, 211] on h4 "Text" at bounding box center [92, 211] width 115 height 18
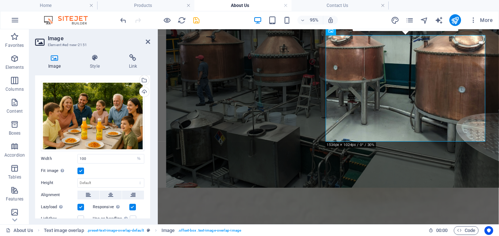
scroll to position [0, 0]
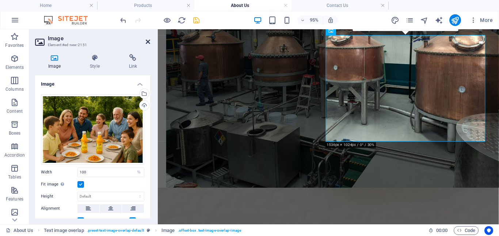
click at [149, 43] on icon at bounding box center [148, 42] width 4 height 6
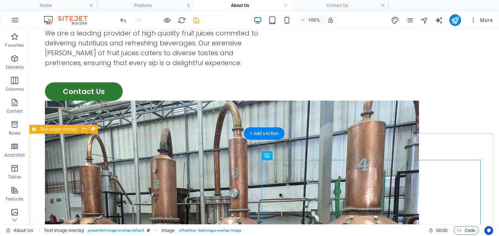
scroll to position [348, 0]
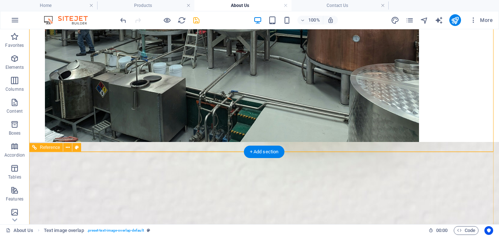
scroll to position [531, 0]
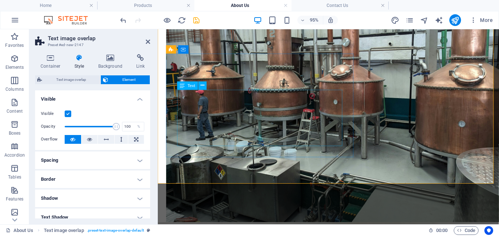
scroll to position [380, 0]
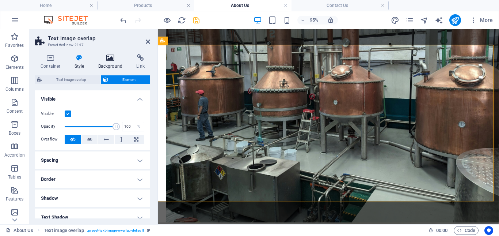
click at [107, 64] on h4 "Background" at bounding box center [112, 61] width 38 height 15
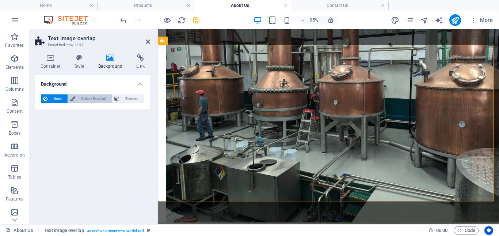
click at [94, 97] on span "Color / Gradient" at bounding box center [93, 98] width 32 height 9
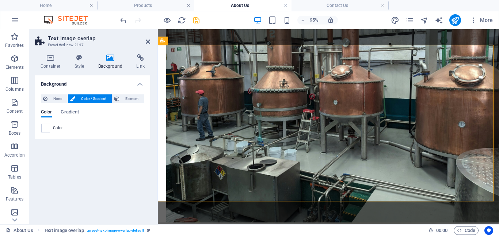
click at [46, 128] on span at bounding box center [46, 128] width 8 height 8
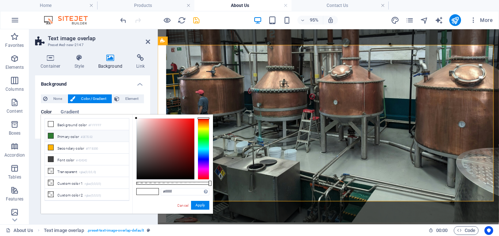
click at [68, 137] on li "Primary color #2E7D32" at bounding box center [87, 136] width 84 height 12
type input "#2e7d32"
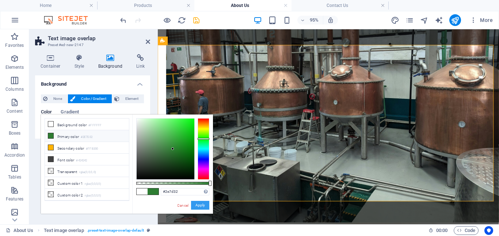
click at [201, 206] on button "Apply" at bounding box center [200, 205] width 18 height 9
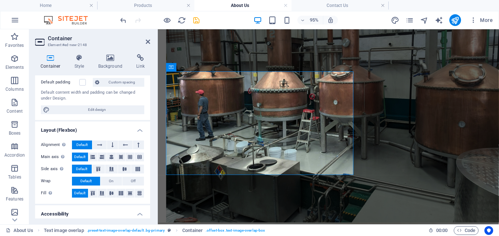
scroll to position [73, 0]
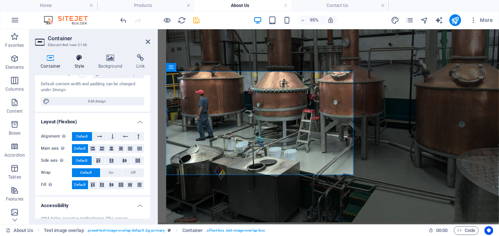
click at [81, 65] on h4 "Style" at bounding box center [81, 61] width 24 height 15
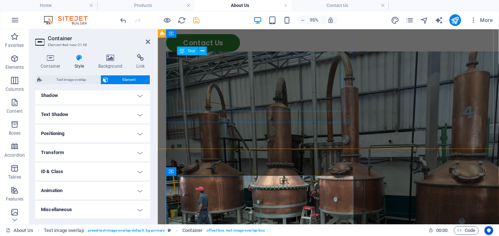
scroll to position [271, 0]
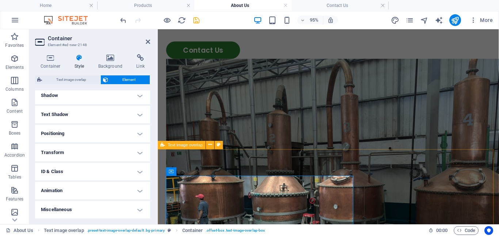
click at [184, 142] on span "Text image overlap" at bounding box center [185, 144] width 35 height 4
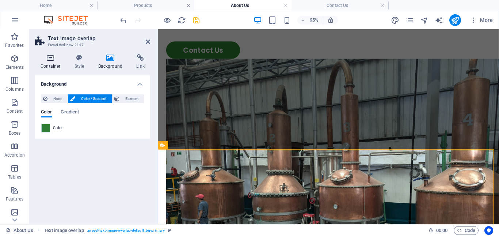
click at [56, 64] on h4 "Container" at bounding box center [52, 61] width 34 height 15
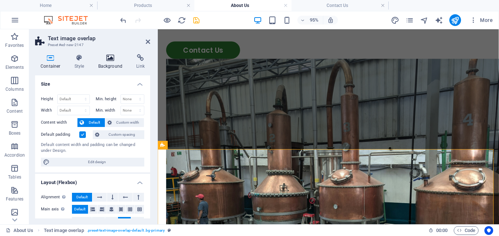
click at [105, 63] on h4 "Background" at bounding box center [112, 61] width 38 height 15
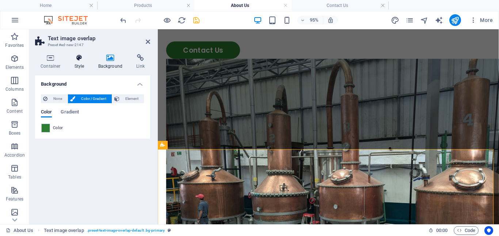
click at [87, 61] on h4 "Style" at bounding box center [81, 61] width 24 height 15
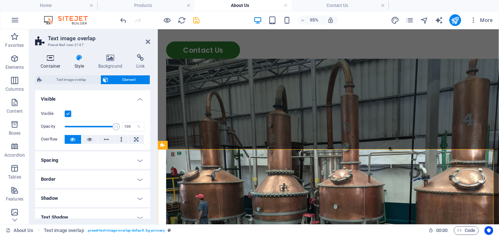
click at [61, 58] on icon at bounding box center [50, 57] width 31 height 7
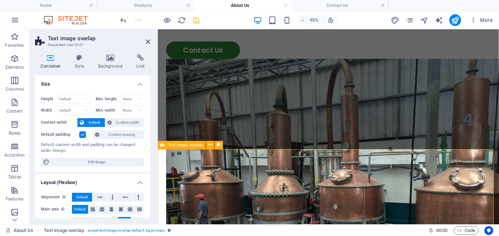
click at [197, 143] on span "Text image overlap" at bounding box center [185, 144] width 35 height 4
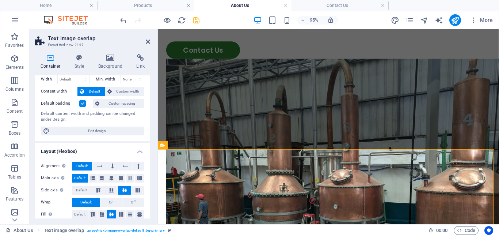
scroll to position [31, 0]
click at [218, 143] on icon at bounding box center [219, 144] width 4 height 7
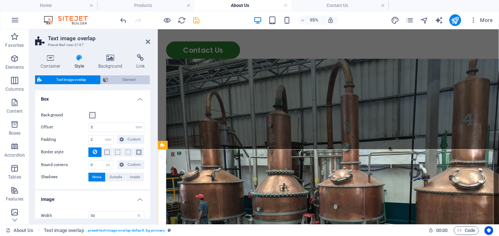
click at [131, 80] on span "Element" at bounding box center [128, 79] width 37 height 9
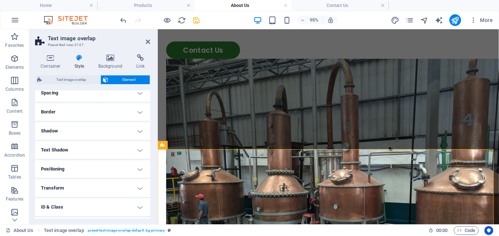
scroll to position [103, 0]
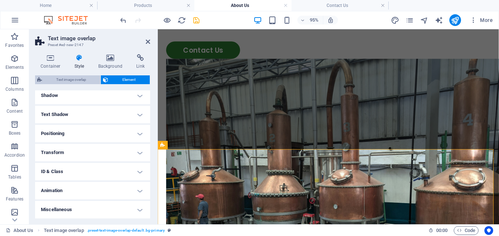
click at [72, 77] on span "Text image overlap" at bounding box center [71, 79] width 54 height 9
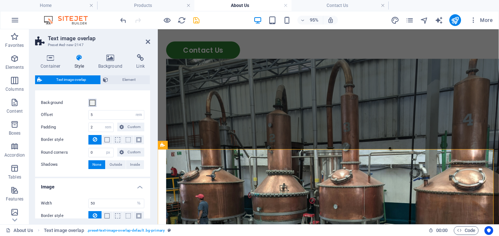
scroll to position [0, 0]
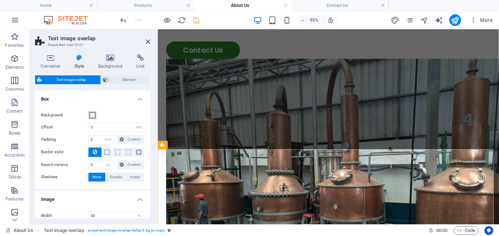
click at [94, 116] on span at bounding box center [92, 115] width 6 height 6
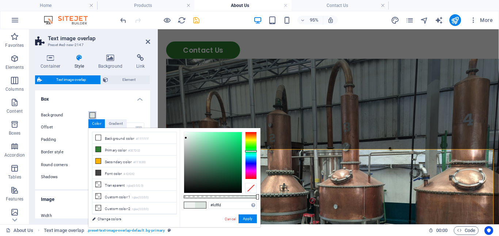
type input "#ffffff"
drag, startPoint x: 187, startPoint y: 143, endPoint x: 178, endPoint y: 134, distance: 12.9
click at [166, 115] on body "Edleys Brands Home Products About Us Contact Us Favorites Elements Columns Cont…" at bounding box center [249, 118] width 499 height 236
drag, startPoint x: 247, startPoint y: 218, endPoint x: 206, endPoint y: 178, distance: 57.6
click at [247, 218] on button "Apply" at bounding box center [248, 218] width 18 height 9
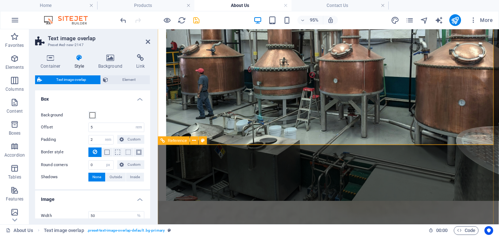
scroll to position [380, 0]
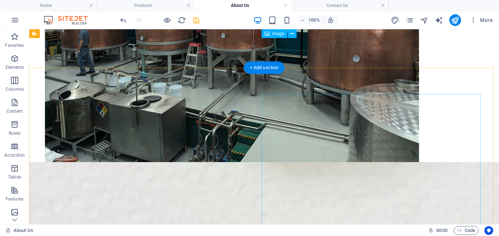
scroll to position [414, 0]
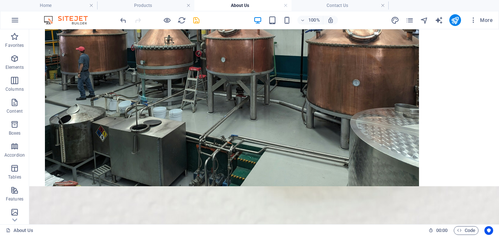
click at [196, 20] on icon "save" at bounding box center [196, 20] width 8 height 8
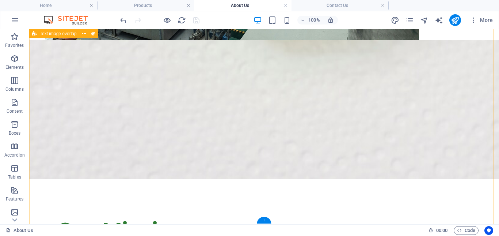
scroll to position [706, 0]
